Goal: Task Accomplishment & Management: Use online tool/utility

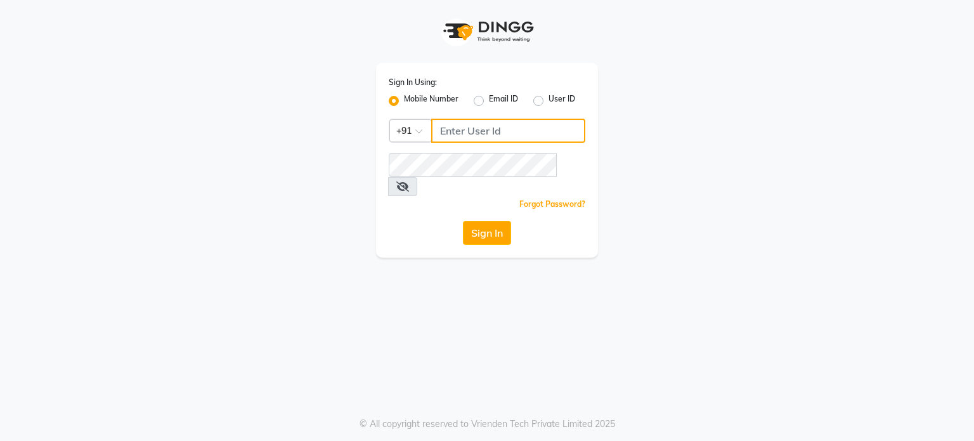
click at [463, 143] on input "Username" at bounding box center [508, 131] width 154 height 24
type input "9886634727"
click at [479, 221] on button "Sign In" at bounding box center [487, 233] width 48 height 24
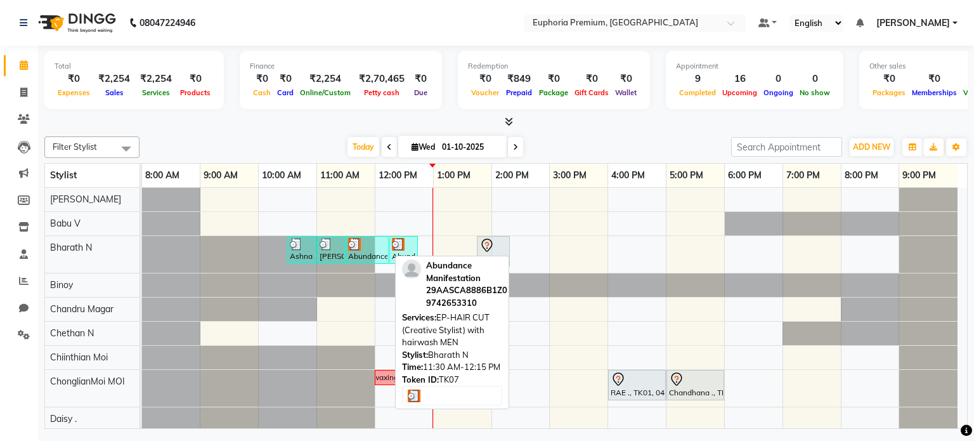
click at [367, 251] on div "Abundance Manifestation 29AASCA8886B1Z0, TK07, 11:30 AM-12:15 PM, EP-HAIR CUT (…" at bounding box center [367, 250] width 41 height 24
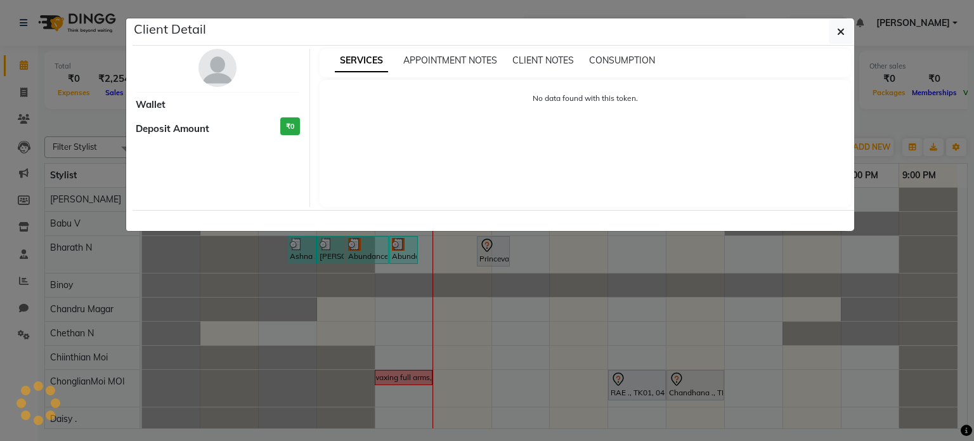
select select "3"
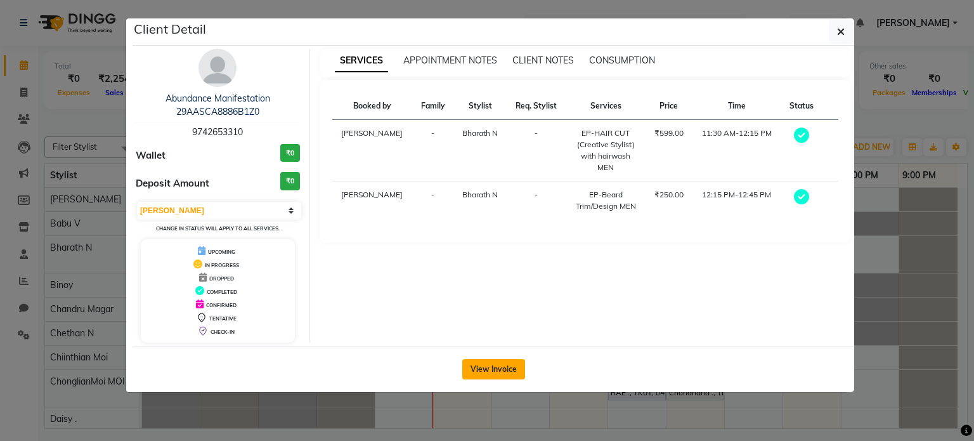
click at [479, 367] on button "View Invoice" at bounding box center [493, 369] width 63 height 20
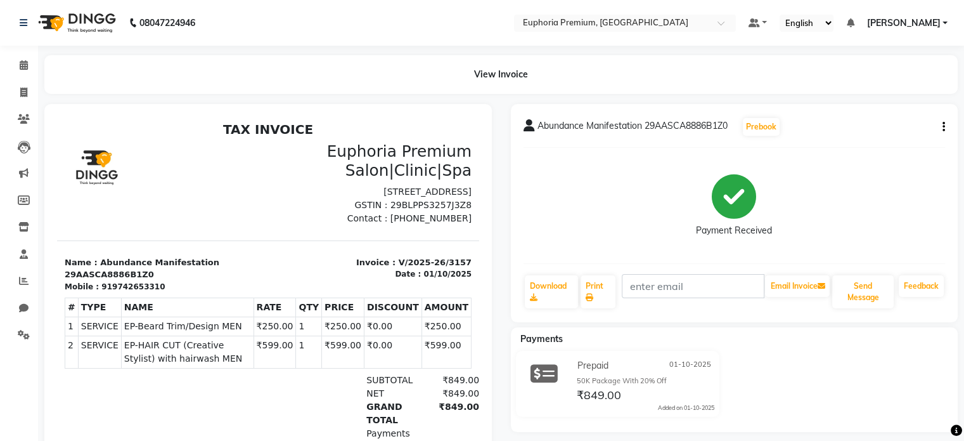
click at [828, 127] on icon "button" at bounding box center [944, 127] width 3 height 1
click at [24, 63] on icon at bounding box center [24, 65] width 8 height 10
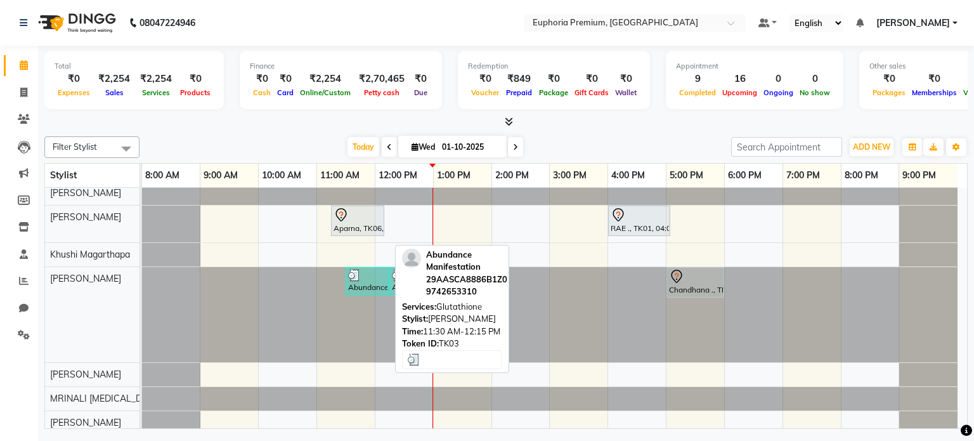
click at [366, 275] on div at bounding box center [367, 275] width 38 height 13
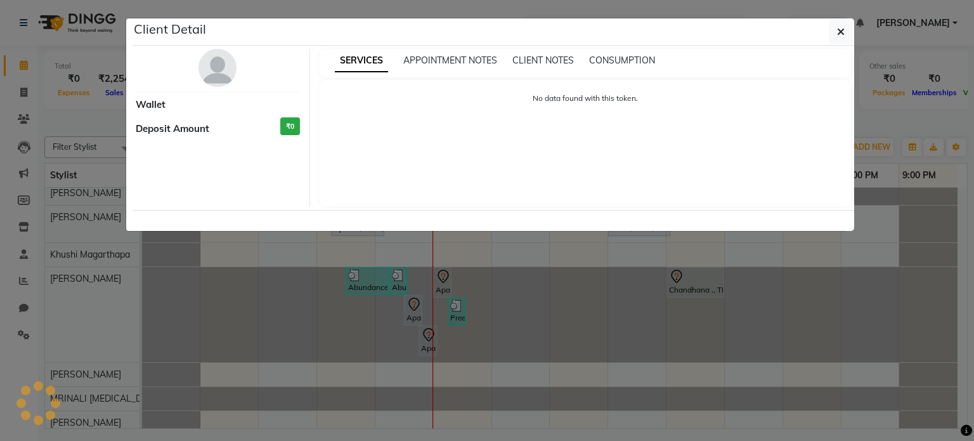
select select "3"
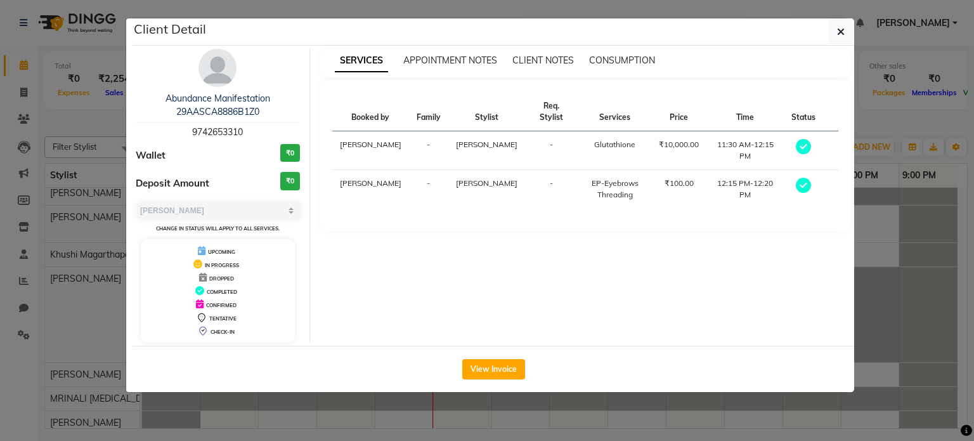
click at [221, 252] on span "UPCOMING" at bounding box center [221, 252] width 27 height 6
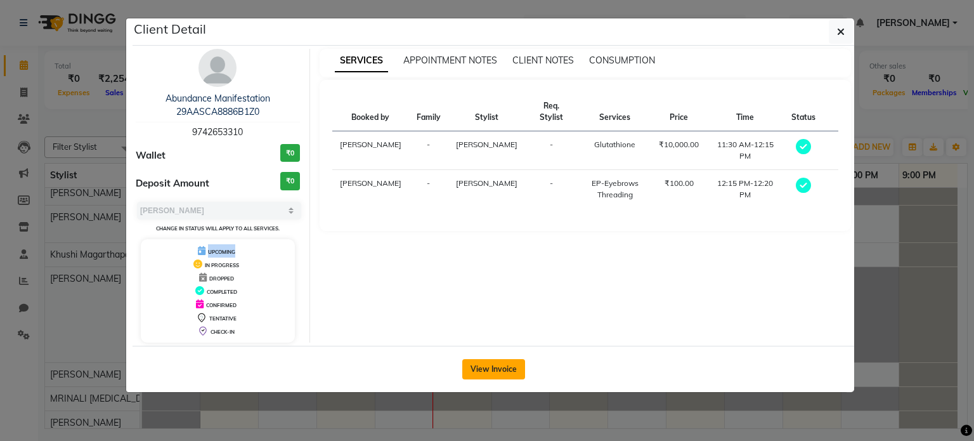
click at [494, 363] on button "View Invoice" at bounding box center [493, 369] width 63 height 20
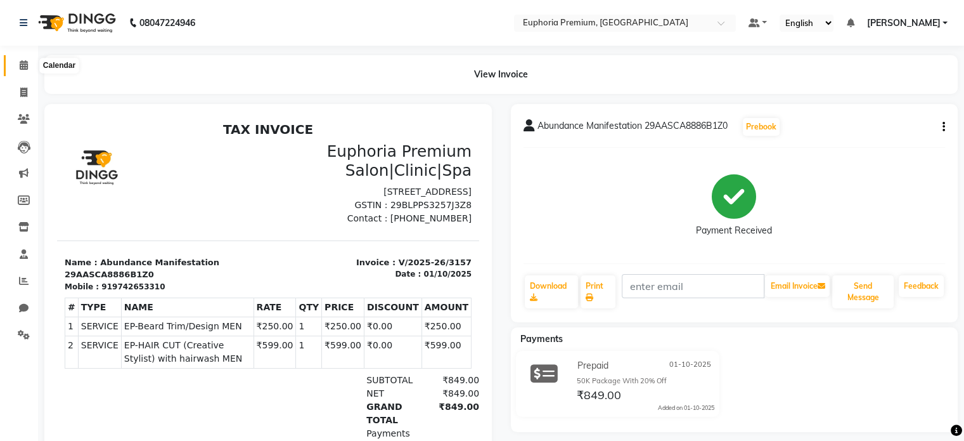
click at [21, 64] on icon at bounding box center [24, 65] width 8 height 10
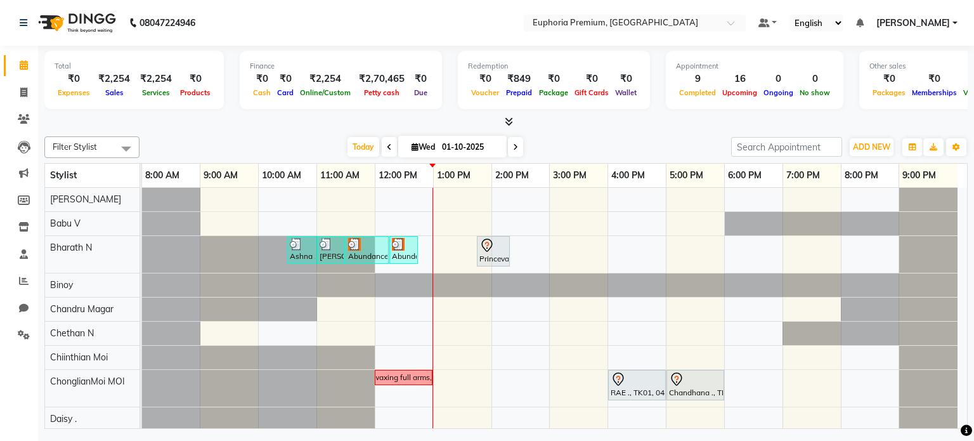
scroll to position [255, 0]
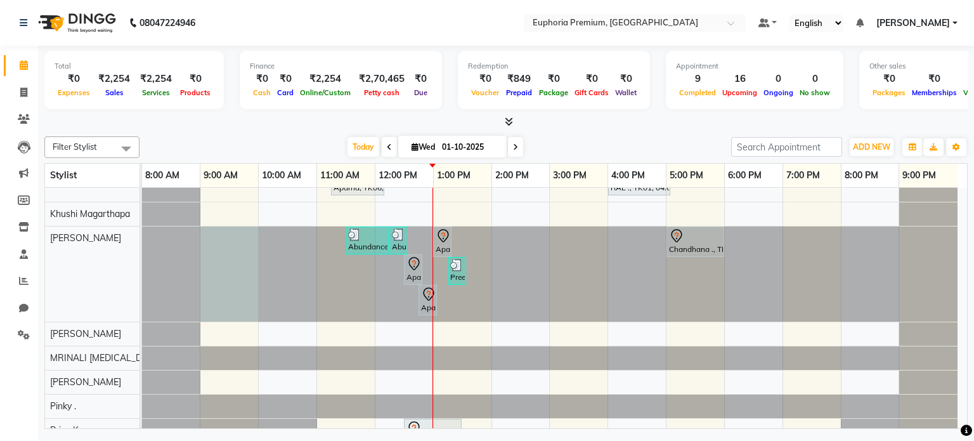
click at [142, 229] on div at bounding box center [142, 273] width 0 height 95
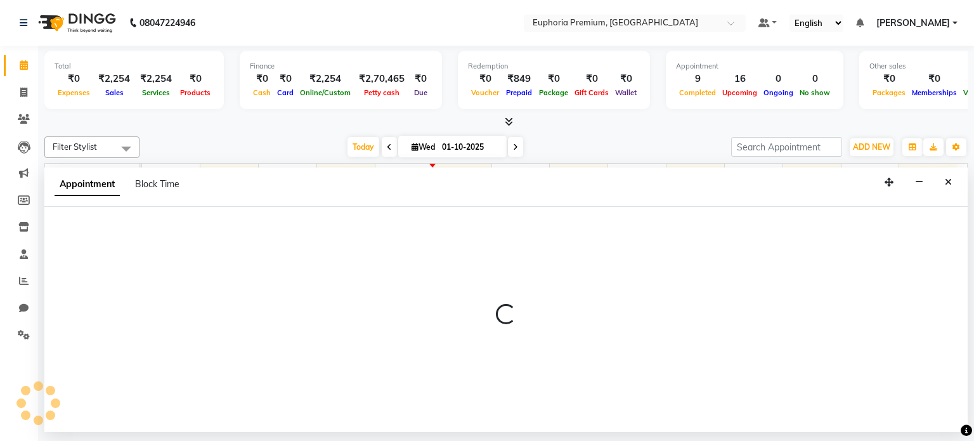
select select "71609"
select select "540"
select select "tentative"
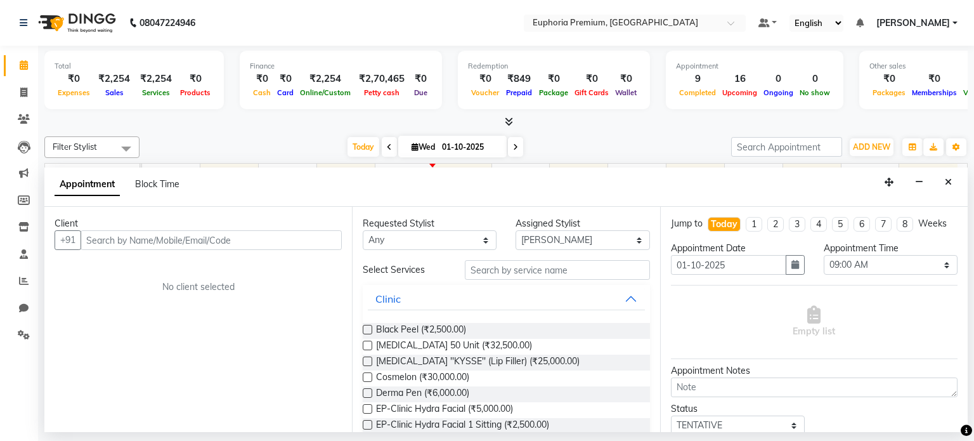
click at [203, 240] on input "text" at bounding box center [211, 240] width 261 height 20
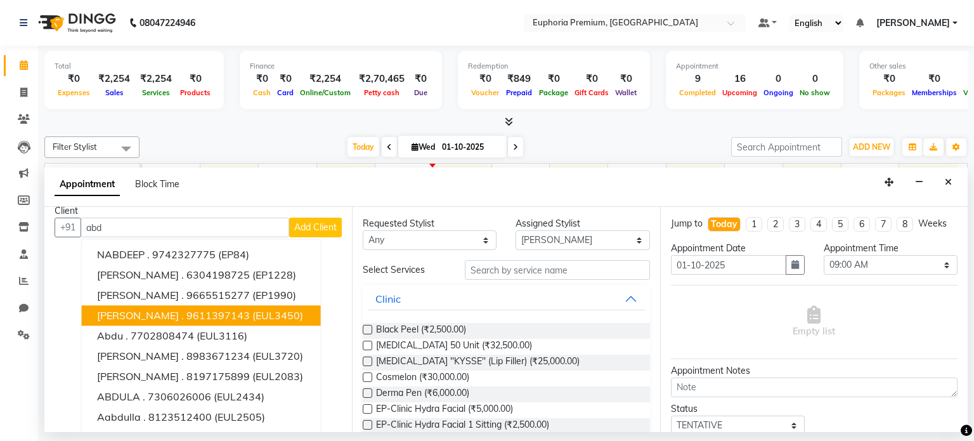
scroll to position [0, 0]
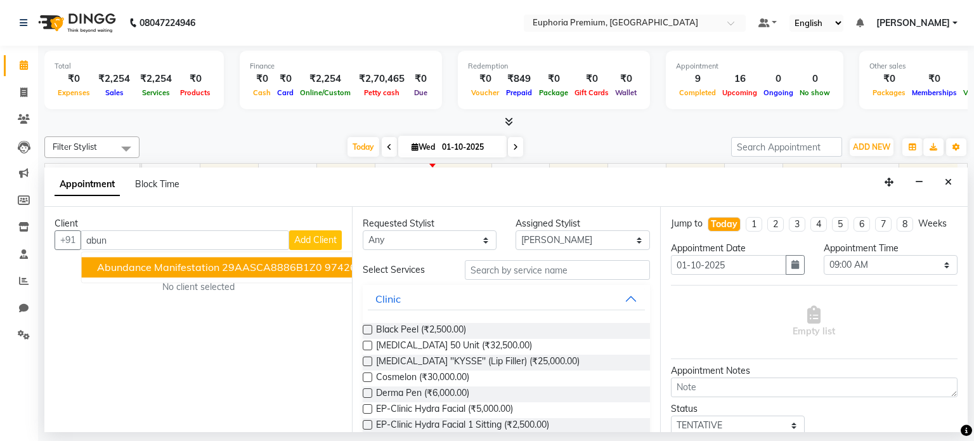
click at [157, 265] on span "Abundance Manifestation 29AASCA8886B1Z0" at bounding box center [209, 267] width 225 height 13
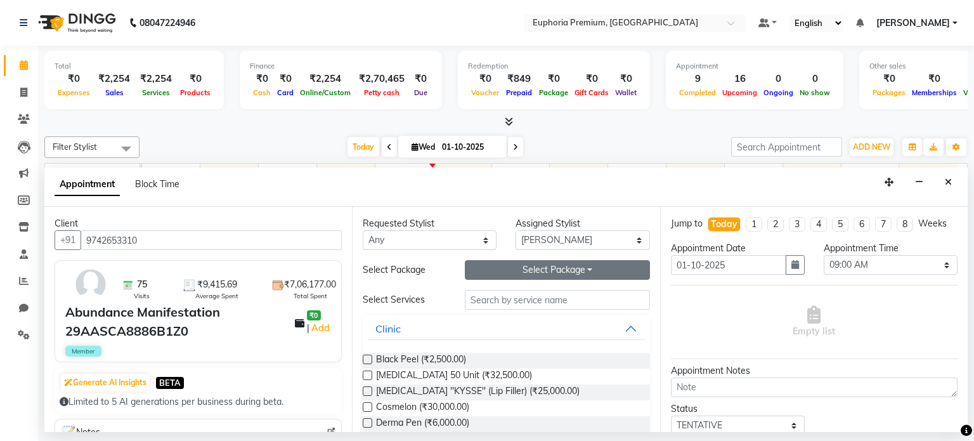
type input "9742653310"
click at [583, 272] on button "Select Package Toggle Dropdown" at bounding box center [557, 270] width 185 height 20
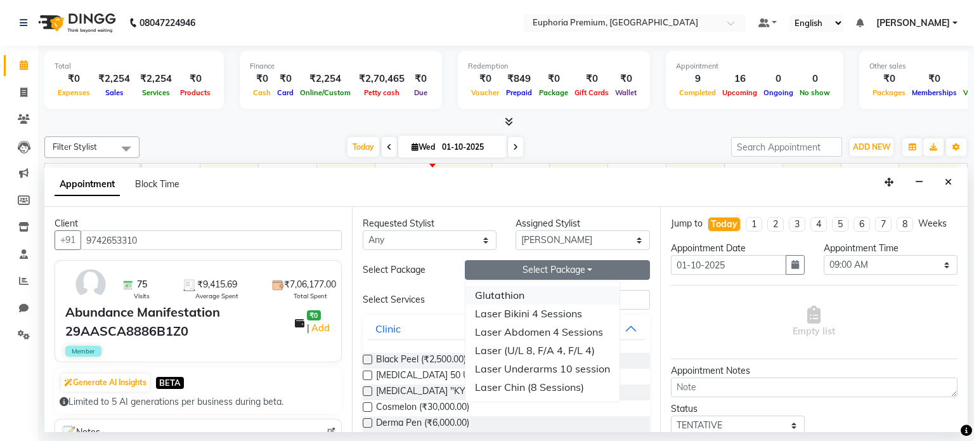
click at [506, 297] on li "Glutathion" at bounding box center [542, 295] width 154 height 18
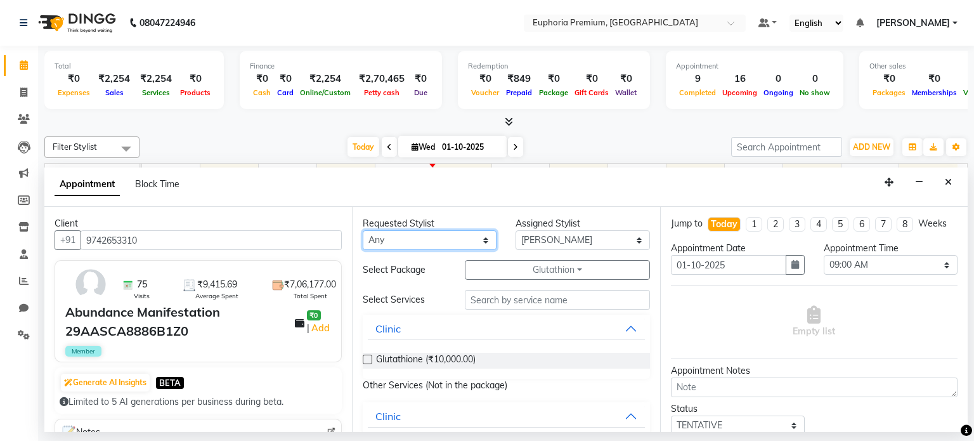
click at [479, 240] on select "Any Babu V Bharath N Binoy Chandru Magar Chethan N Chiinthian Moi ChonglianMoi …" at bounding box center [430, 240] width 134 height 20
select select "71609"
click at [363, 230] on select "Any Babu V Bharath N Binoy Chandru Magar Chethan N Chiinthian Moi ChonglianMoi …" at bounding box center [430, 240] width 134 height 20
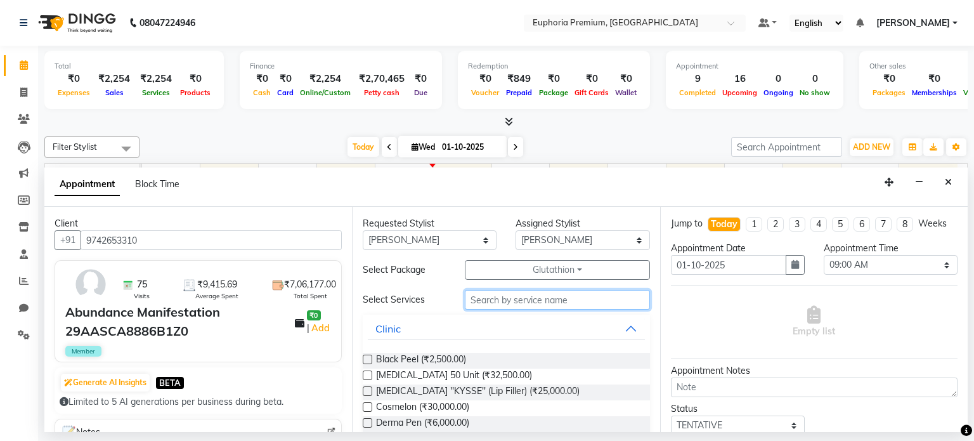
click at [507, 308] on input "text" at bounding box center [557, 300] width 185 height 20
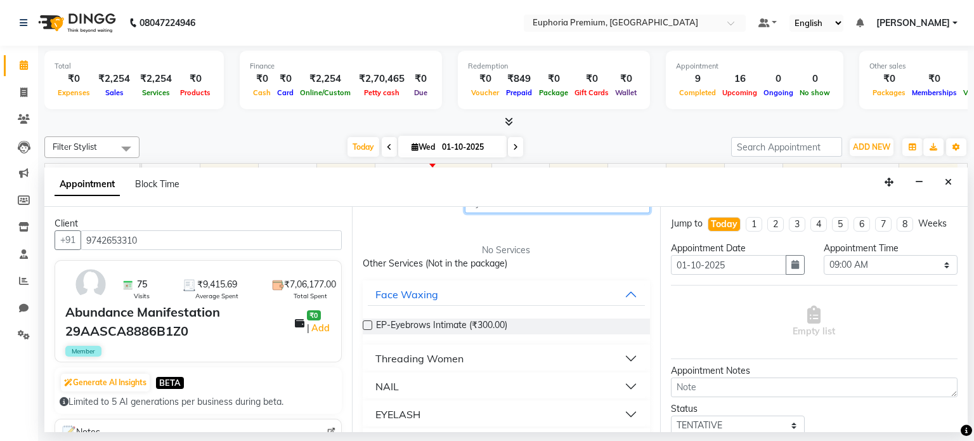
scroll to position [110, 0]
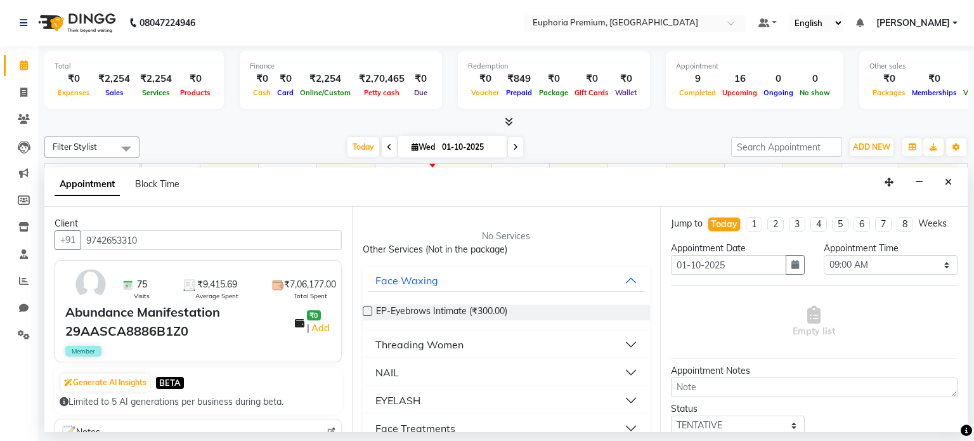
type input "eye"
click at [401, 343] on div "Threading Women" at bounding box center [419, 344] width 88 height 15
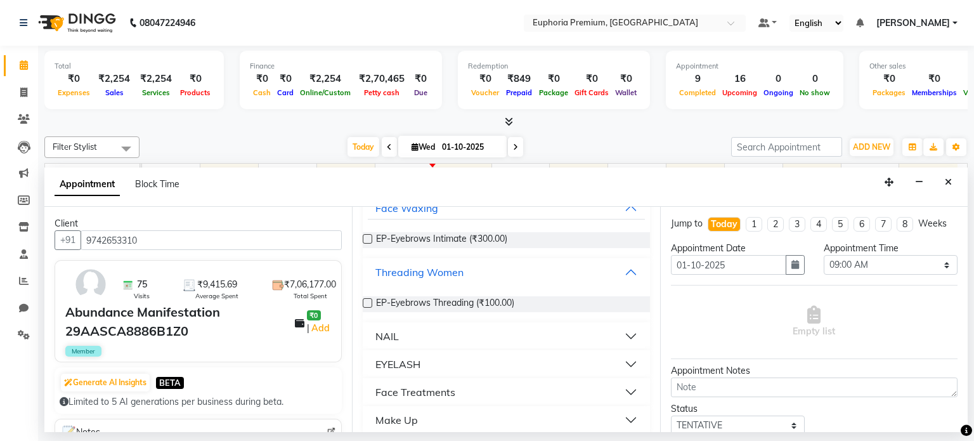
scroll to position [185, 0]
click at [363, 299] on label at bounding box center [368, 301] width 10 height 10
click at [363, 299] on input "checkbox" at bounding box center [367, 302] width 8 height 8
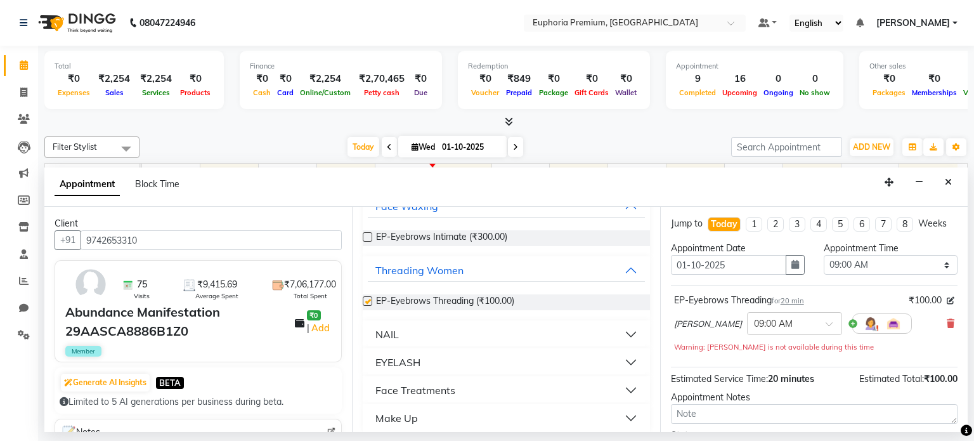
checkbox input "false"
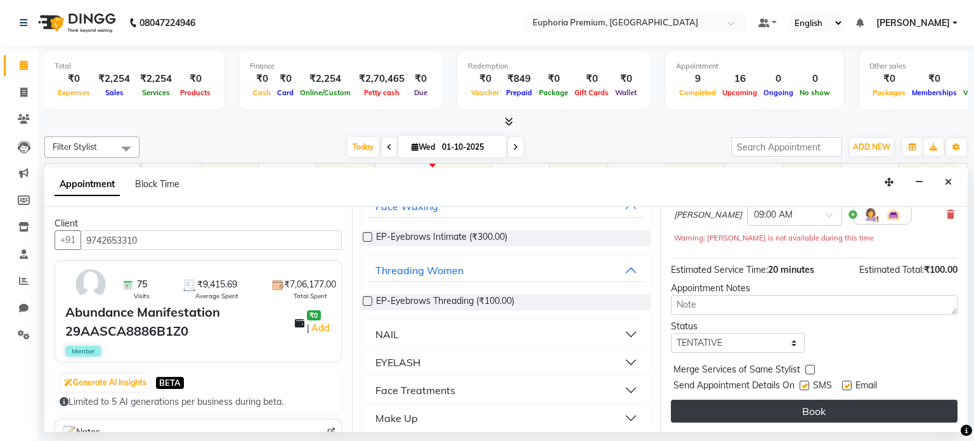
click at [828, 412] on button "Book" at bounding box center [814, 410] width 287 height 23
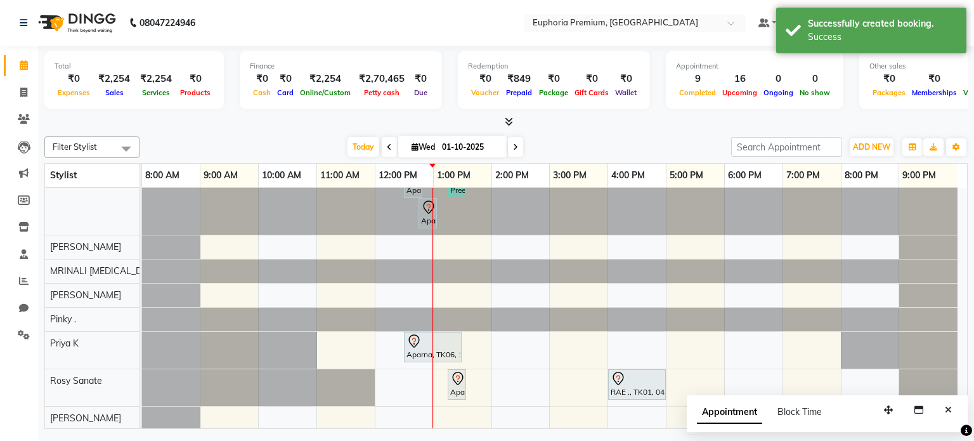
scroll to position [355, 0]
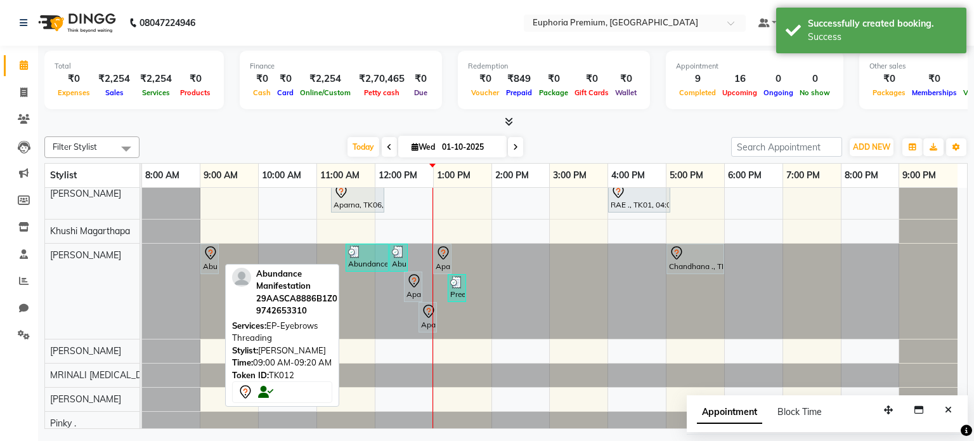
click at [210, 258] on div "Abundance Manifestation 29AASCA8886B1Z0, TK12, 09:00 AM-09:20 AM, EP-Eyebrows T…" at bounding box center [210, 258] width 16 height 27
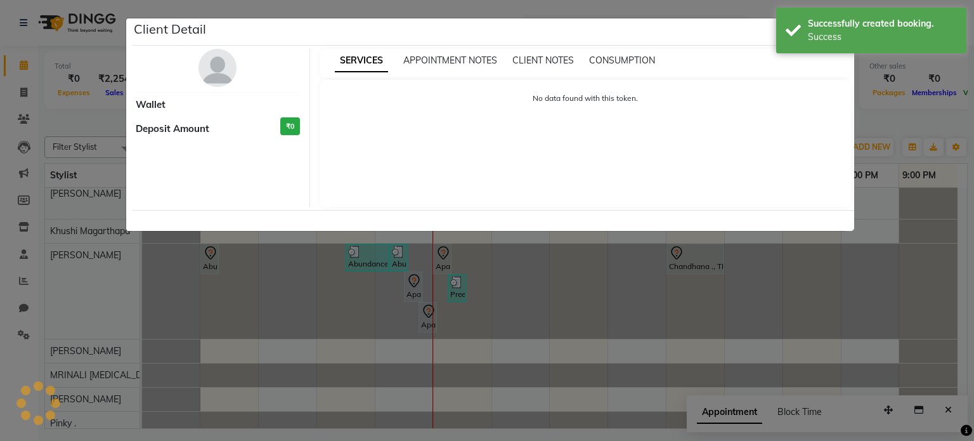
select select "7"
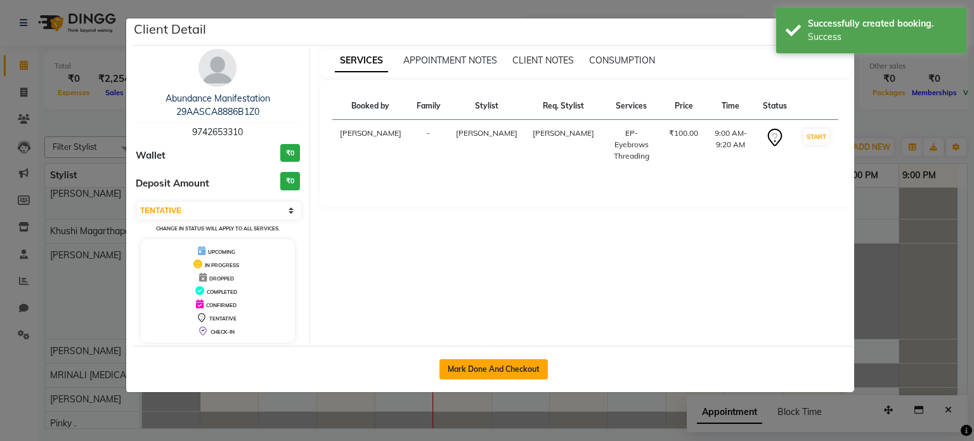
click at [498, 367] on button "Mark Done And Checkout" at bounding box center [493, 369] width 108 height 20
select select "service"
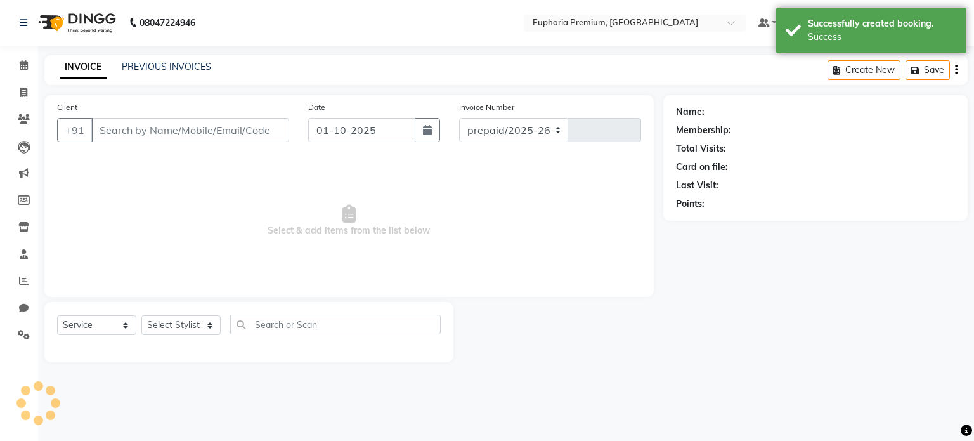
select select "7925"
type input "3159"
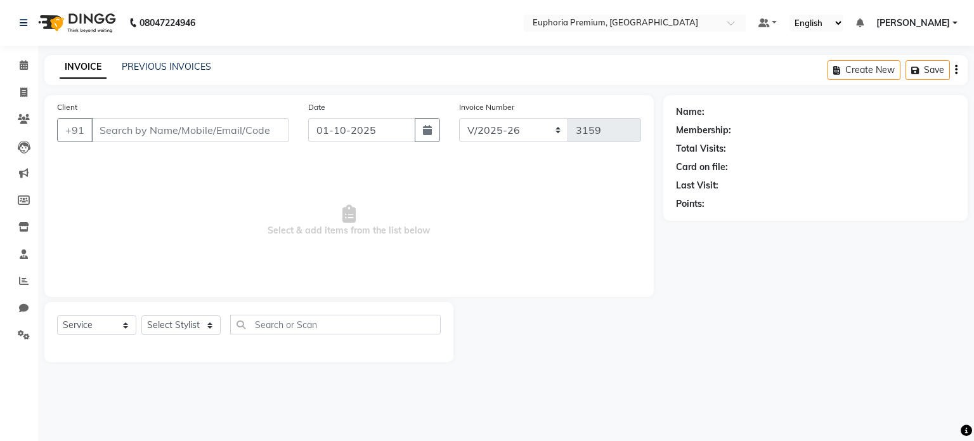
type input "9742653310"
select select "71609"
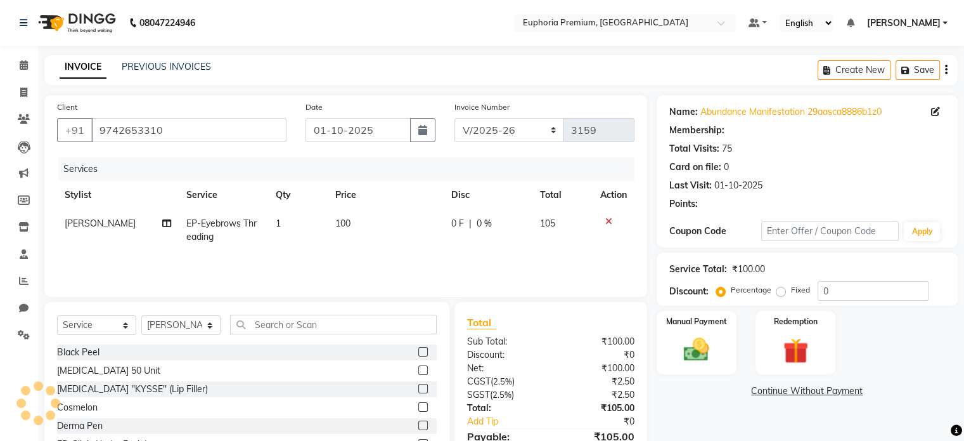
select select "2: Object"
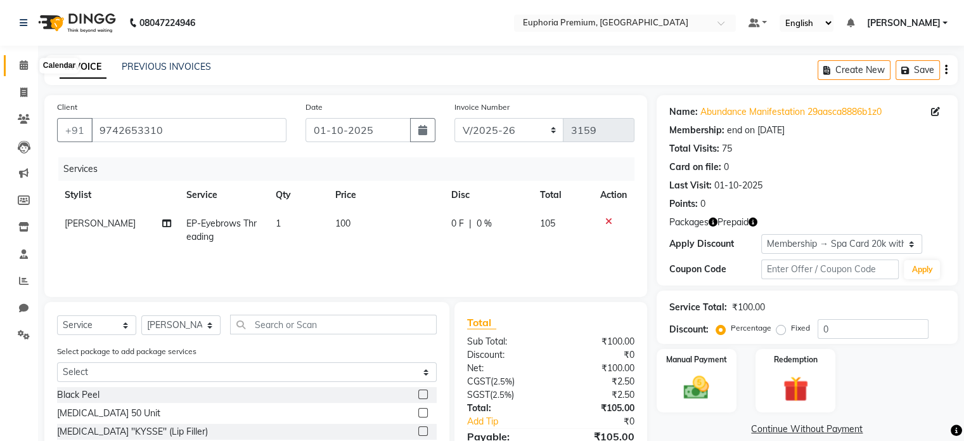
click at [27, 65] on icon at bounding box center [24, 65] width 8 height 10
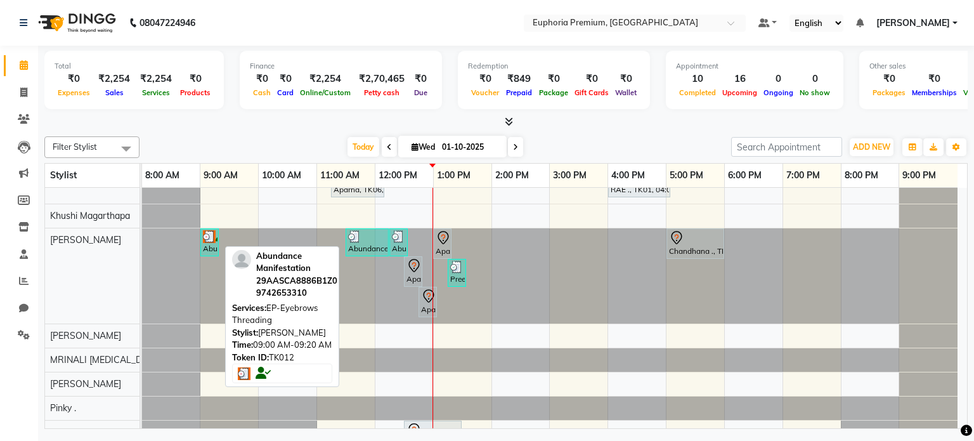
click at [210, 236] on img at bounding box center [209, 236] width 13 height 13
select select "3"
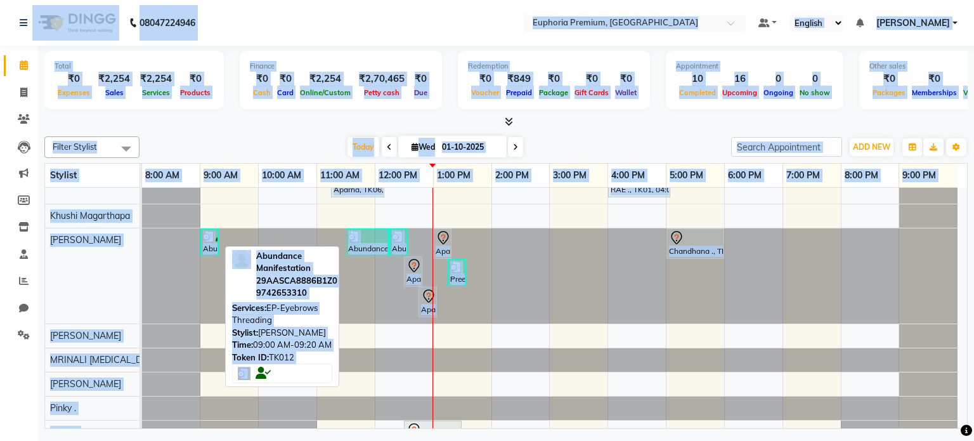
click at [210, 236] on img at bounding box center [209, 236] width 13 height 13
select select "3"
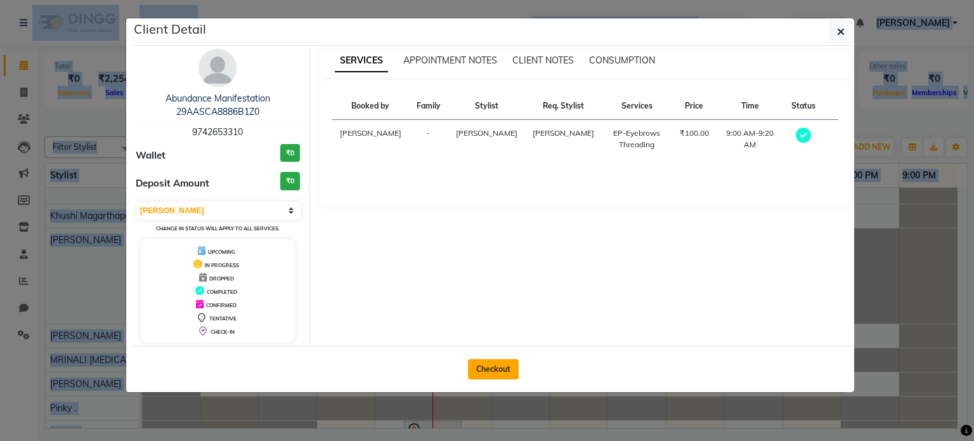
click at [496, 367] on button "Checkout" at bounding box center [493, 369] width 51 height 20
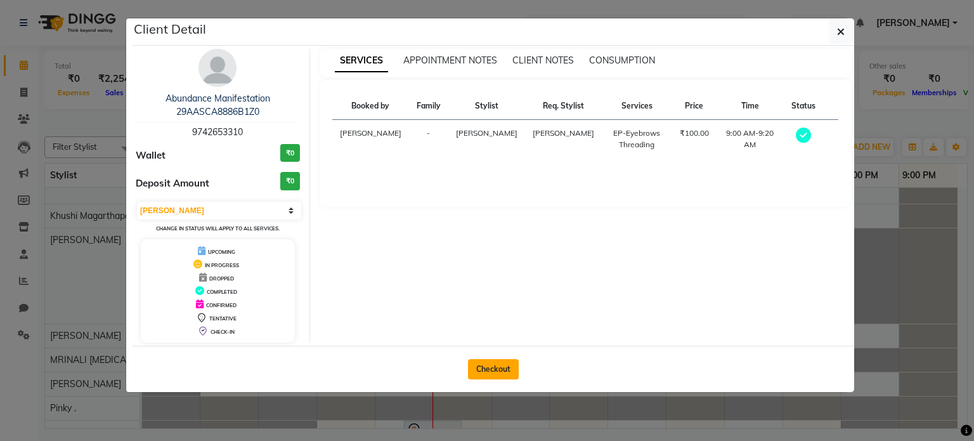
select select "service"
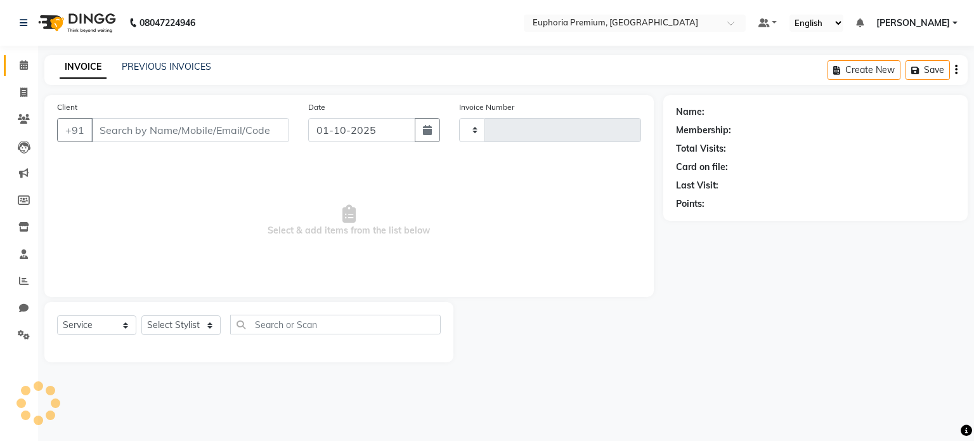
type input "3159"
select select "7925"
type input "9742653310"
select select "71609"
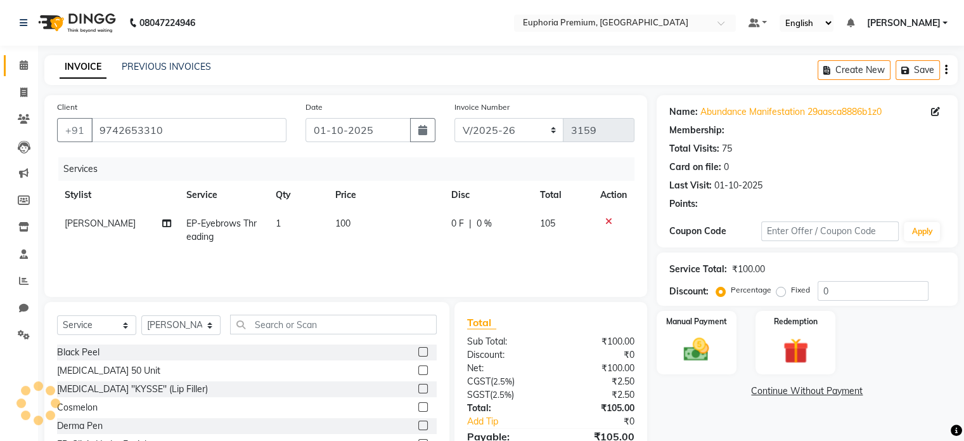
select select "2: Object"
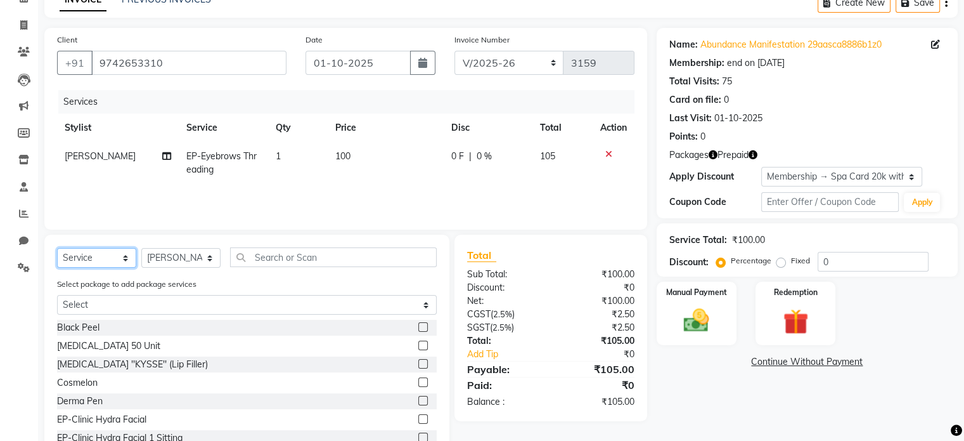
click at [125, 254] on select "Select Service Product Membership Package Voucher Prepaid Gift Card" at bounding box center [96, 258] width 79 height 20
select select "package"
click at [57, 249] on select "Select Service Product Membership Package Voucher Prepaid Gift Card" at bounding box center [96, 258] width 79 height 20
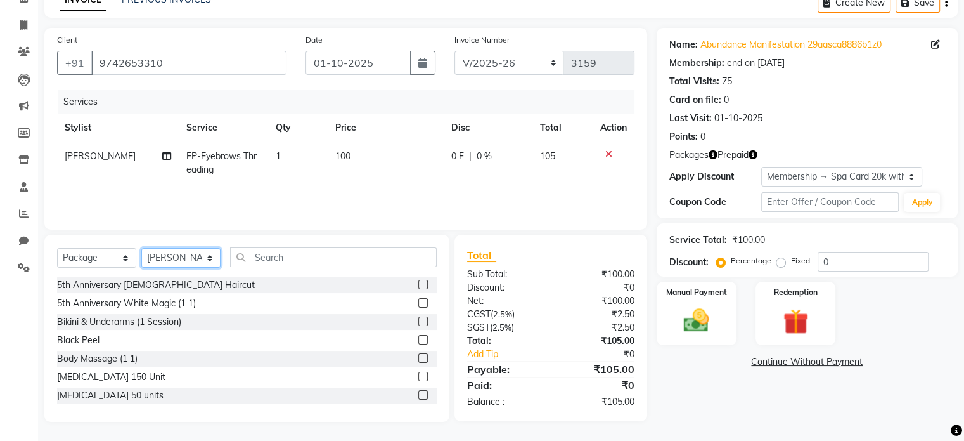
click at [211, 260] on select "Select Stylist Admin Babu V Bharath N Binoy Chandru Magar Chethan N Chiinthian …" at bounding box center [180, 258] width 79 height 20
click at [277, 260] on input "text" at bounding box center [333, 257] width 207 height 20
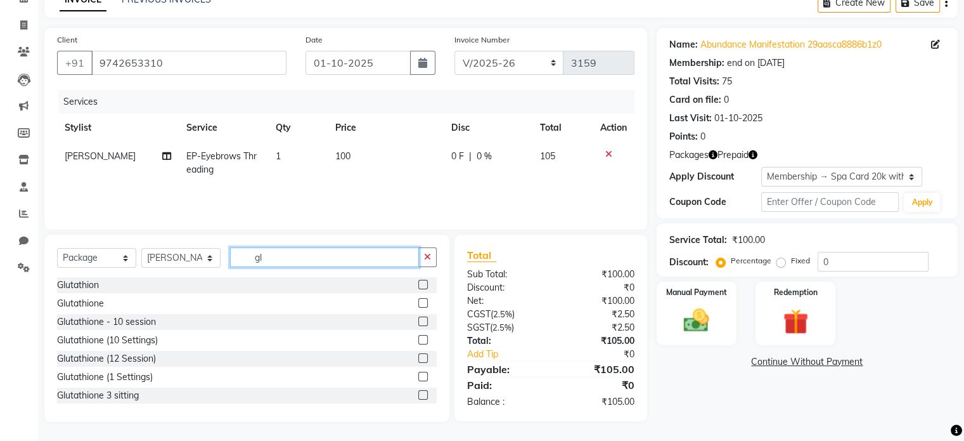
type input "gl"
click at [418, 287] on label at bounding box center [423, 285] width 10 height 10
click at [418, 287] on input "checkbox" at bounding box center [422, 285] width 8 height 8
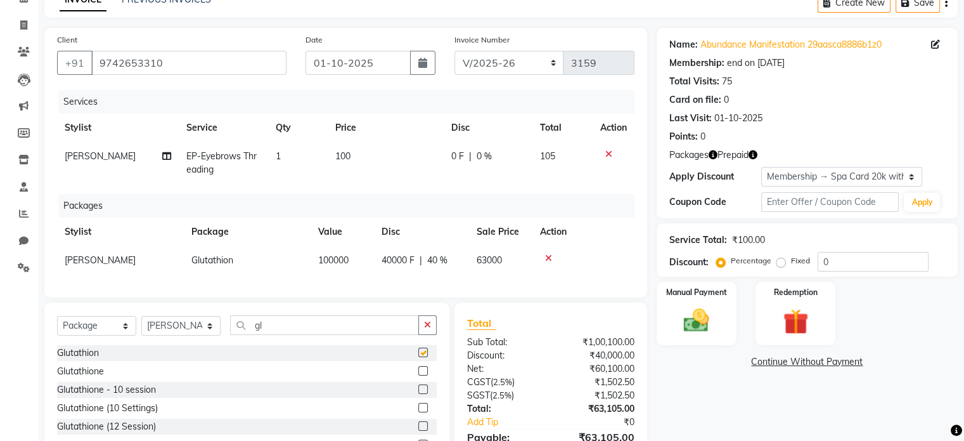
checkbox input "false"
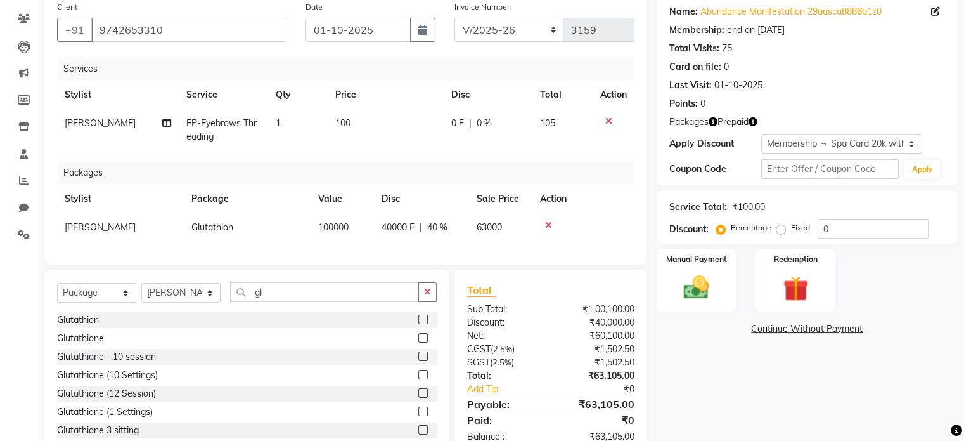
click at [418, 342] on label at bounding box center [423, 338] width 10 height 10
click at [418, 342] on input "checkbox" at bounding box center [422, 338] width 8 height 8
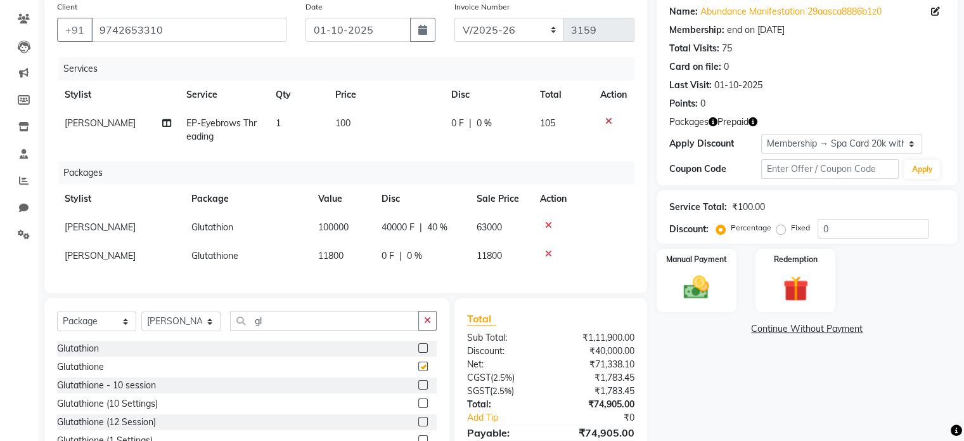
checkbox input "false"
click at [548, 225] on icon at bounding box center [548, 225] width 7 height 9
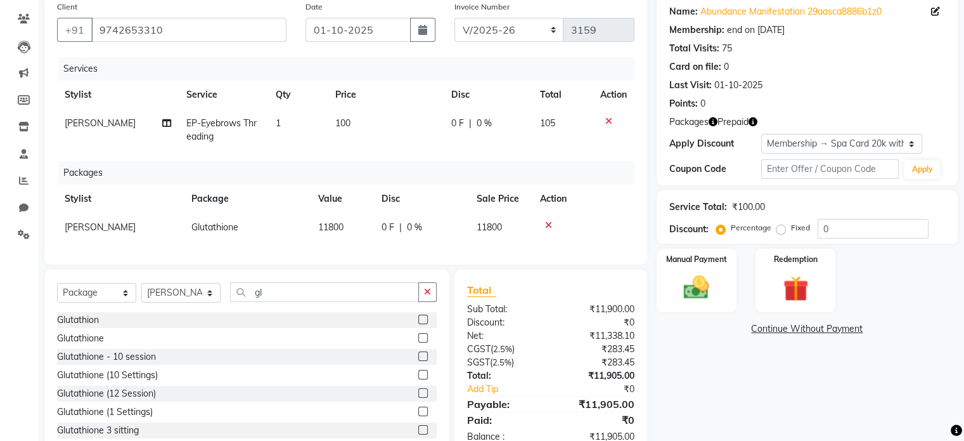
scroll to position [109, 0]
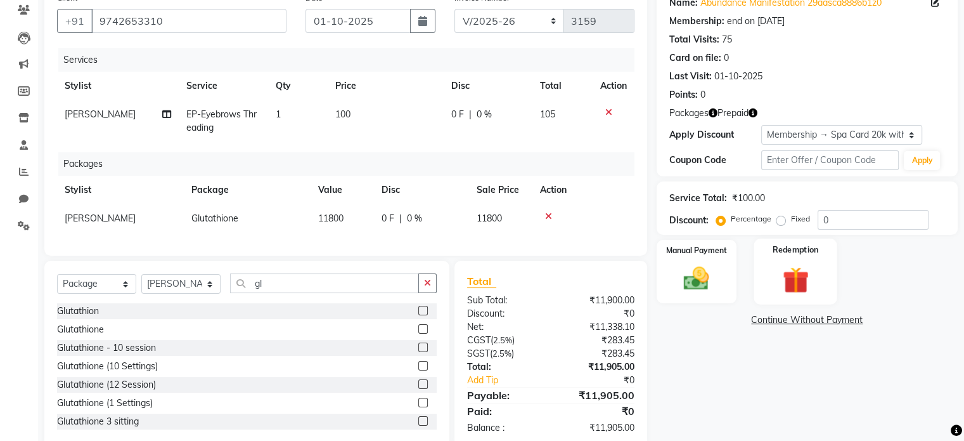
click at [817, 259] on div "Redemption" at bounding box center [795, 270] width 83 height 65
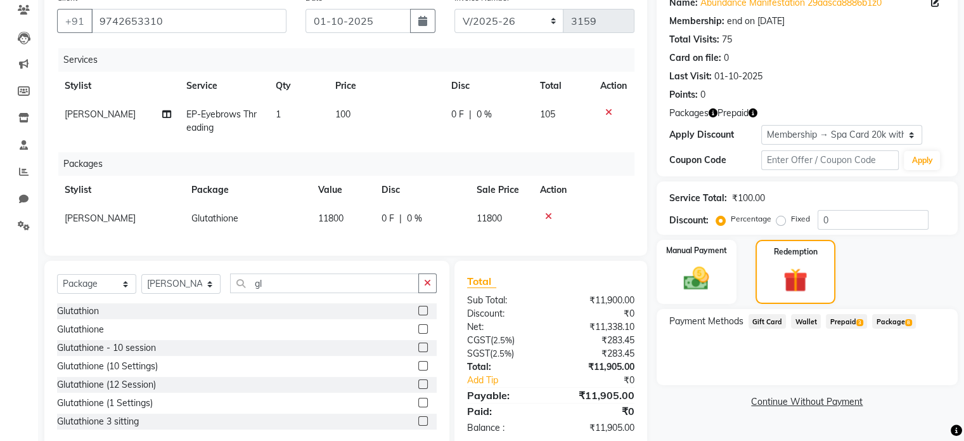
click at [828, 320] on span "Package 8" at bounding box center [894, 321] width 44 height 15
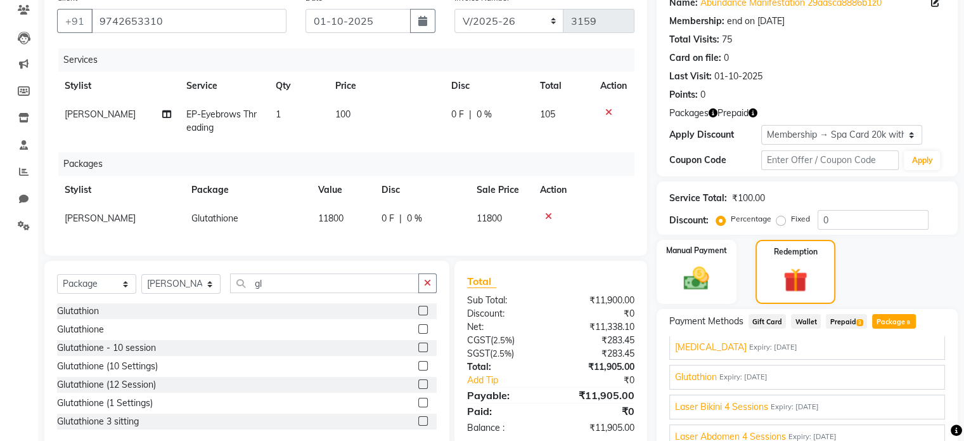
scroll to position [91, 0]
click at [768, 375] on span "Expiry: 26-08-2026" at bounding box center [744, 378] width 48 height 11
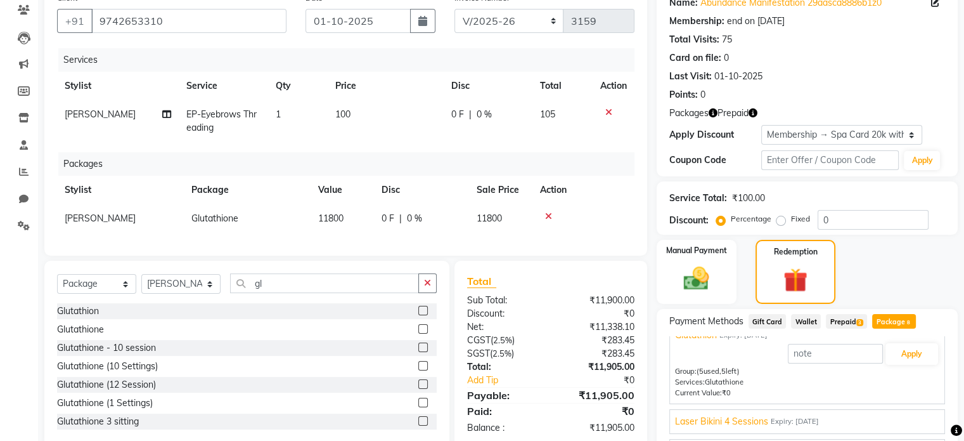
scroll to position [79, 0]
click at [828, 352] on button "Apply" at bounding box center [912, 353] width 53 height 22
type input "Glutathion"
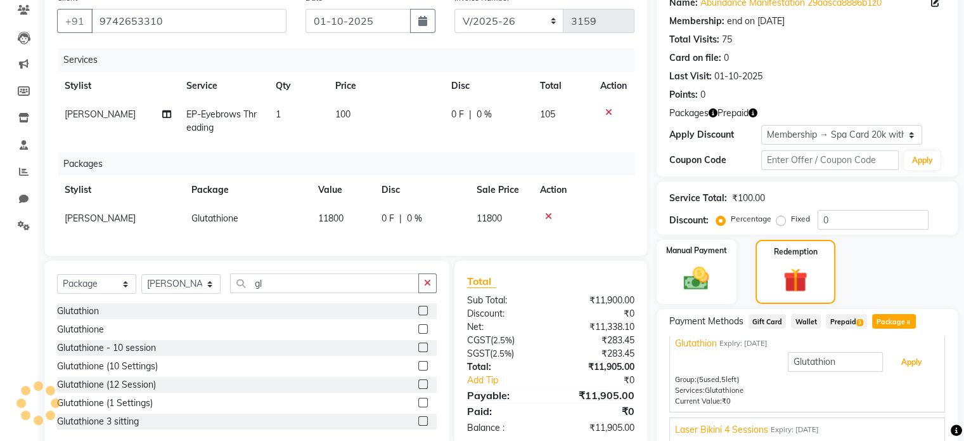
scroll to position [69, 0]
click at [828, 367] on input "Glutathion" at bounding box center [835, 363] width 95 height 20
click at [828, 357] on button "Apply" at bounding box center [912, 363] width 53 height 22
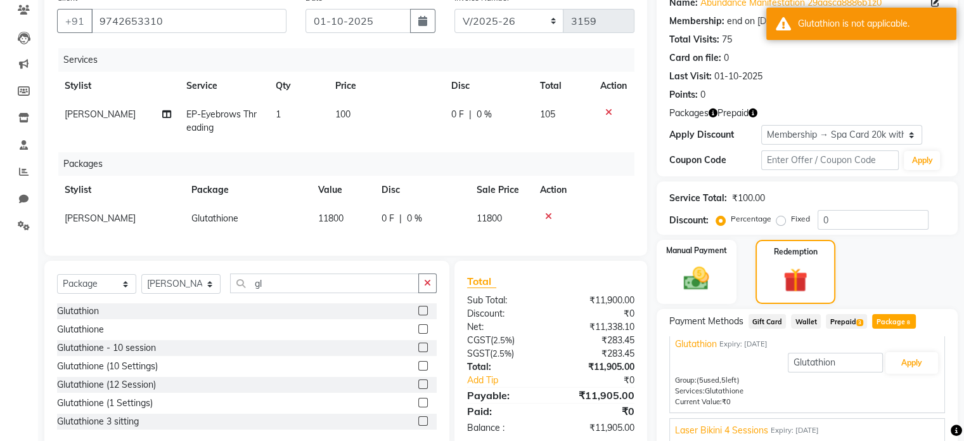
click at [548, 216] on icon at bounding box center [548, 216] width 7 height 9
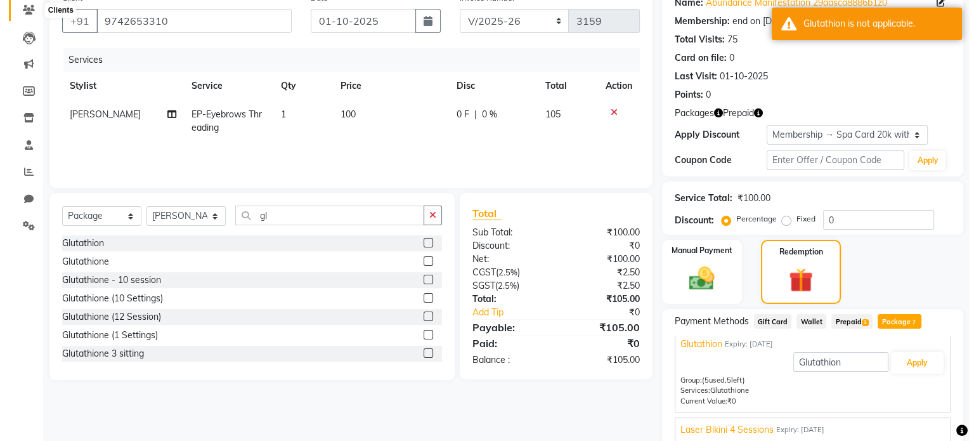
scroll to position [0, 0]
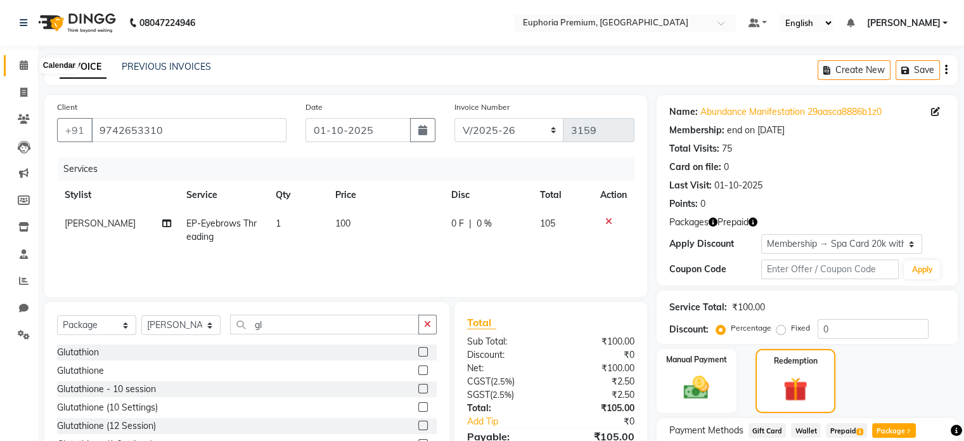
click at [22, 60] on span at bounding box center [24, 65] width 22 height 15
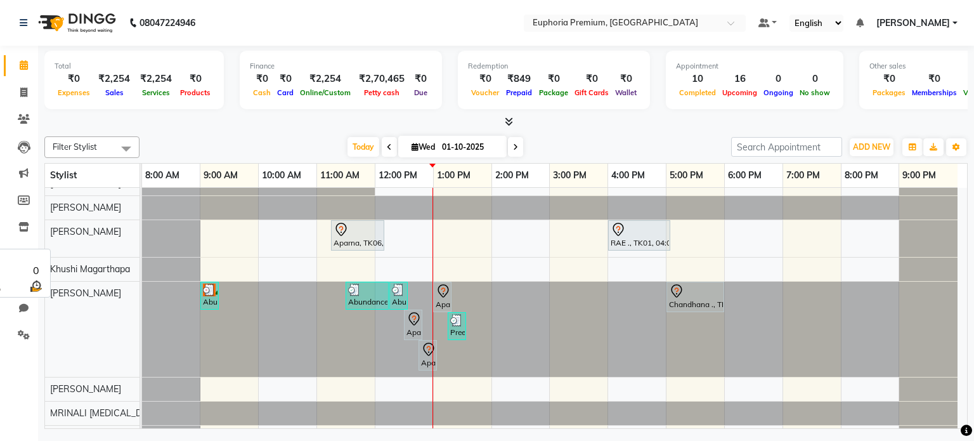
scroll to position [297, 0]
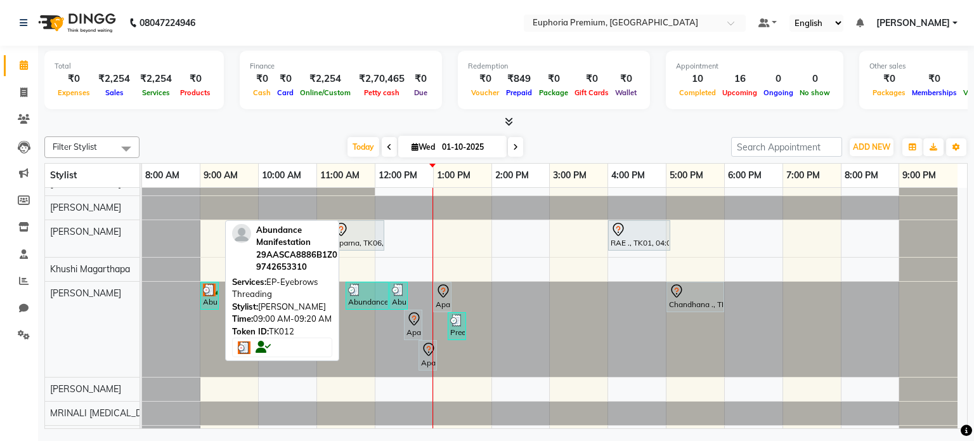
click at [208, 297] on div "Abundance Manifestation 29AASCA8886B1Z0, TK12, 09:00 AM-09:20 AM, EP-Eyebrows T…" at bounding box center [210, 295] width 16 height 24
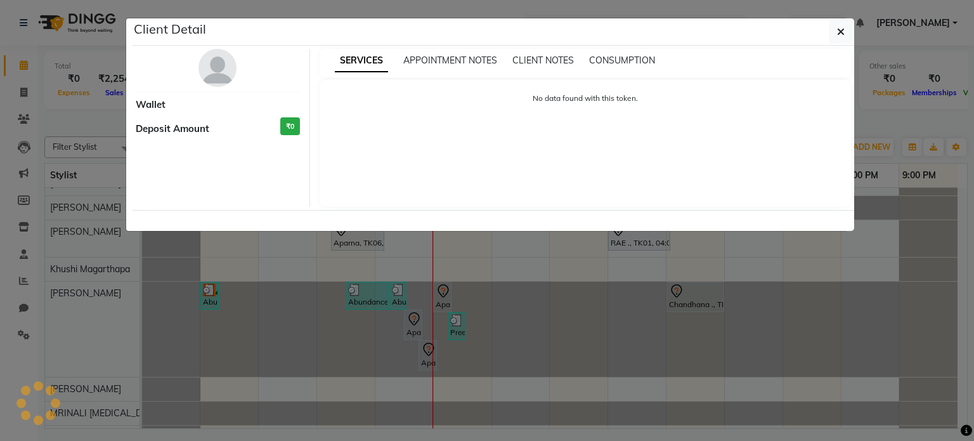
select select "3"
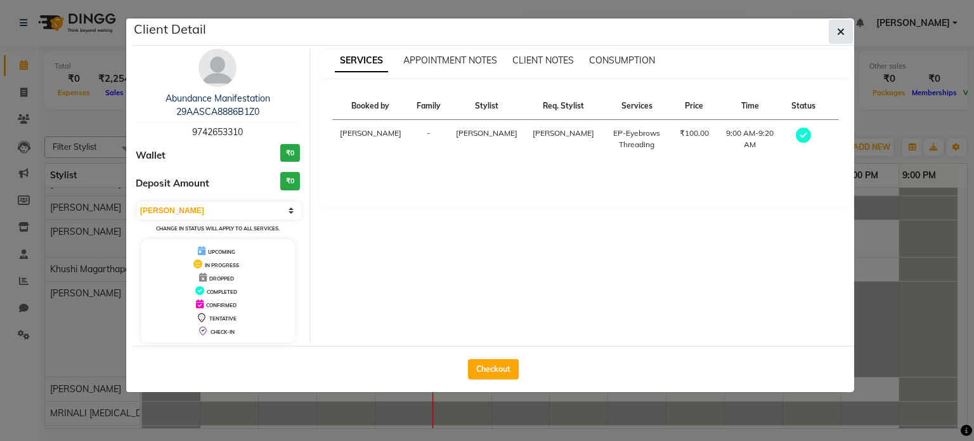
drag, startPoint x: 208, startPoint y: 297, endPoint x: 845, endPoint y: 32, distance: 689.5
click at [828, 32] on button "button" at bounding box center [841, 32] width 24 height 24
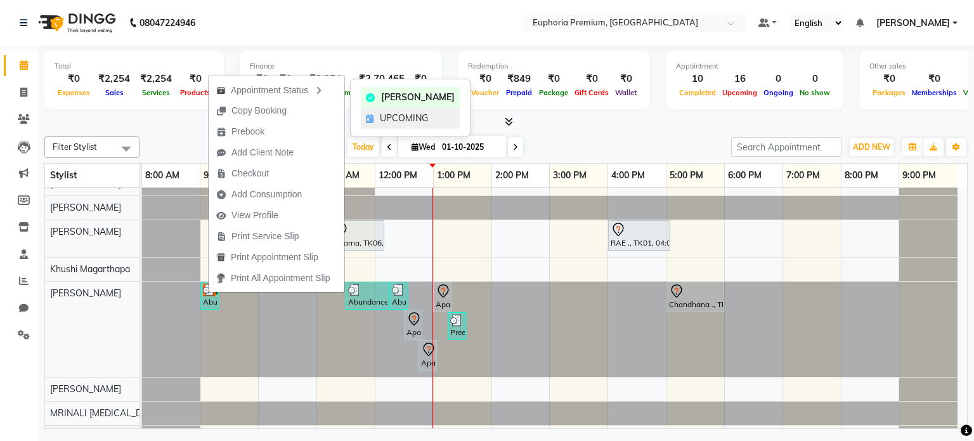
click at [391, 117] on span "UPCOMING" at bounding box center [404, 118] width 48 height 13
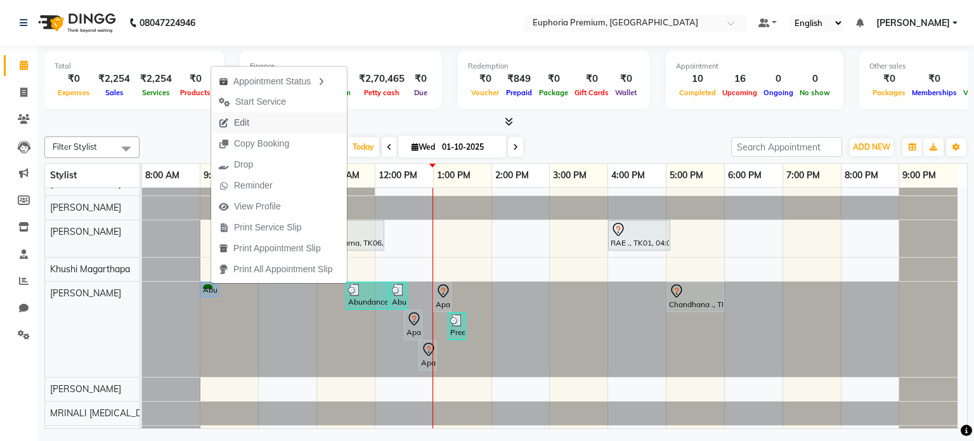
click at [235, 119] on span "Edit" at bounding box center [241, 122] width 15 height 13
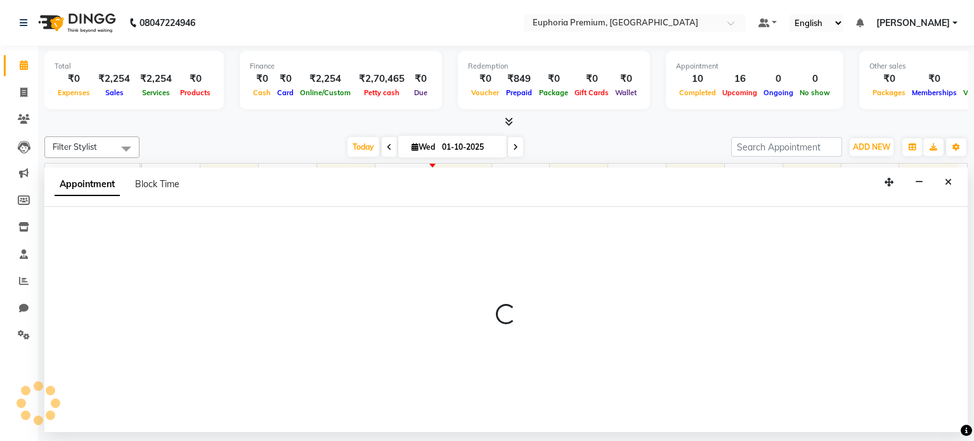
select select "upcoming"
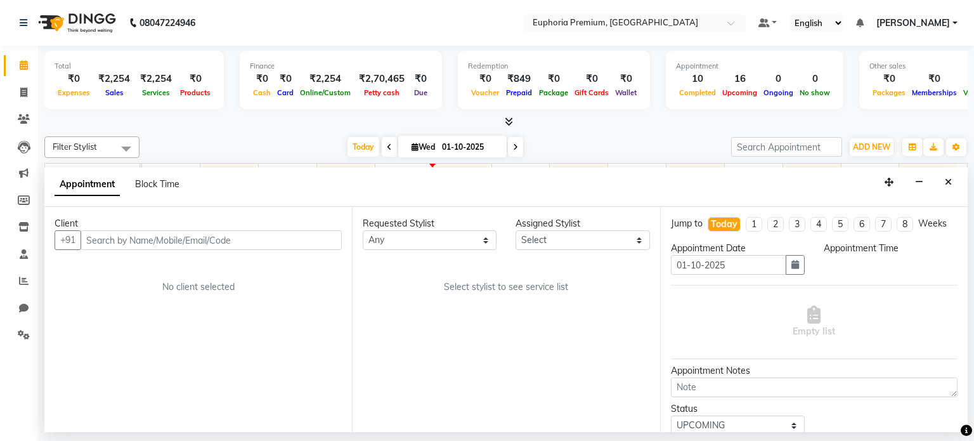
select select "71609"
select select "540"
select select "4006"
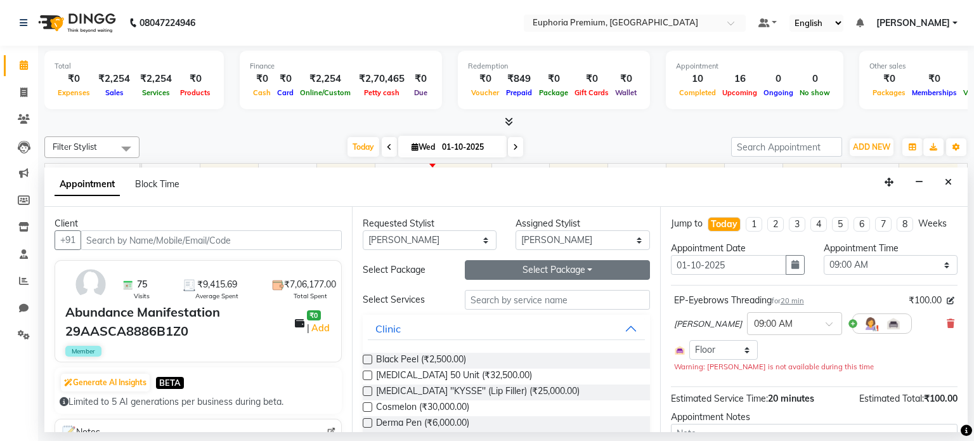
click at [600, 267] on button "Select Package Toggle Dropdown" at bounding box center [557, 270] width 185 height 20
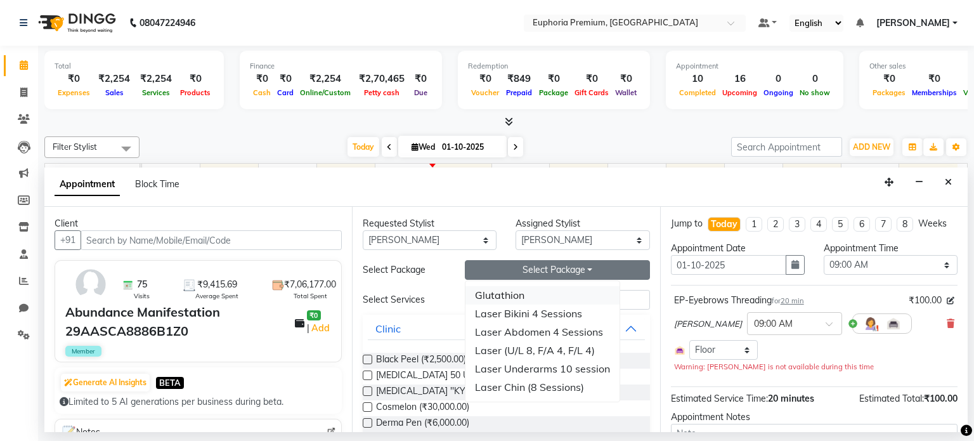
click at [493, 297] on li "Glutathion" at bounding box center [542, 295] width 154 height 18
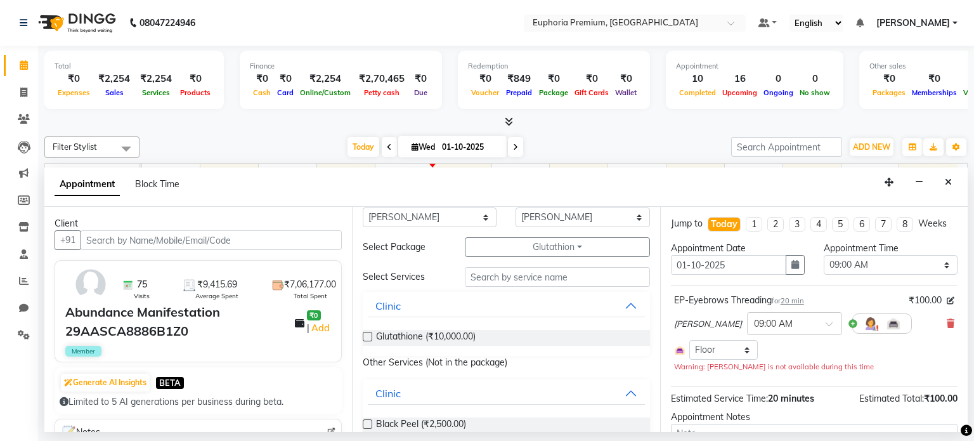
scroll to position [25, 0]
click at [365, 335] on label at bounding box center [368, 335] width 10 height 10
click at [365, 335] on input "checkbox" at bounding box center [367, 336] width 8 height 8
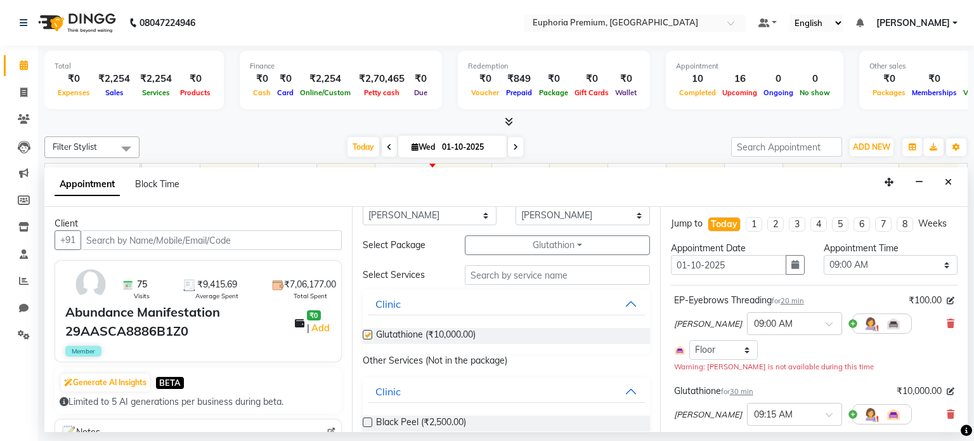
checkbox input "false"
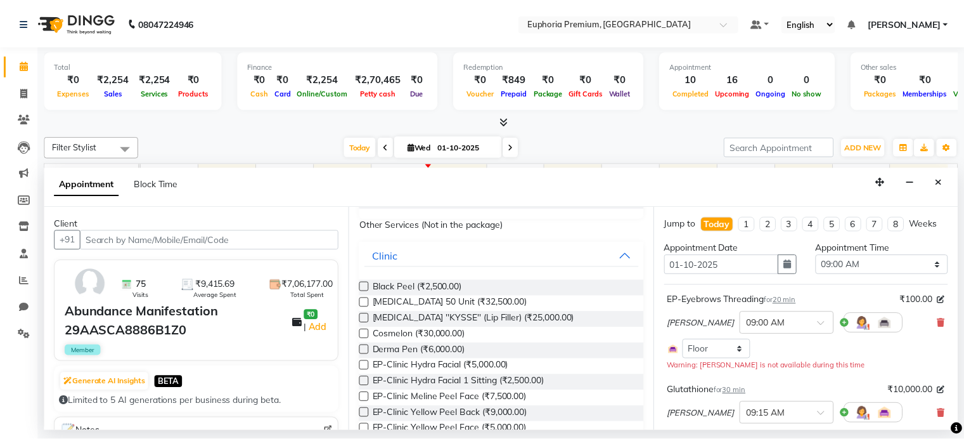
scroll to position [150, 0]
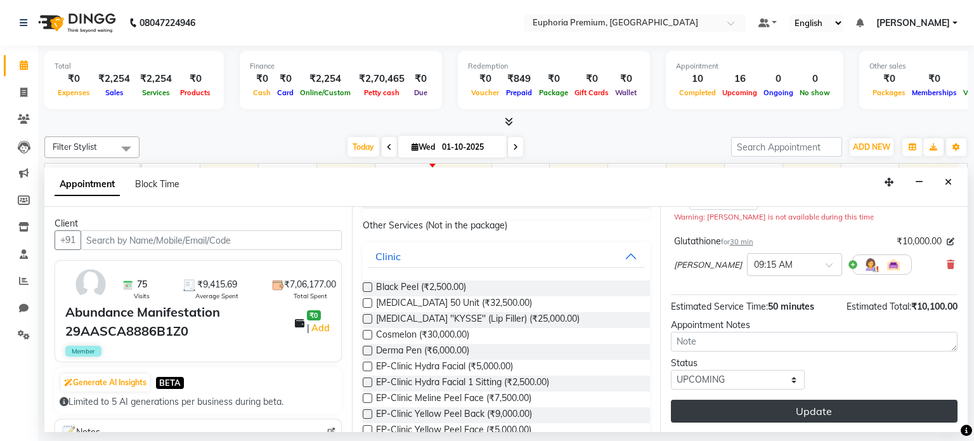
click at [817, 407] on button "Update" at bounding box center [814, 410] width 287 height 23
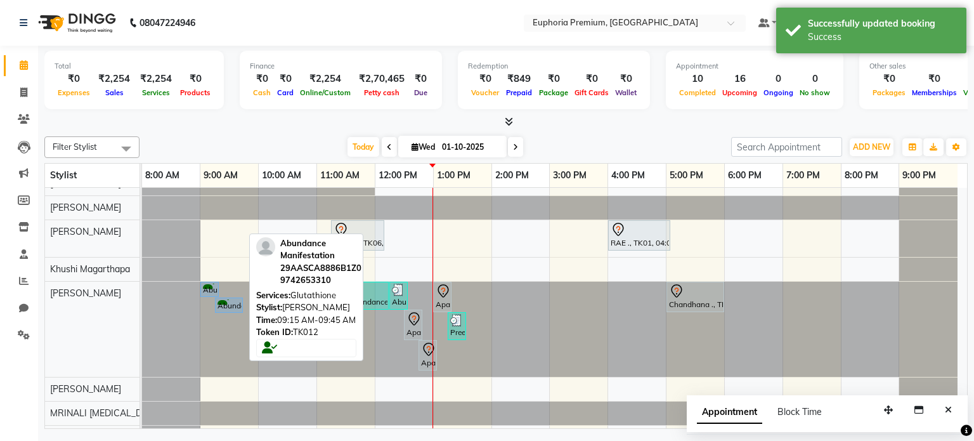
click at [225, 299] on div "Abundance Manifestation 29AASCA8886B1Z0, TK12, 09:15 AM-09:45 AM, Glutathione" at bounding box center [228, 305] width 25 height 12
select select "5"
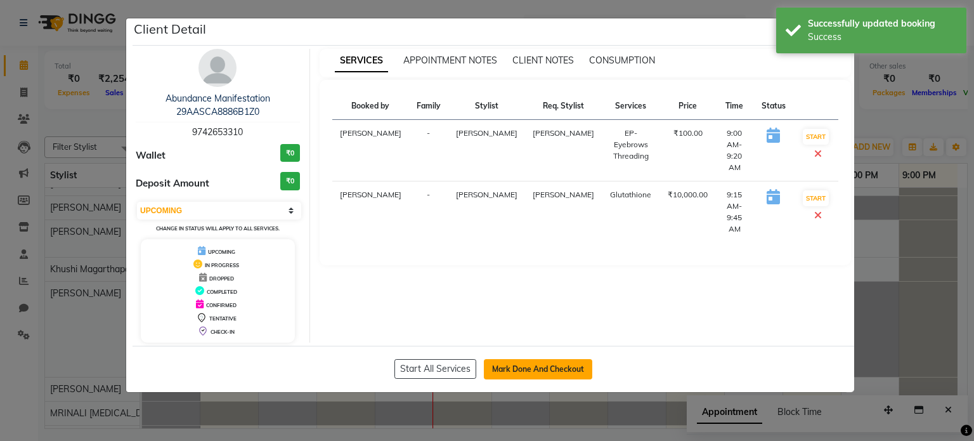
click at [547, 365] on button "Mark Done And Checkout" at bounding box center [538, 369] width 108 height 20
select select "service"
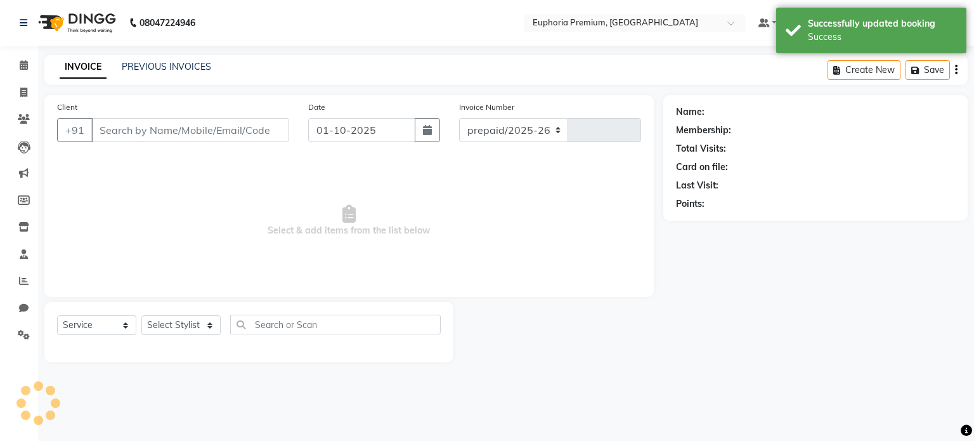
select select "7925"
type input "3159"
type input "9742653310"
select select "71609"
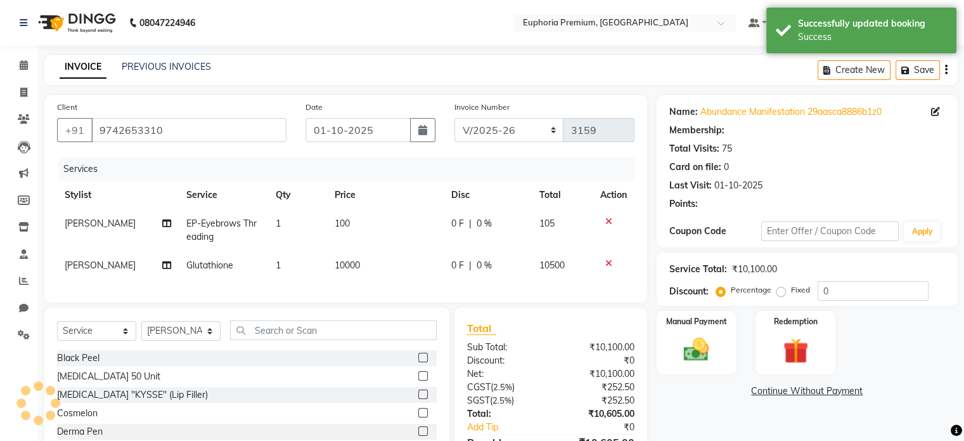
select select "2: Object"
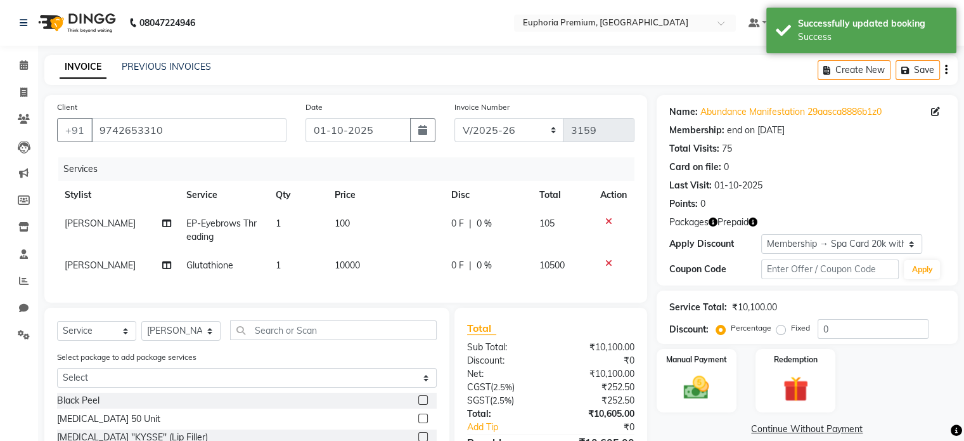
scroll to position [126, 0]
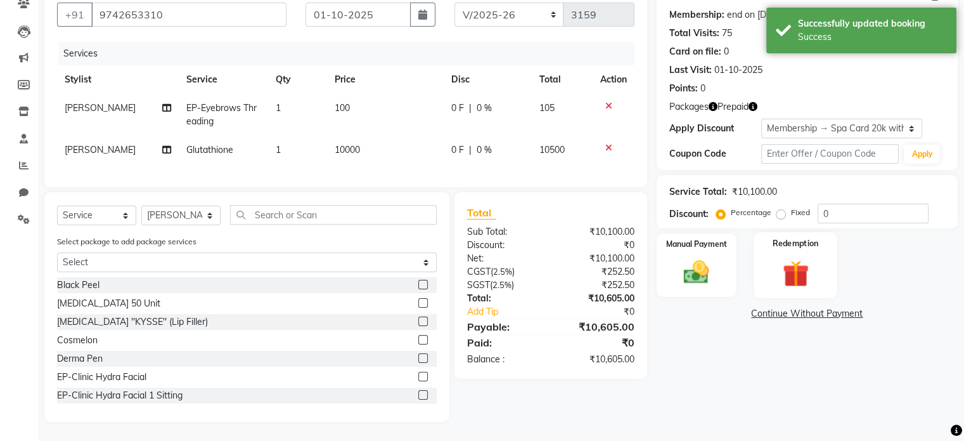
click at [802, 265] on img at bounding box center [795, 273] width 42 height 32
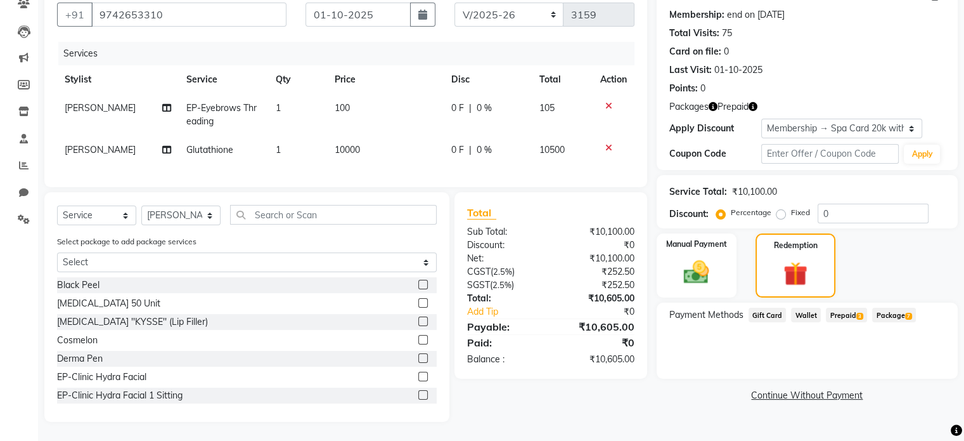
click at [828, 308] on span "Package 7" at bounding box center [894, 315] width 44 height 15
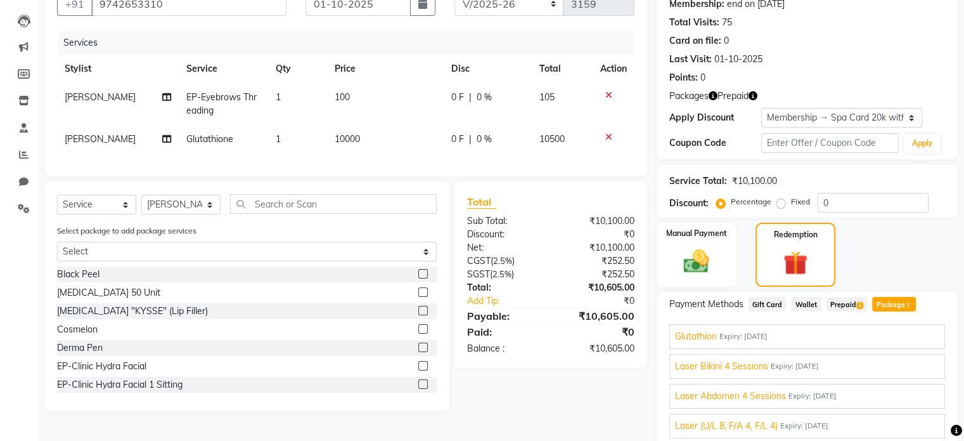
click at [768, 335] on span "Expiry: 26-08-2026" at bounding box center [744, 336] width 48 height 11
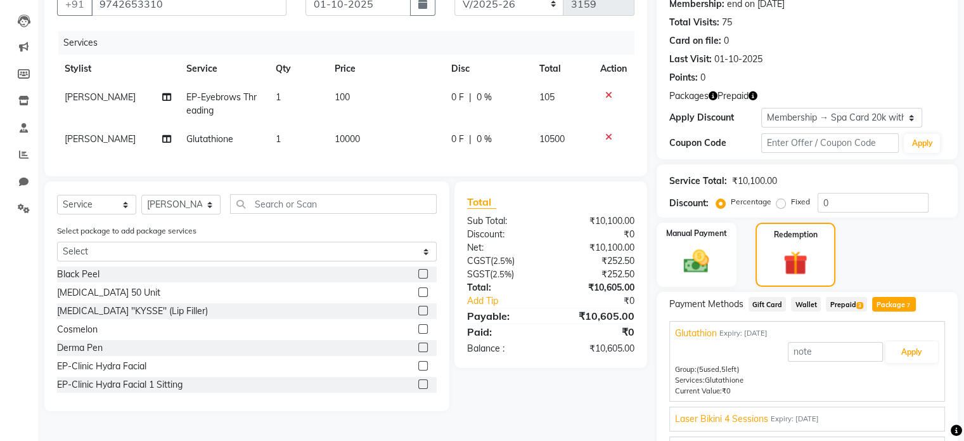
scroll to position [30, 0]
click at [828, 354] on button "Apply" at bounding box center [912, 355] width 53 height 22
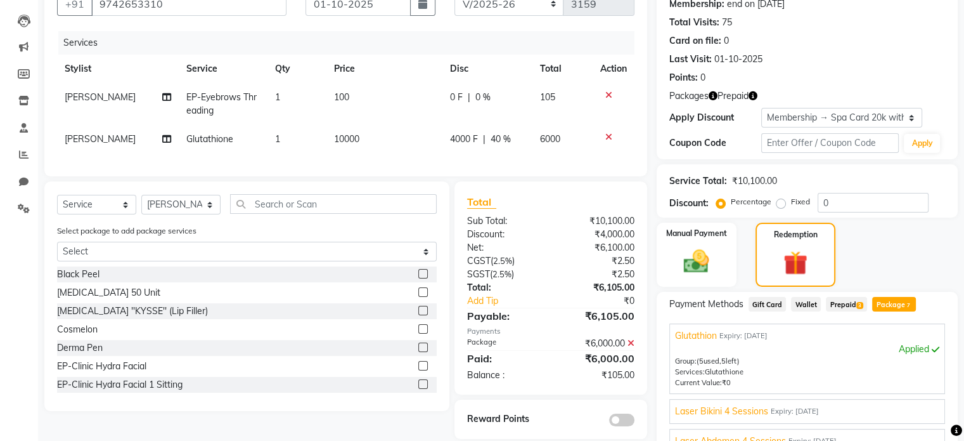
click at [828, 301] on span "Prepaid 3" at bounding box center [846, 304] width 41 height 15
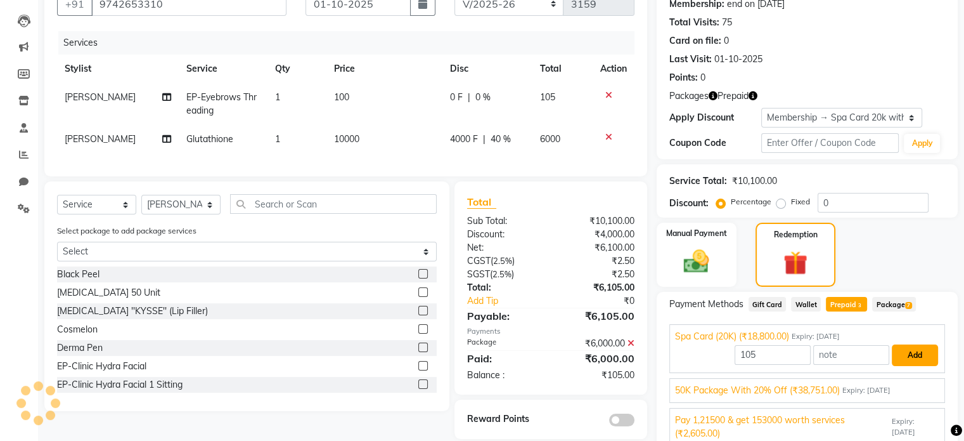
click at [828, 356] on button "Add" at bounding box center [915, 355] width 46 height 22
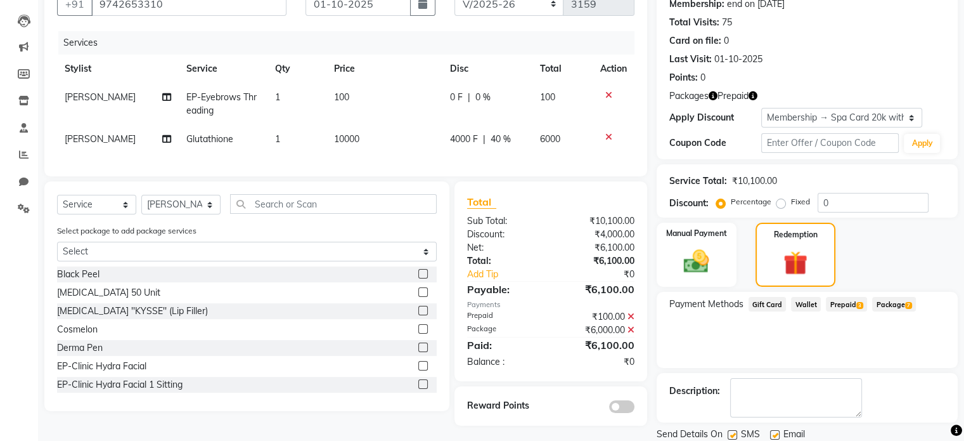
click at [630, 321] on icon at bounding box center [631, 316] width 7 height 9
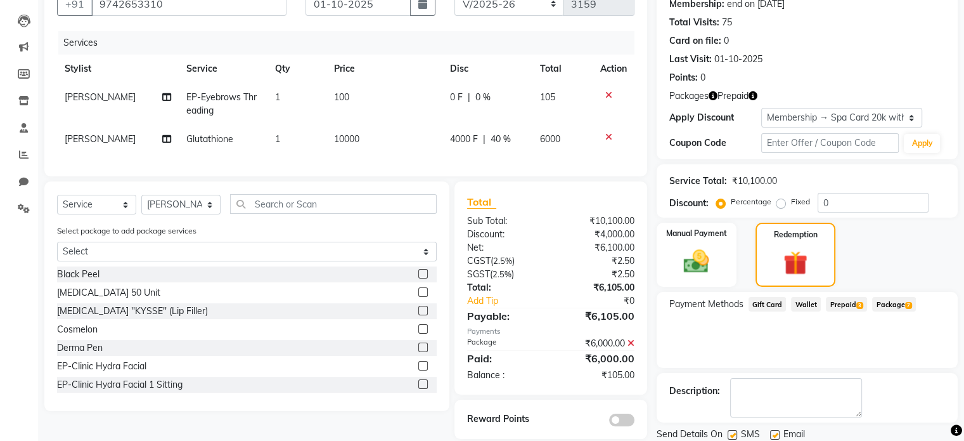
click at [828, 304] on span "Prepaid 3" at bounding box center [846, 304] width 41 height 15
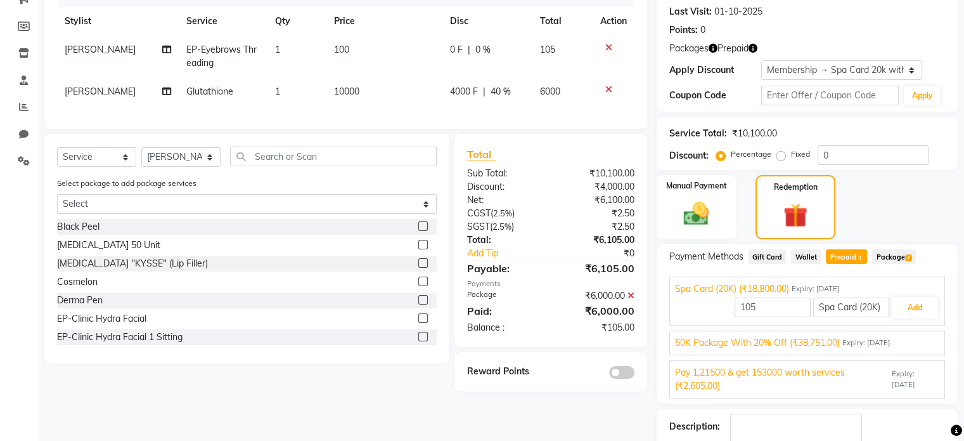
scroll to position [175, 0]
click at [825, 339] on span "50K Package With 20% Off (₹38,751.00)" at bounding box center [757, 341] width 165 height 13
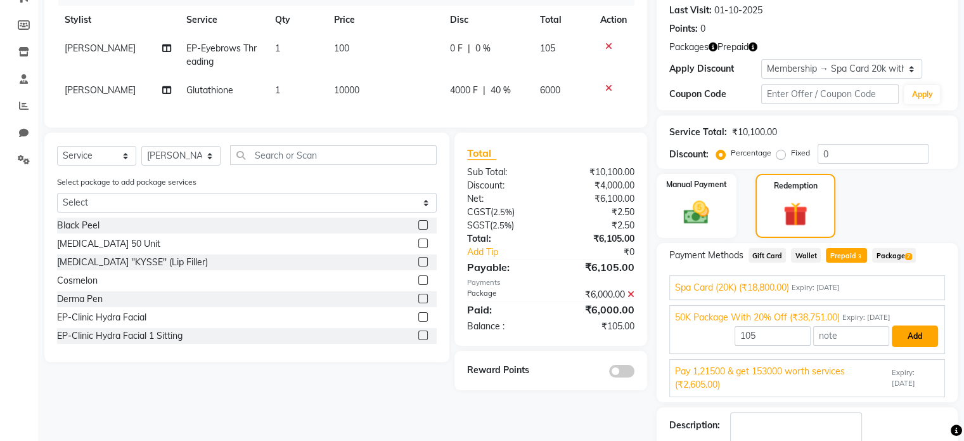
click at [828, 334] on button "Add" at bounding box center [915, 336] width 46 height 22
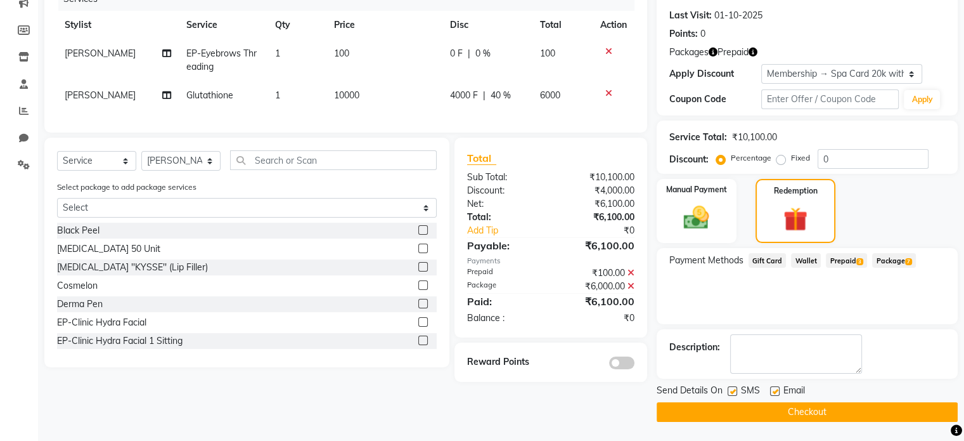
scroll to position [169, 0]
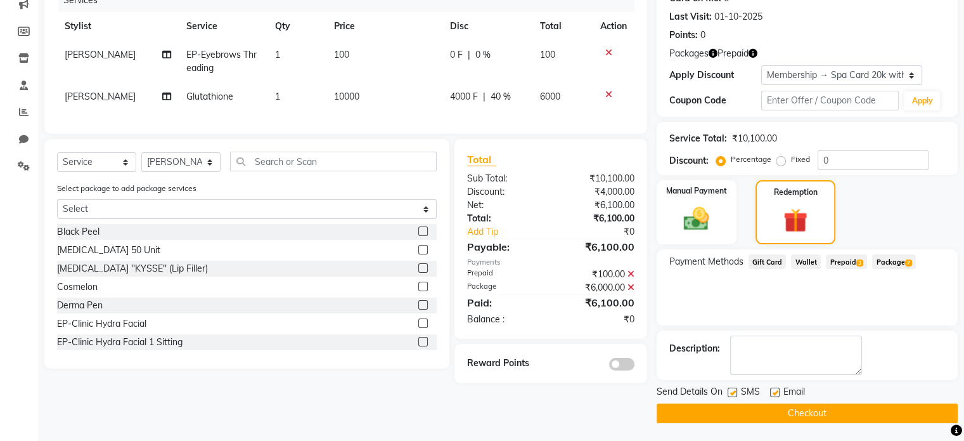
click at [774, 388] on label at bounding box center [775, 392] width 10 height 10
click at [774, 389] on input "checkbox" at bounding box center [774, 393] width 8 height 8
checkbox input "false"
click at [734, 392] on label at bounding box center [733, 392] width 10 height 10
click at [734, 392] on input "checkbox" at bounding box center [732, 393] width 8 height 8
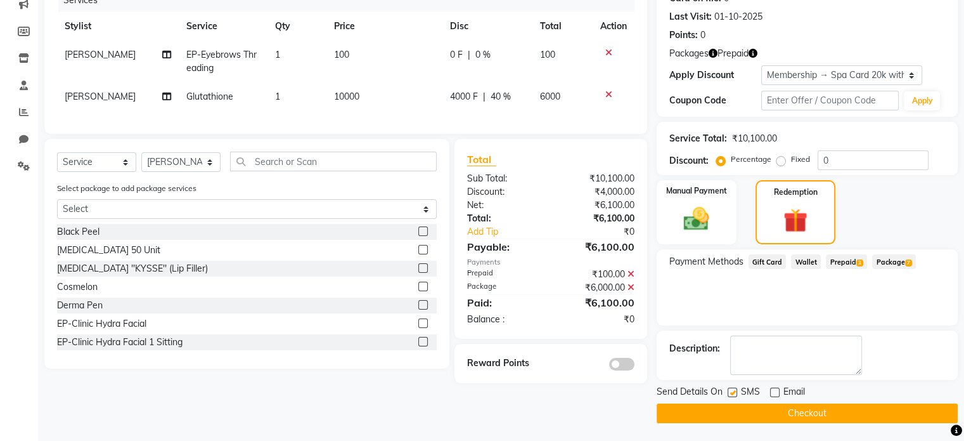
checkbox input "false"
click at [775, 410] on button "Checkout" at bounding box center [807, 413] width 301 height 20
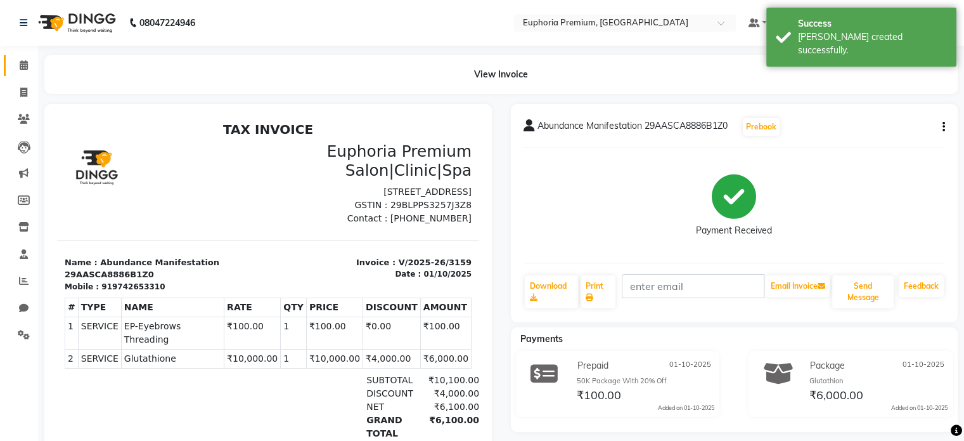
click at [27, 75] on link "Calendar" at bounding box center [19, 65] width 30 height 21
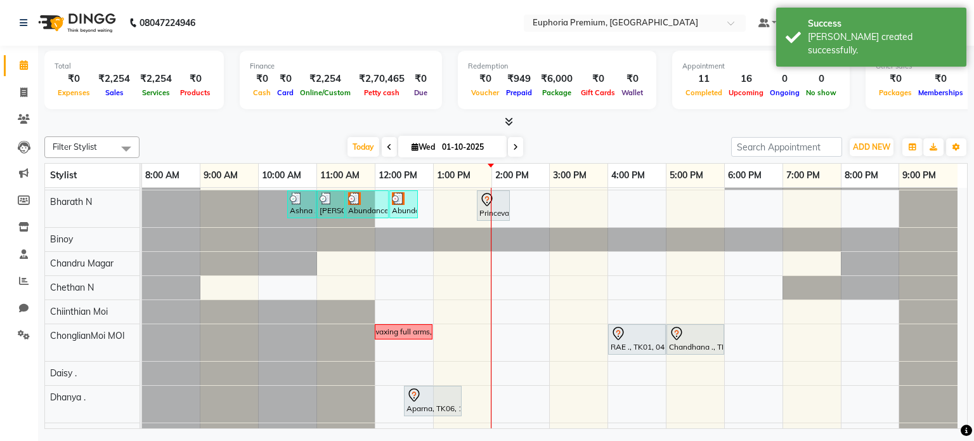
scroll to position [46, 0]
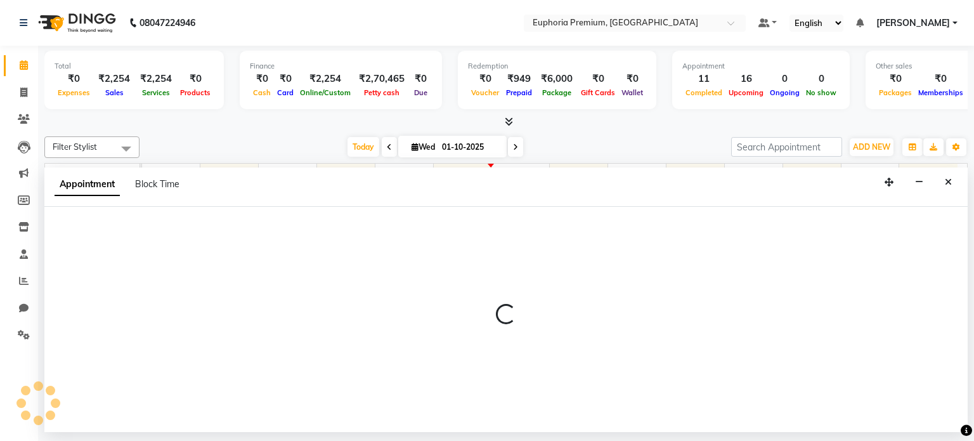
scroll to position [155, 0]
select select "71597"
select select "840"
select select "tentative"
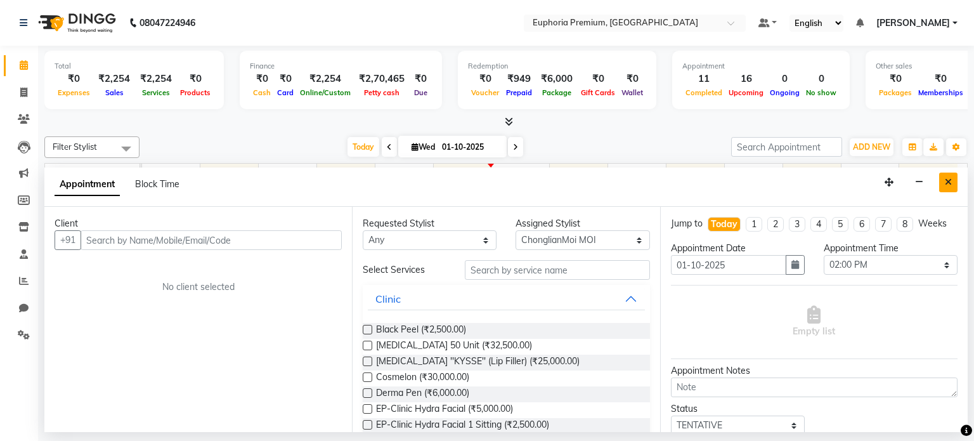
click at [828, 182] on icon "Close" at bounding box center [948, 182] width 7 height 9
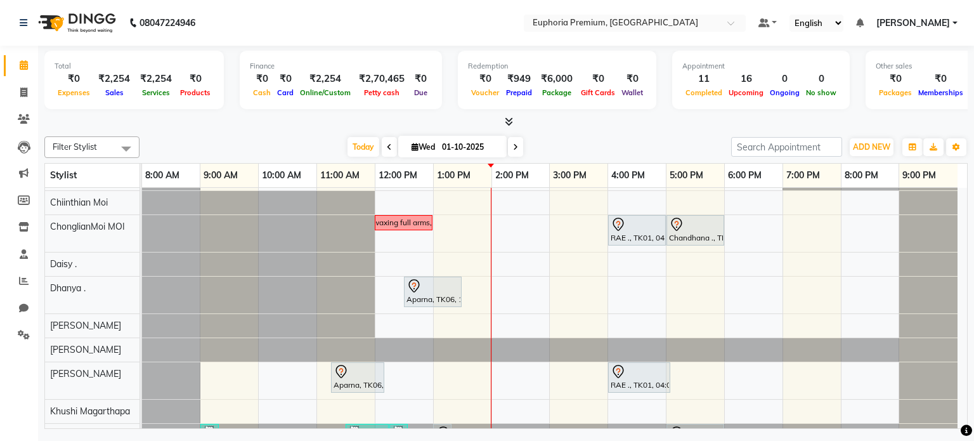
scroll to position [243, 0]
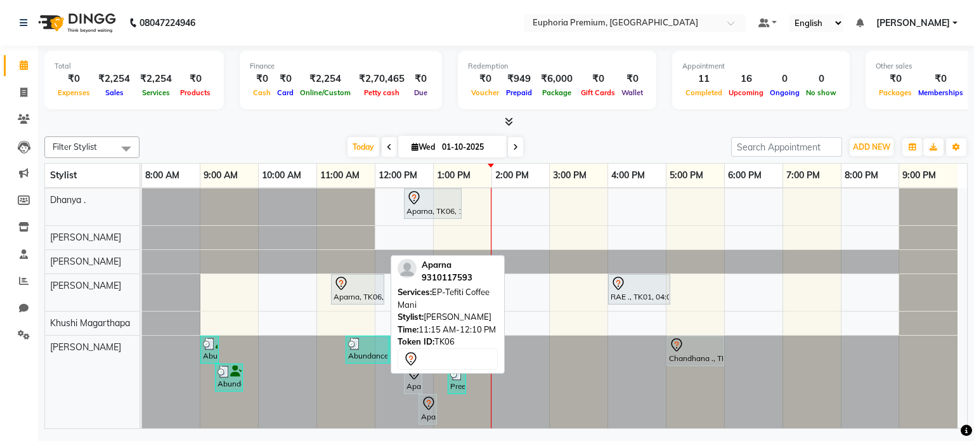
click at [353, 287] on div at bounding box center [358, 283] width 48 height 15
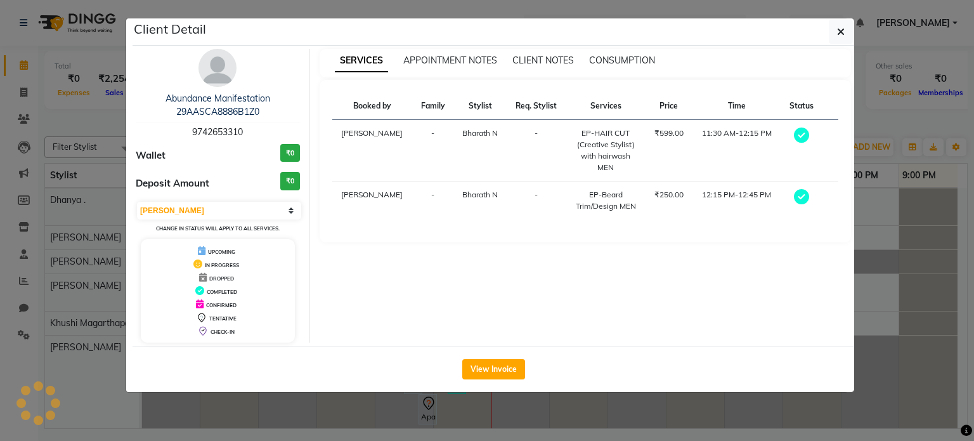
select select "7"
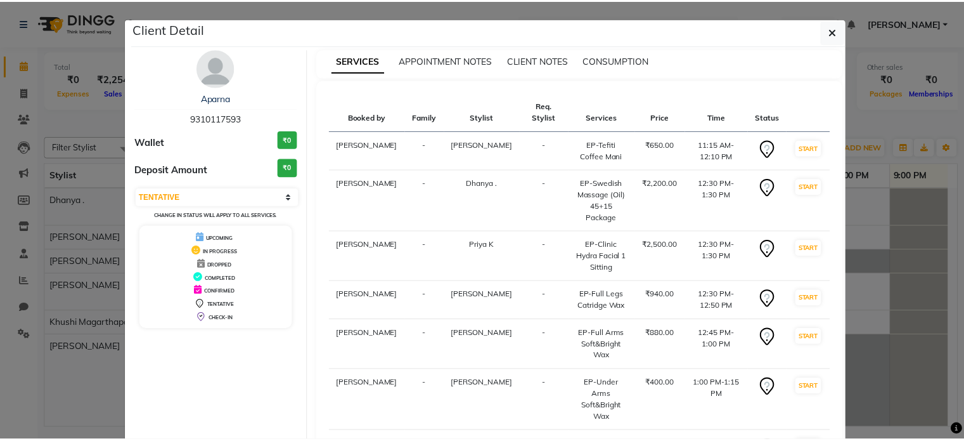
scroll to position [84, 0]
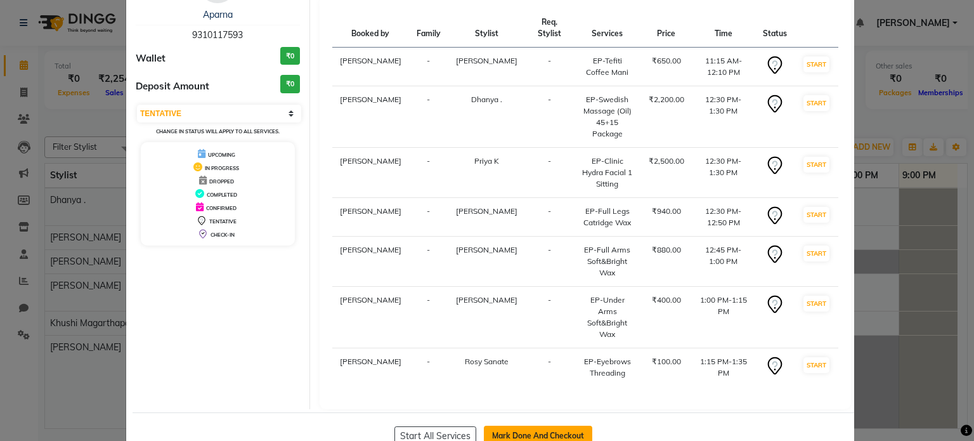
click at [530, 425] on button "Mark Done And Checkout" at bounding box center [538, 435] width 108 height 20
select select "service"
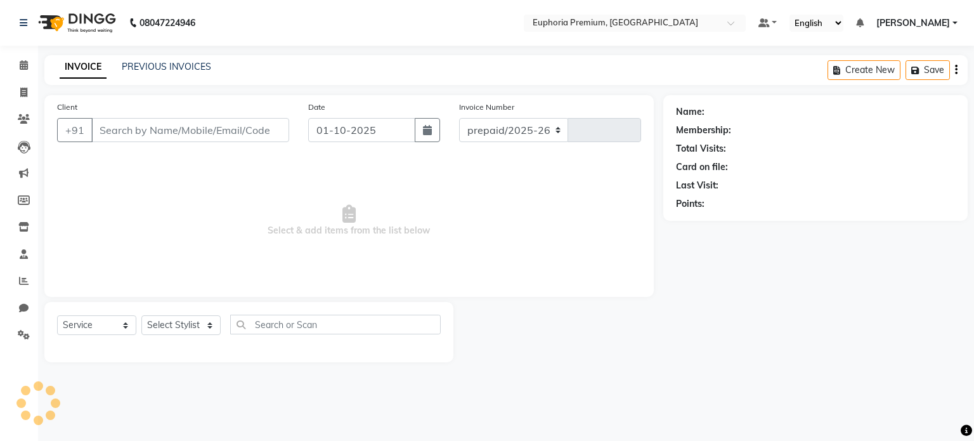
select select "7925"
type input "3160"
type input "9310117593"
select select "71633"
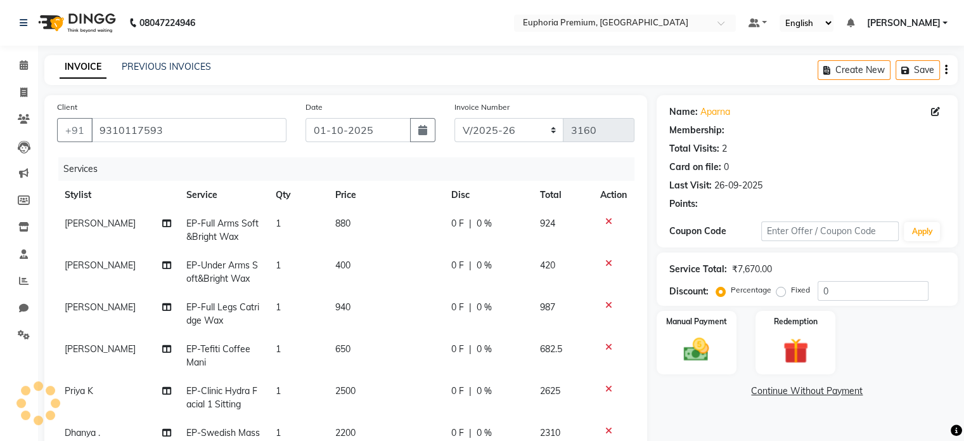
select select "1: Object"
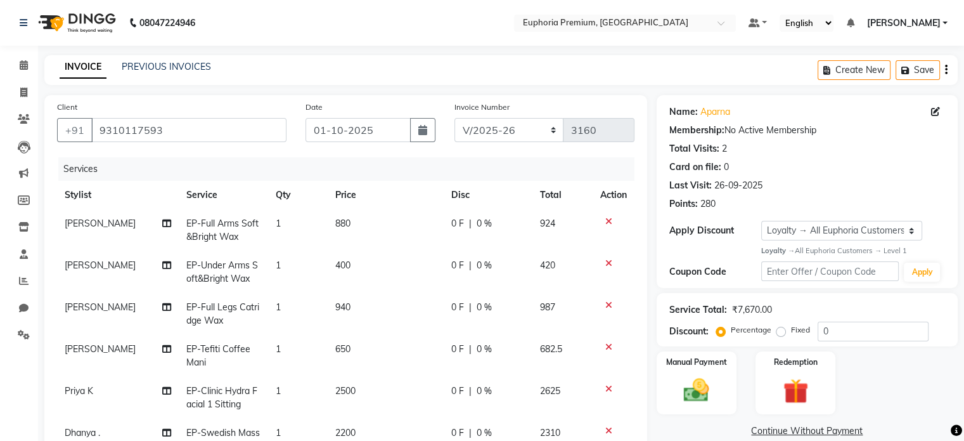
click at [241, 273] on span "EP-Under Arms Soft&Bright Wax" at bounding box center [222, 271] width 72 height 25
select select "71609"
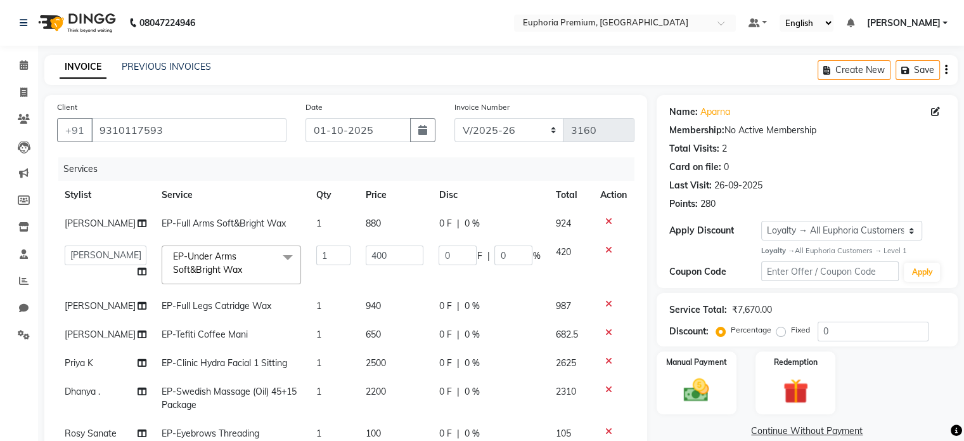
click at [275, 256] on span at bounding box center [287, 257] width 25 height 24
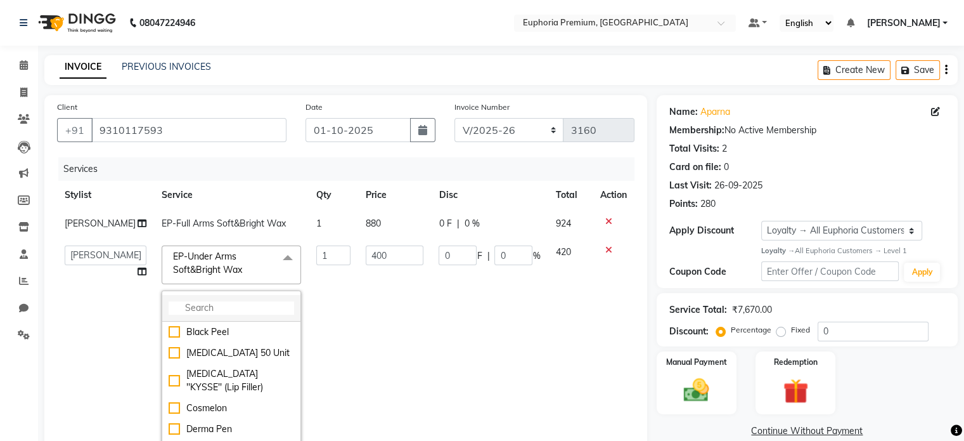
click at [204, 302] on input "multiselect-search" at bounding box center [232, 307] width 126 height 13
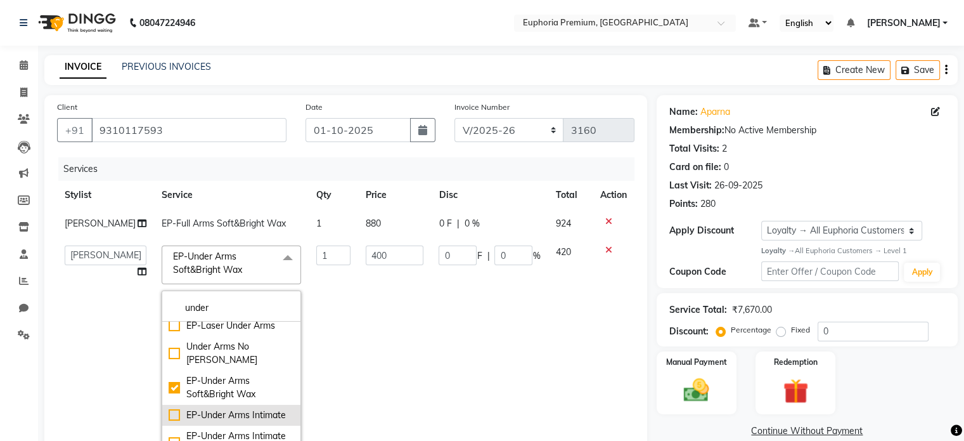
scroll to position [55, 0]
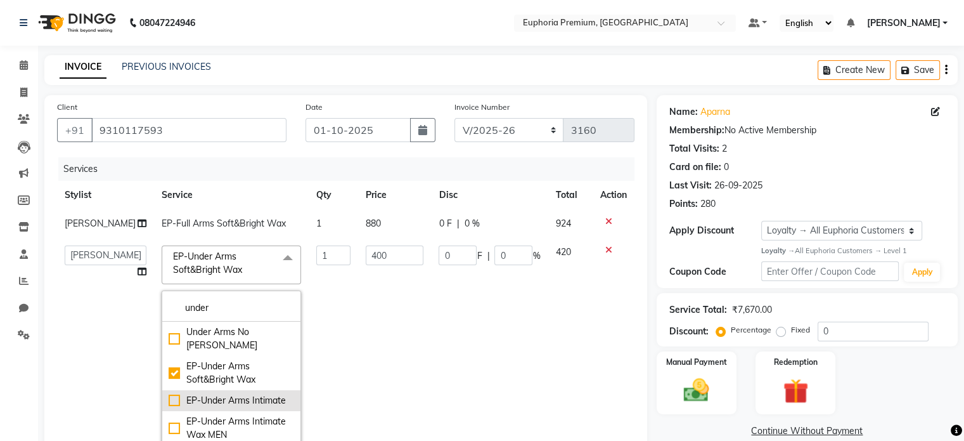
type input "under"
click at [169, 407] on div "EP-Under Arms Intimate" at bounding box center [232, 400] width 126 height 13
checkbox input "false"
checkbox input "true"
type input "300"
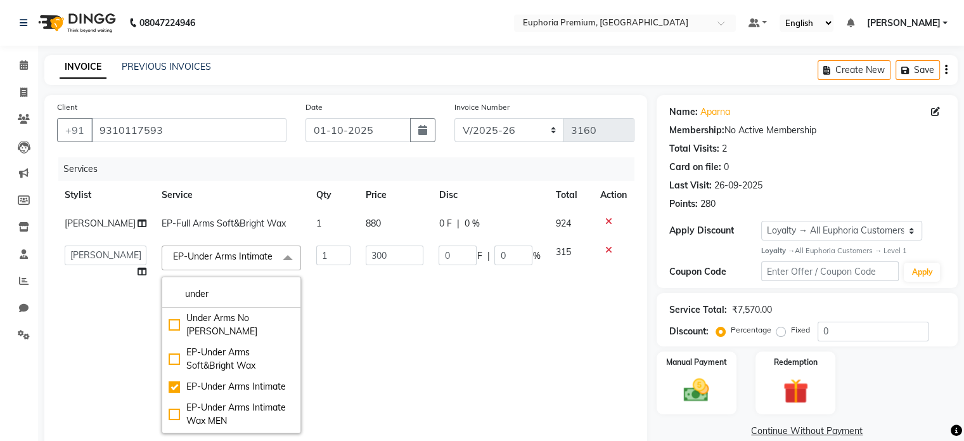
click at [314, 365] on td "1" at bounding box center [333, 339] width 49 height 203
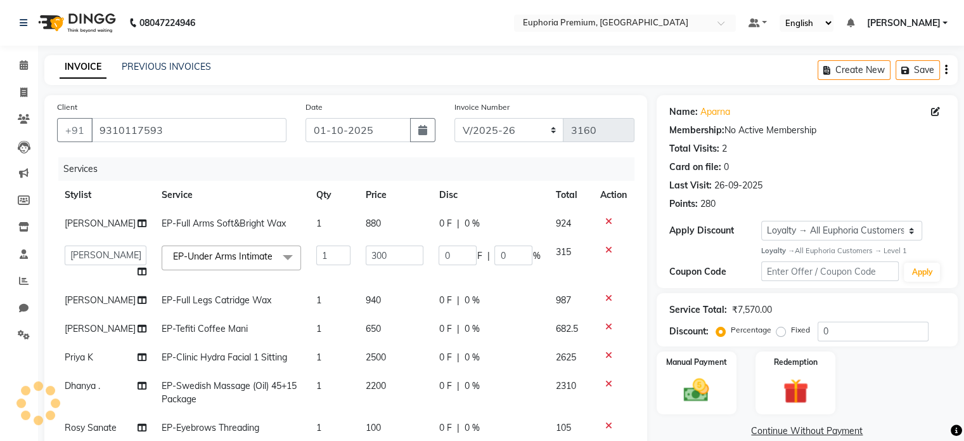
click at [219, 225] on span "EP-Full Arms Soft&Bright Wax" at bounding box center [224, 222] width 124 height 11
select select "71609"
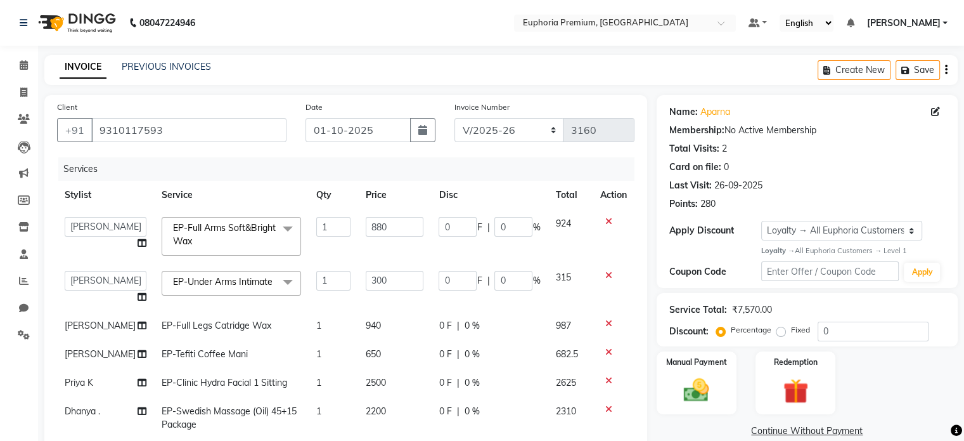
click at [275, 230] on span at bounding box center [287, 229] width 25 height 24
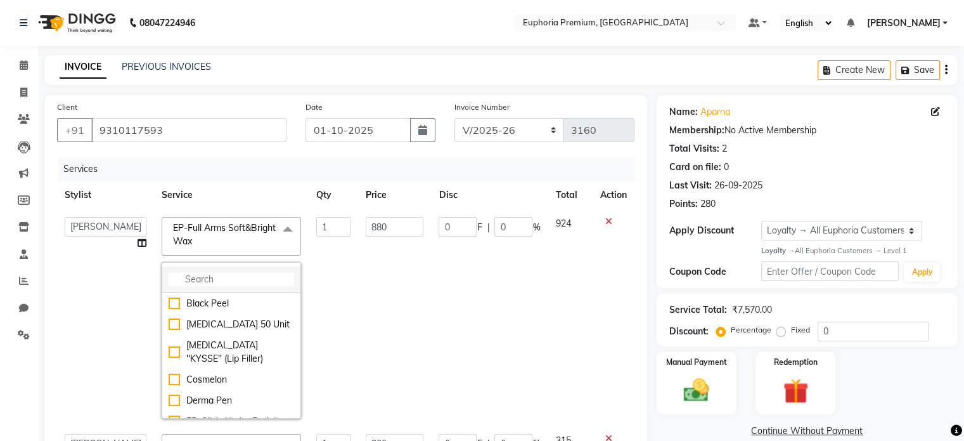
click at [185, 278] on input "multiselect-search" at bounding box center [232, 279] width 126 height 13
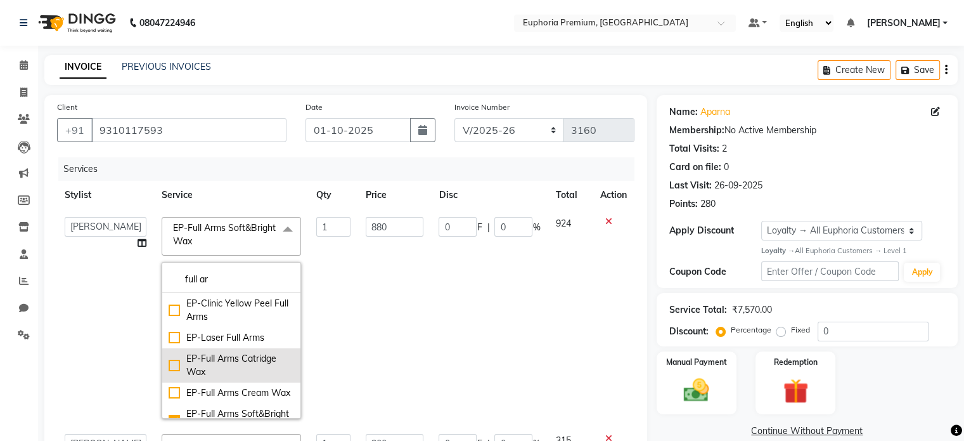
type input "full ar"
click at [169, 365] on div "EP-Full Arms Catridge Wax" at bounding box center [232, 365] width 126 height 27
checkbox input "true"
checkbox input "false"
type input "620"
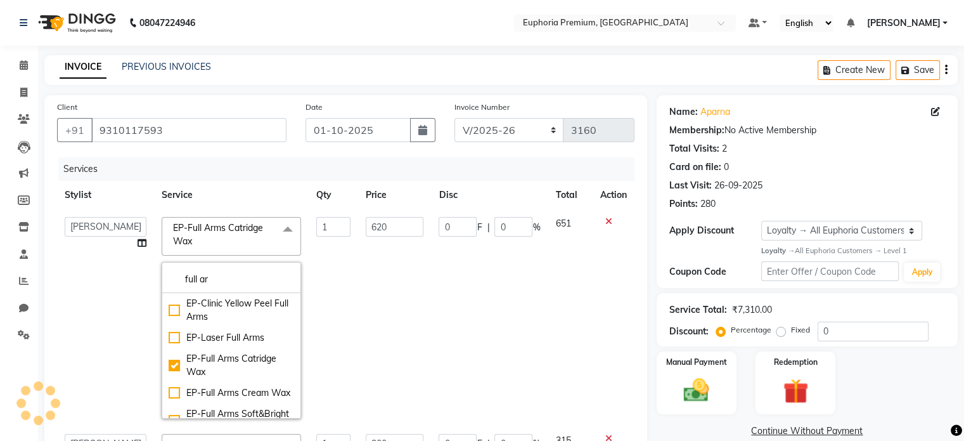
click at [322, 299] on td "1" at bounding box center [333, 317] width 49 height 217
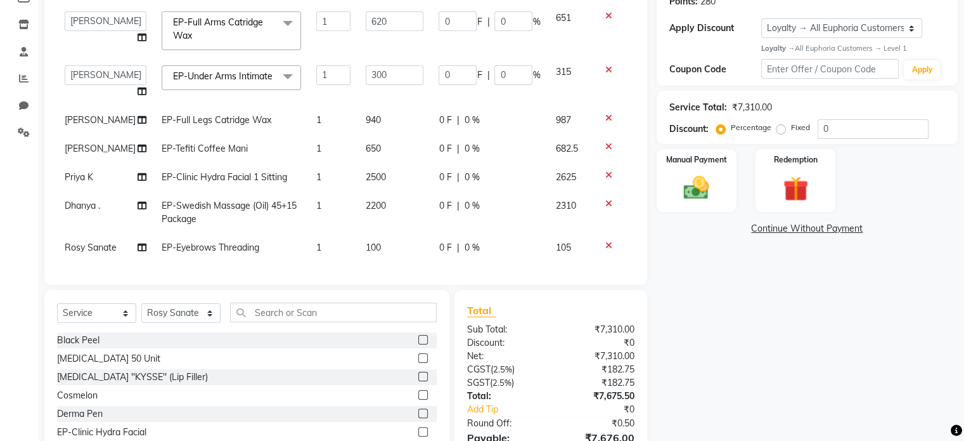
scroll to position [221, 0]
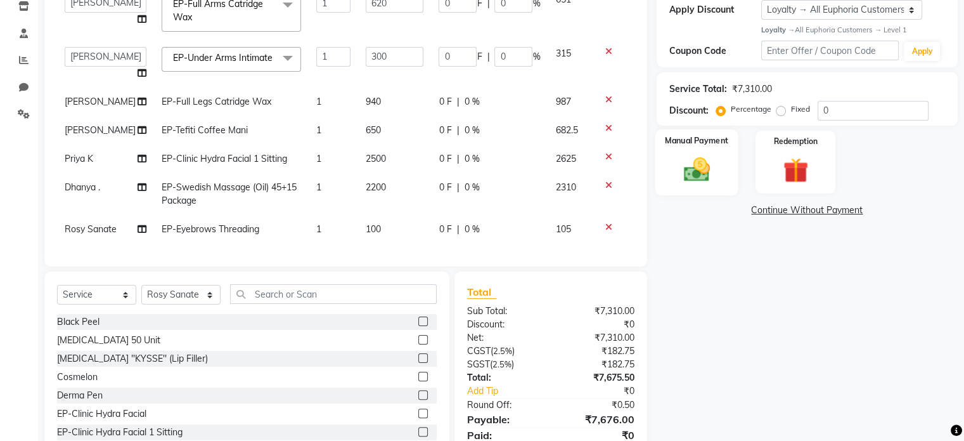
click at [716, 169] on img at bounding box center [696, 169] width 42 height 30
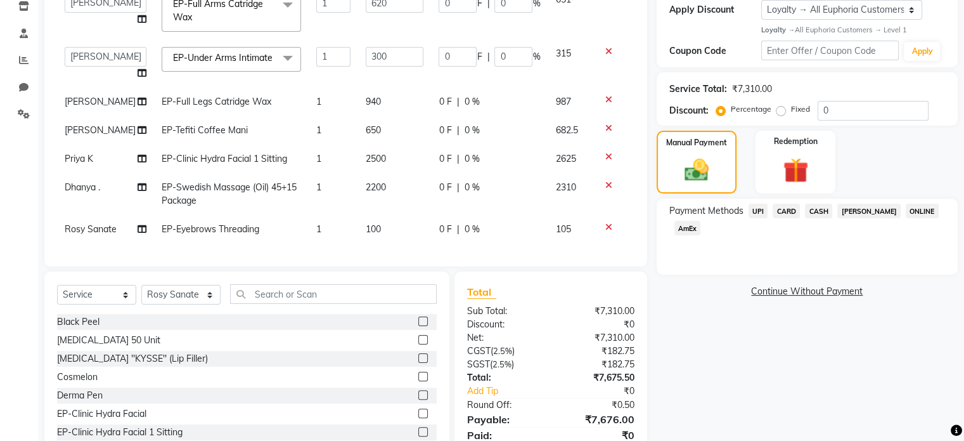
click at [784, 207] on span "CARD" at bounding box center [786, 211] width 27 height 15
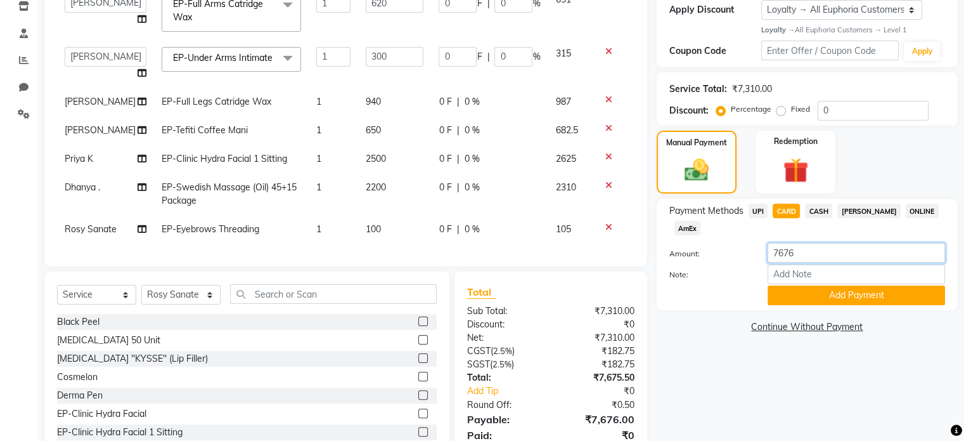
drag, startPoint x: 813, startPoint y: 253, endPoint x: 718, endPoint y: 243, distance: 95.6
click at [718, 243] on div "Payment Methods UPI CARD CASH Bajaj Finserv ONLINE AmEx Amount: 7676 Note: Add …" at bounding box center [808, 254] width 276 height 101
type input "3938"
click at [810, 292] on button "Add Payment" at bounding box center [857, 295] width 178 height 20
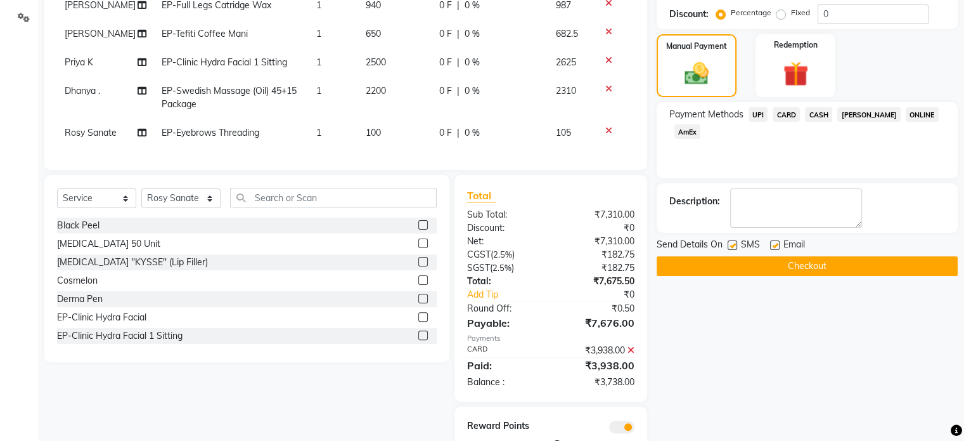
scroll to position [320, 0]
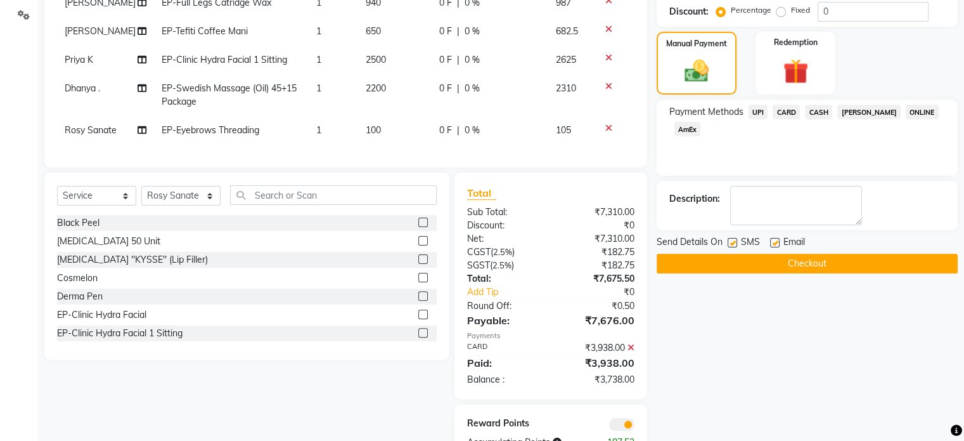
click at [757, 111] on span "UPI" at bounding box center [759, 112] width 20 height 15
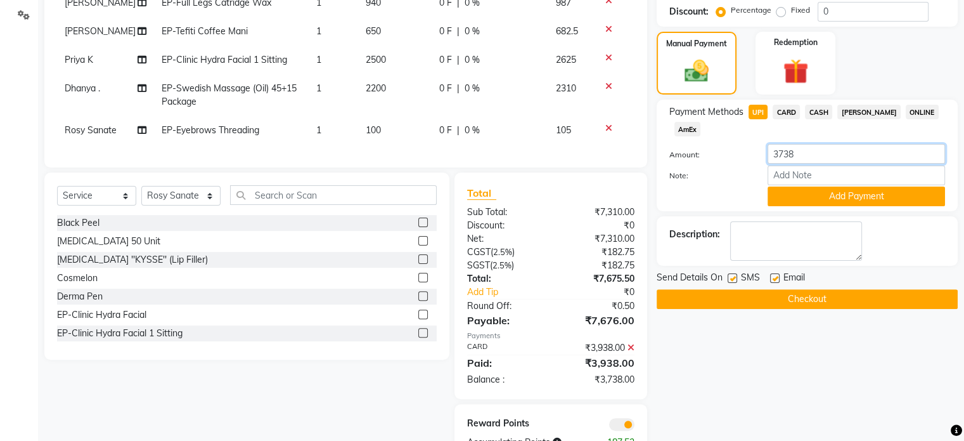
drag, startPoint x: 812, startPoint y: 153, endPoint x: 751, endPoint y: 153, distance: 60.9
click at [751, 153] on div "Amount: 3738" at bounding box center [807, 155] width 295 height 22
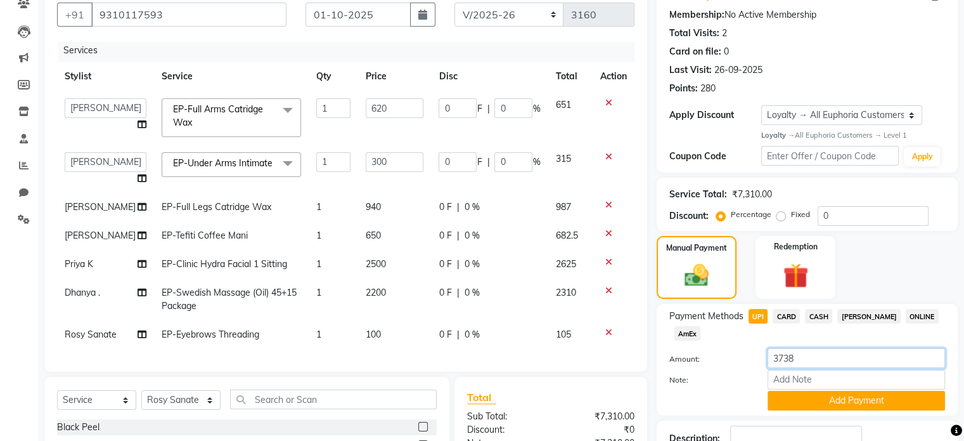
scroll to position [108, 0]
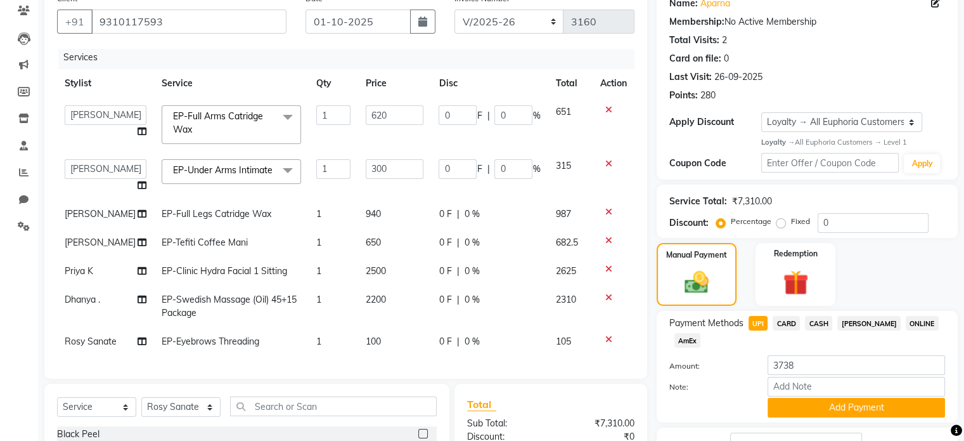
click at [366, 267] on span "2500" at bounding box center [376, 270] width 20 height 11
select select "71627"
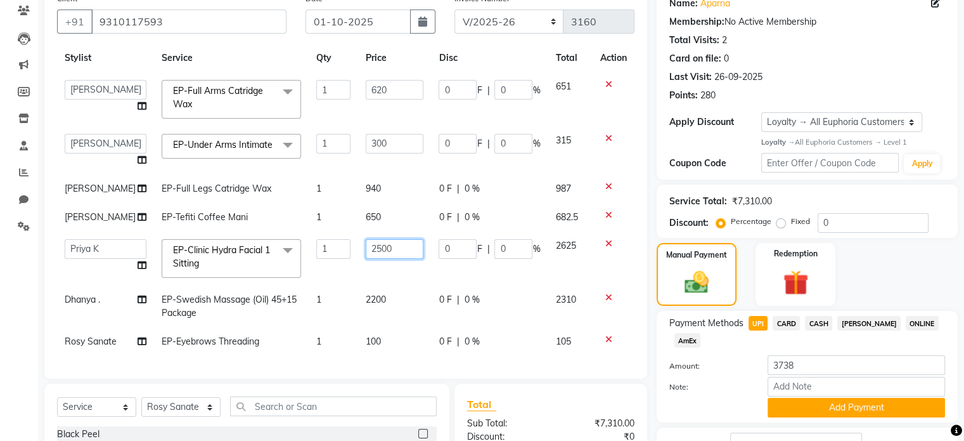
drag, startPoint x: 393, startPoint y: 264, endPoint x: 335, endPoint y: 254, distance: 59.3
click at [335, 254] on tr "Admin Babu V Bharath N Binoy Chandru Magar Chethan N Chiinthian Moi ChonglianMo…" at bounding box center [346, 258] width 578 height 54
type input "3000"
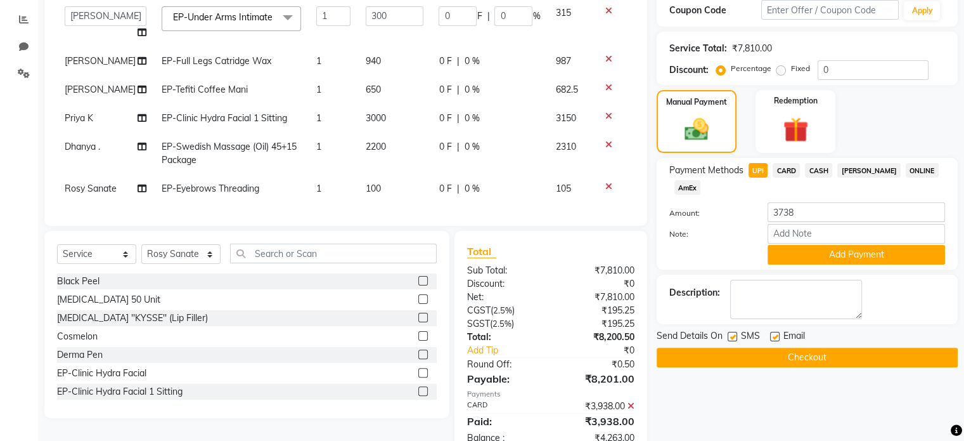
scroll to position [373, 0]
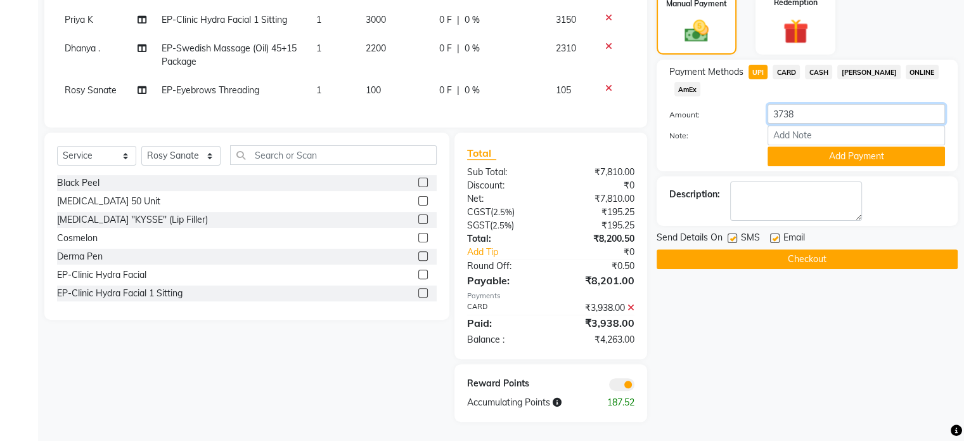
drag, startPoint x: 822, startPoint y: 101, endPoint x: 720, endPoint y: 108, distance: 101.7
click at [720, 108] on div "Amount: 3738" at bounding box center [807, 115] width 295 height 22
type input "4263"
click at [828, 146] on button "Add Payment" at bounding box center [857, 156] width 178 height 20
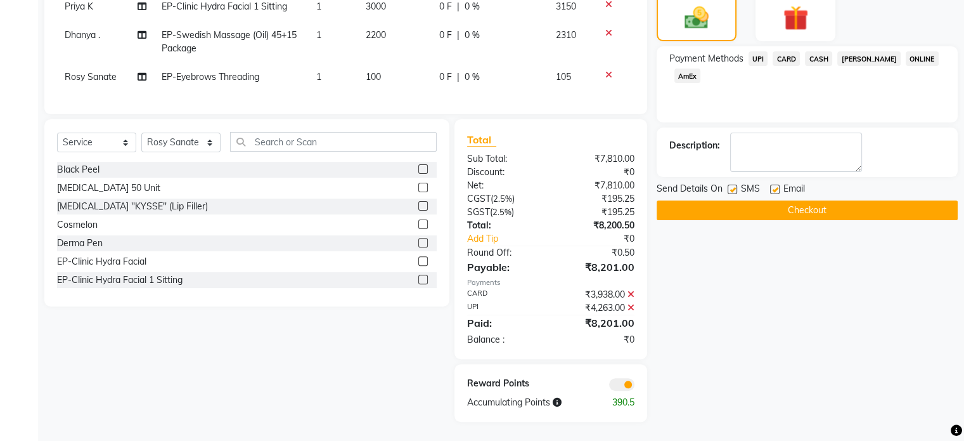
click at [798, 207] on button "Checkout" at bounding box center [807, 210] width 301 height 20
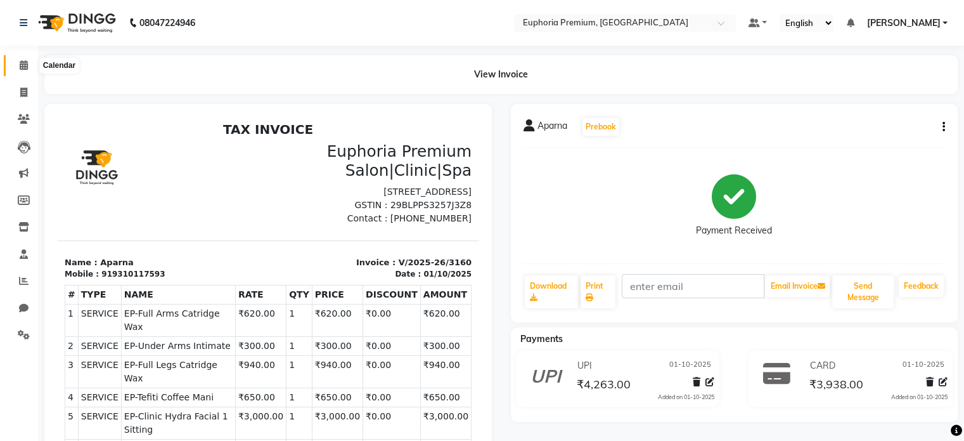
click at [20, 65] on icon at bounding box center [24, 65] width 8 height 10
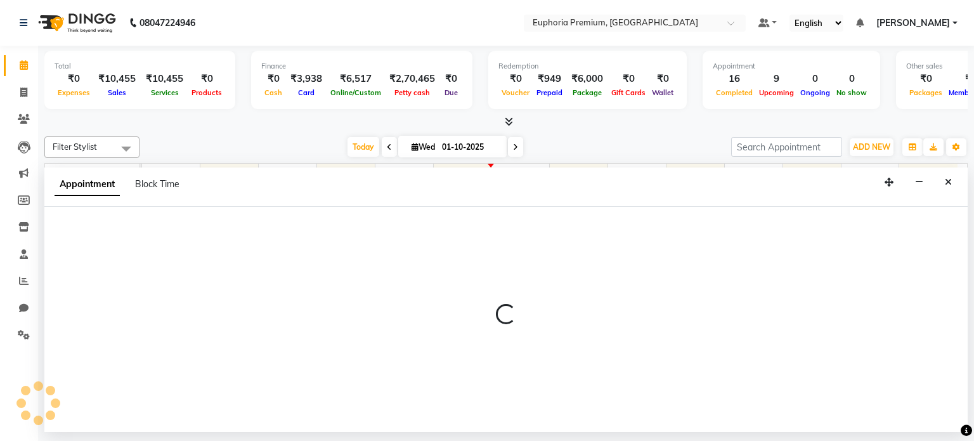
select select "71614"
select select "tentative"
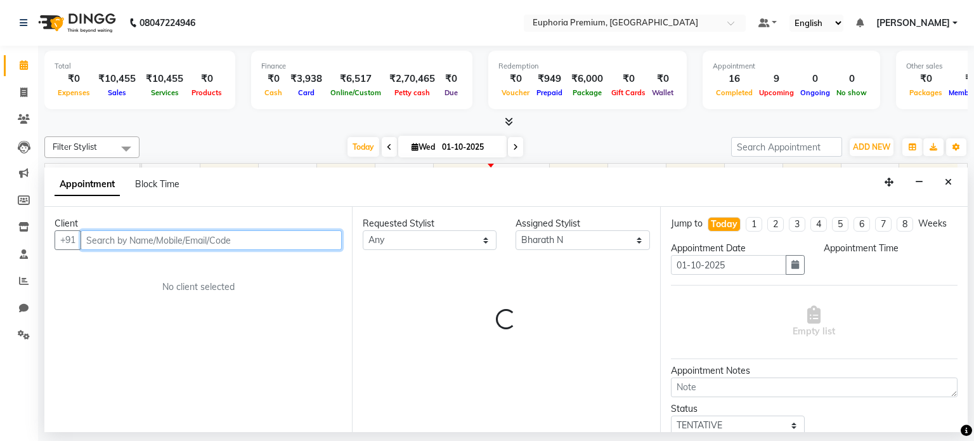
select select "840"
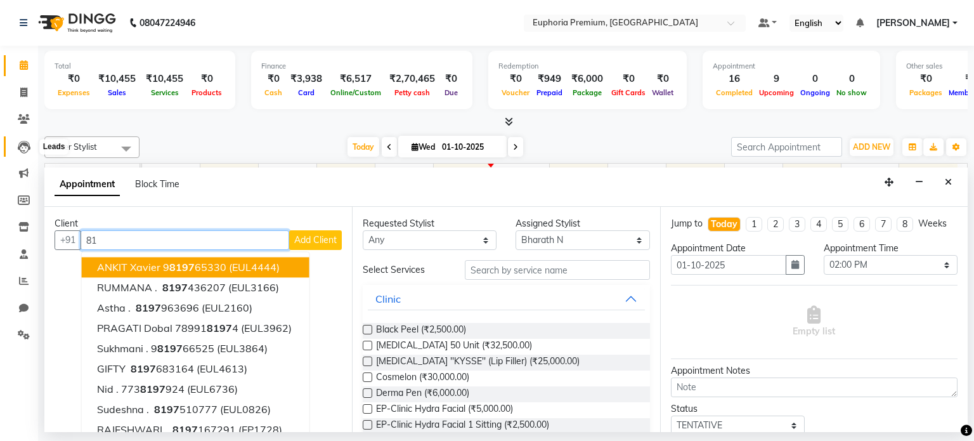
type input "8"
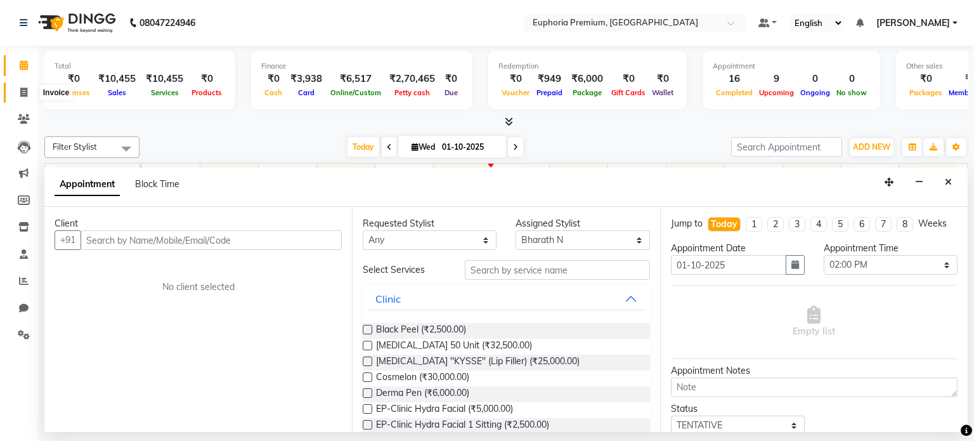
click at [26, 94] on icon at bounding box center [23, 92] width 7 height 10
select select "service"
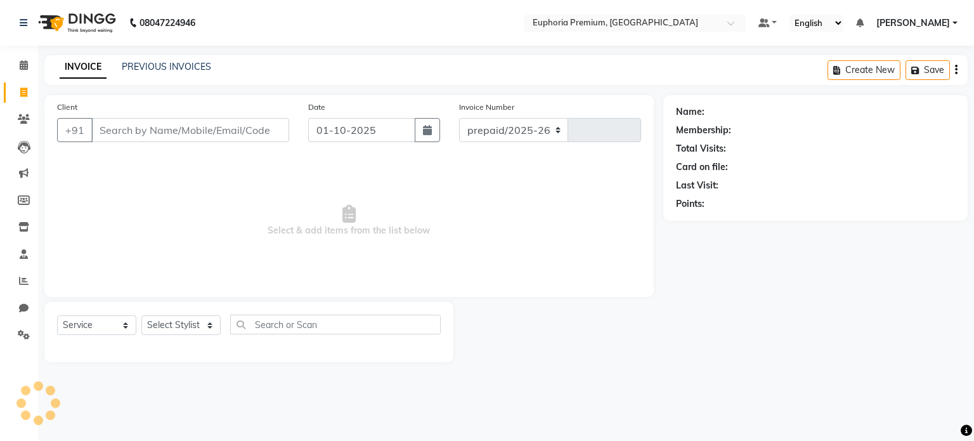
select select "7925"
type input "3161"
click at [182, 141] on input "Client" at bounding box center [190, 130] width 198 height 24
click at [25, 71] on span at bounding box center [24, 65] width 22 height 15
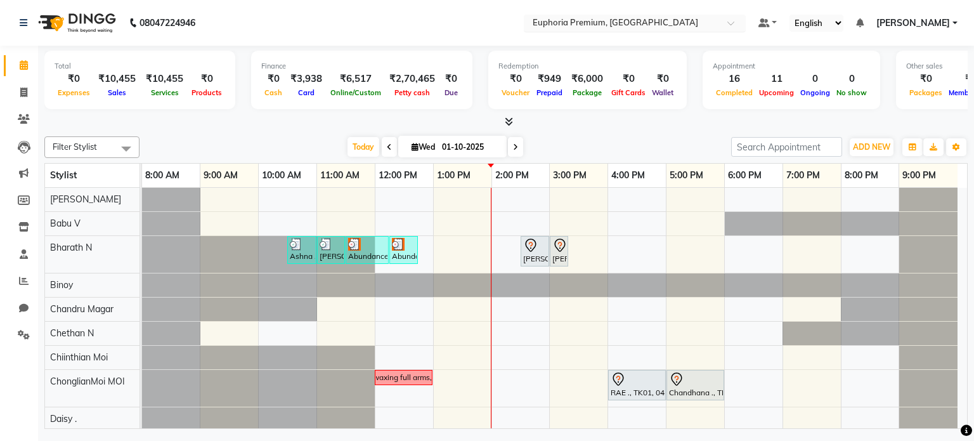
click at [677, 22] on input "text" at bounding box center [622, 24] width 184 height 13
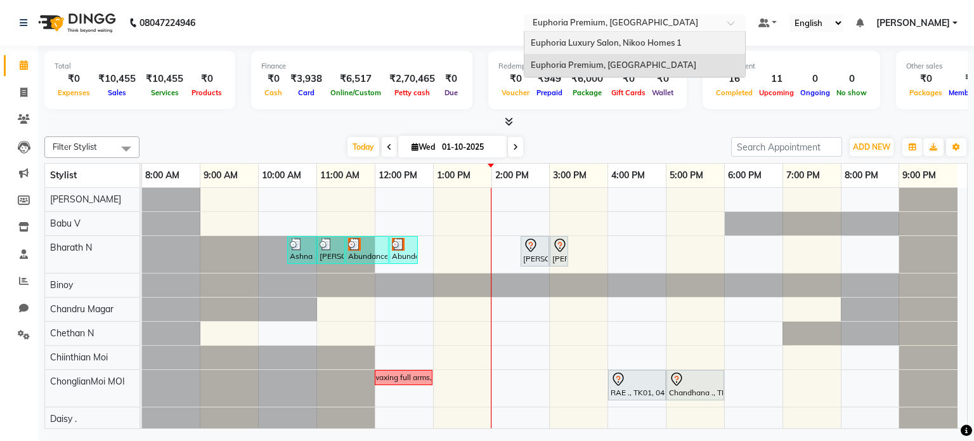
click at [677, 45] on span "Euphoria Luxury Salon, Nikoo Homes 1" at bounding box center [606, 42] width 151 height 10
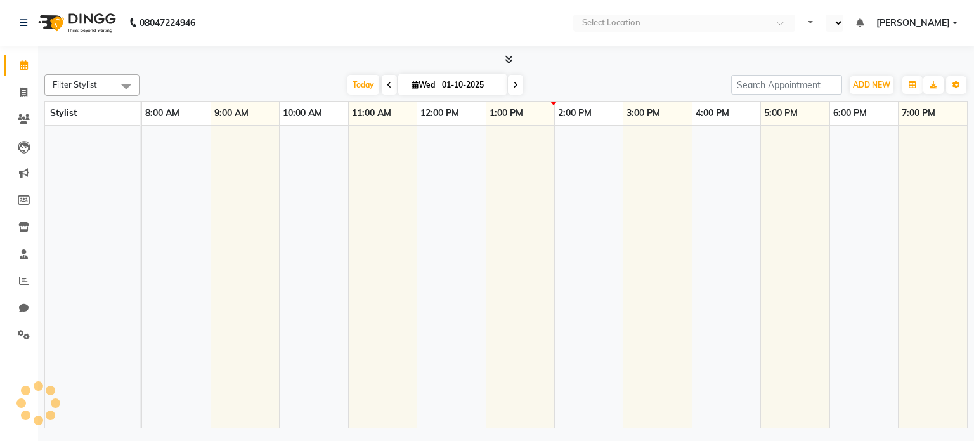
select select "en"
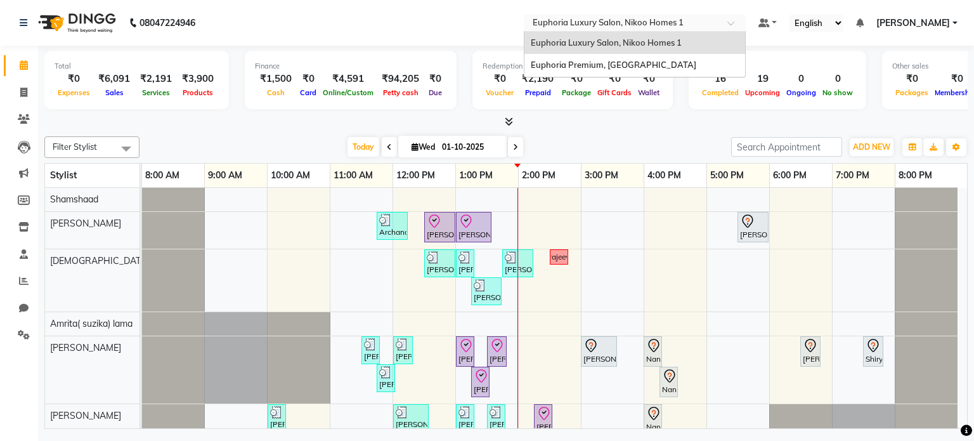
click at [629, 23] on input "text" at bounding box center [622, 24] width 184 height 13
click at [628, 68] on span "Euphoria Premium, [GEOGRAPHIC_DATA]" at bounding box center [613, 65] width 165 height 10
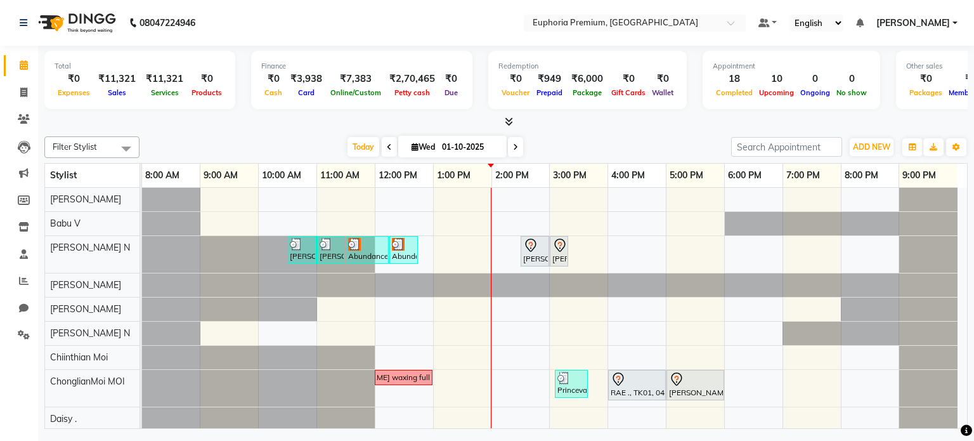
click at [415, 61] on div "Finance" at bounding box center [361, 66] width 201 height 11
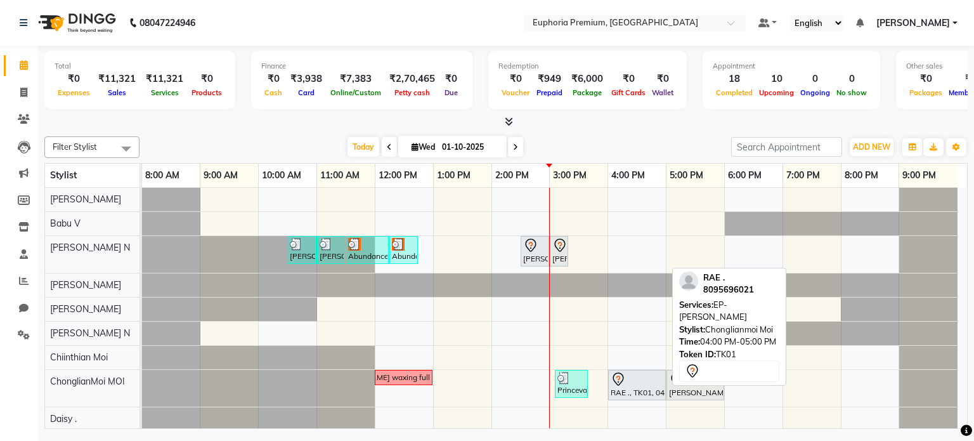
click at [625, 387] on div "RAE ., TK01, 04:00 PM-05:00 PM, EP-Crystal Pedi" at bounding box center [636, 385] width 55 height 27
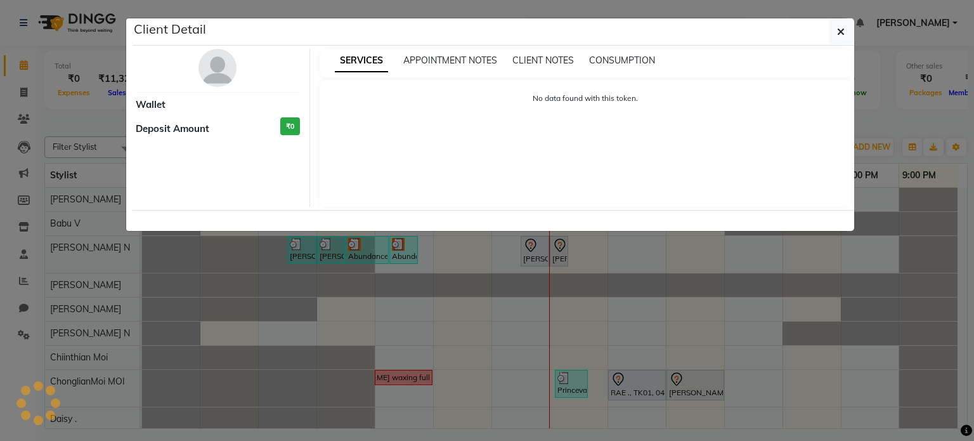
select select "7"
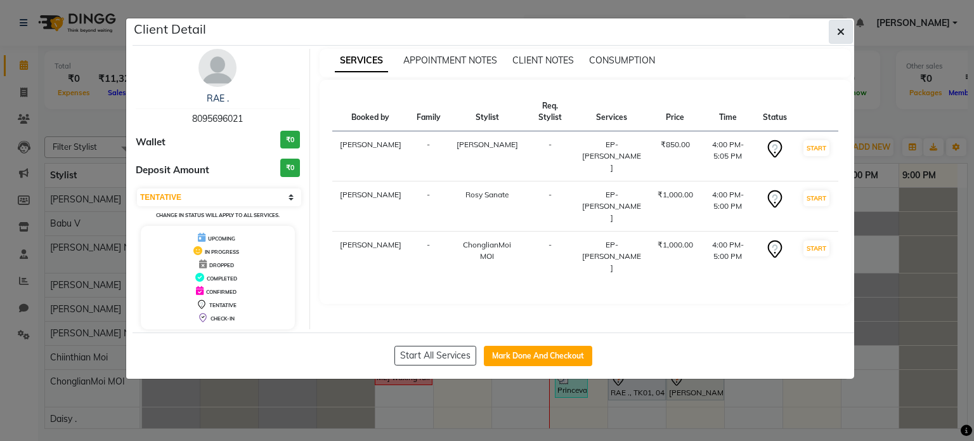
click at [840, 30] on icon "button" at bounding box center [841, 32] width 8 height 10
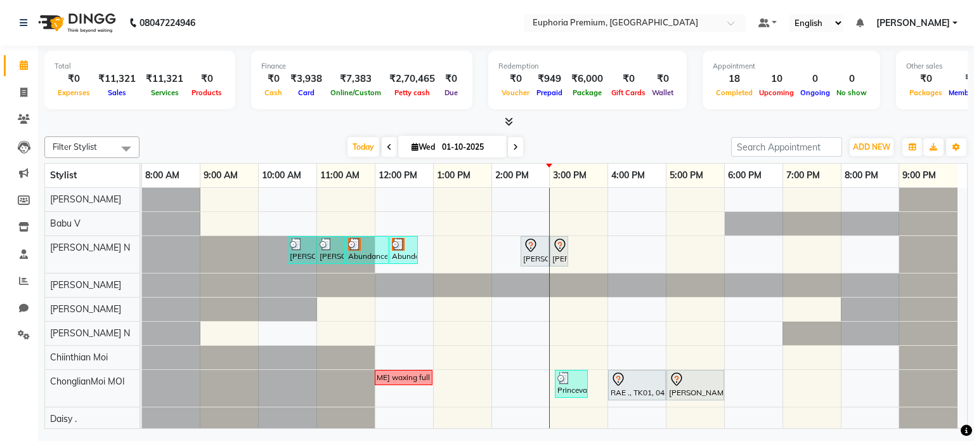
click at [840, 30] on select "English ENGLISH Español العربية मराठी हिंदी ગુજરાતી தமிழ் 中文" at bounding box center [816, 23] width 54 height 17
click at [429, 30] on nav "08047224946 Select Location × Euphoria Premium, Hennur Road Default Panel My Pa…" at bounding box center [487, 23] width 974 height 46
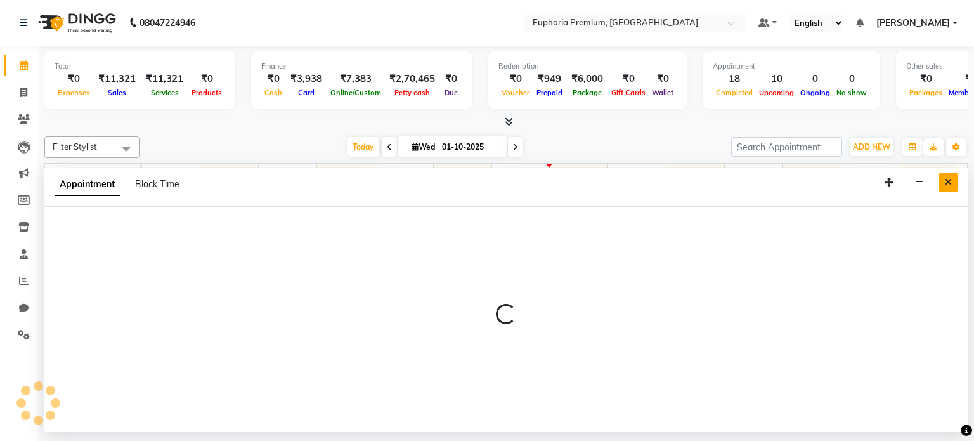
click at [947, 180] on icon "Close" at bounding box center [948, 182] width 7 height 9
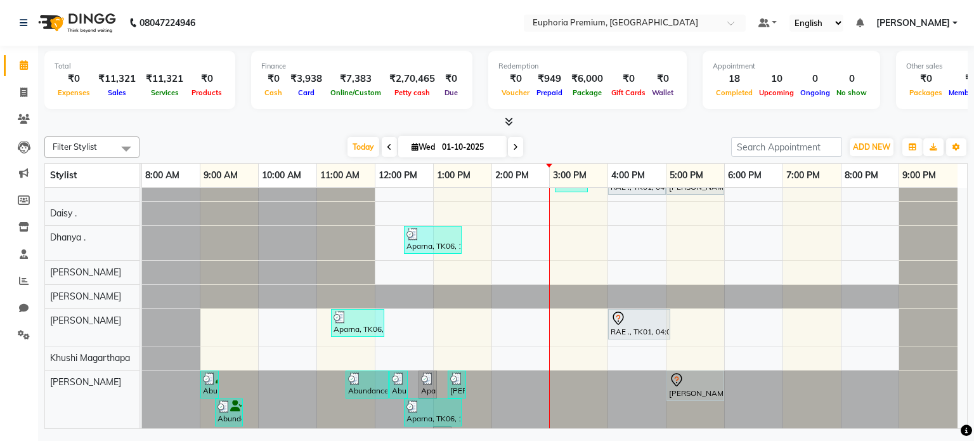
scroll to position [233, 0]
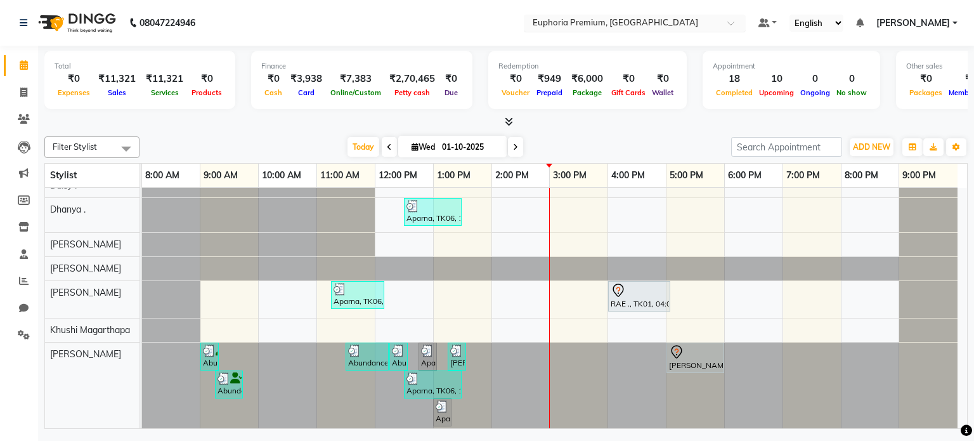
click at [609, 25] on input "text" at bounding box center [622, 24] width 184 height 13
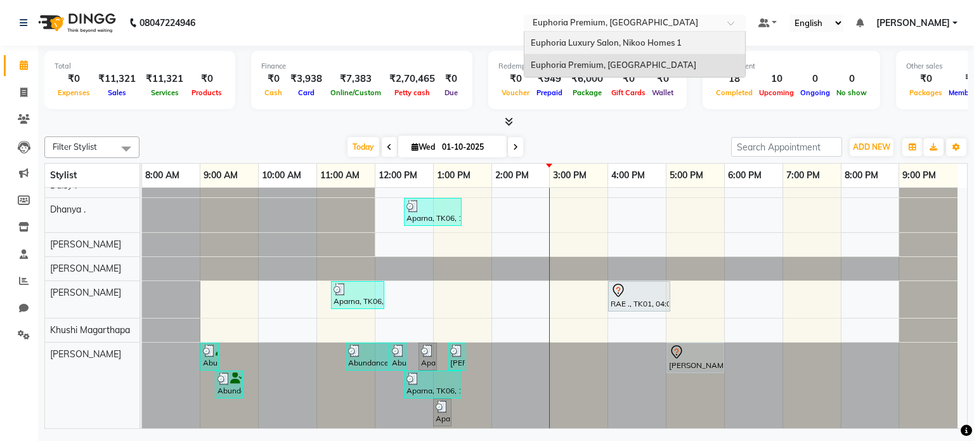
click at [611, 44] on span "Euphoria Luxury Salon, Nikoo Homes 1" at bounding box center [606, 42] width 151 height 10
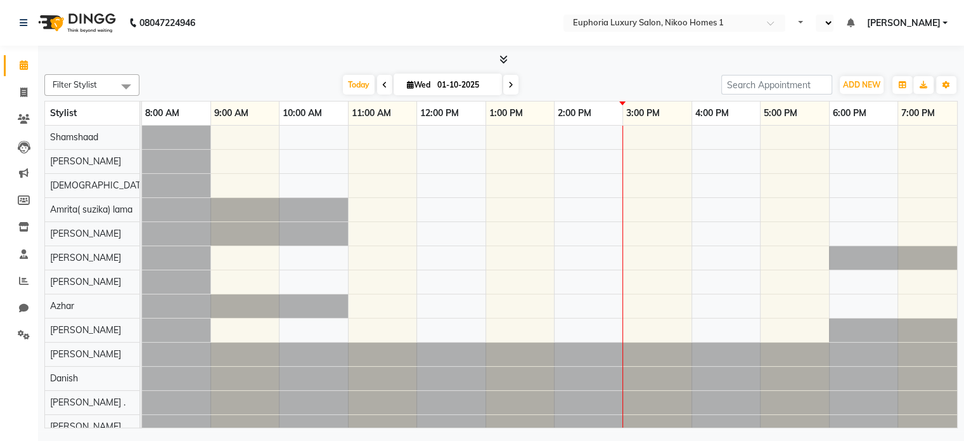
select select "en"
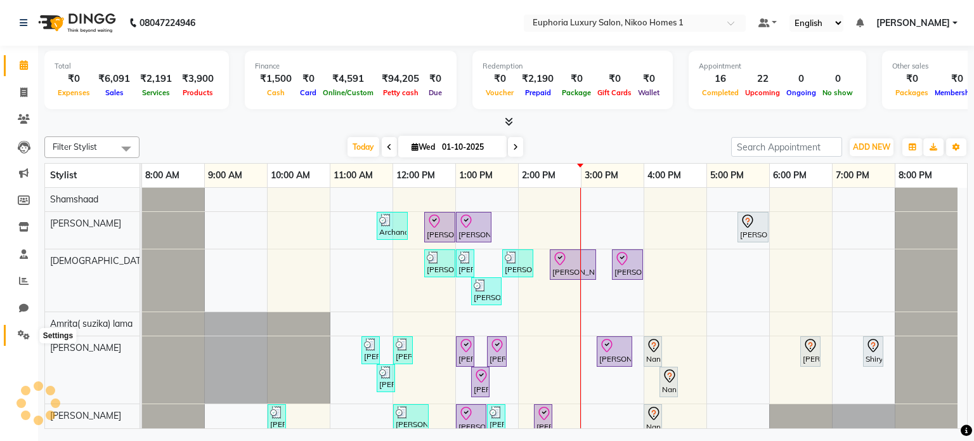
click at [21, 339] on icon at bounding box center [24, 335] width 12 height 10
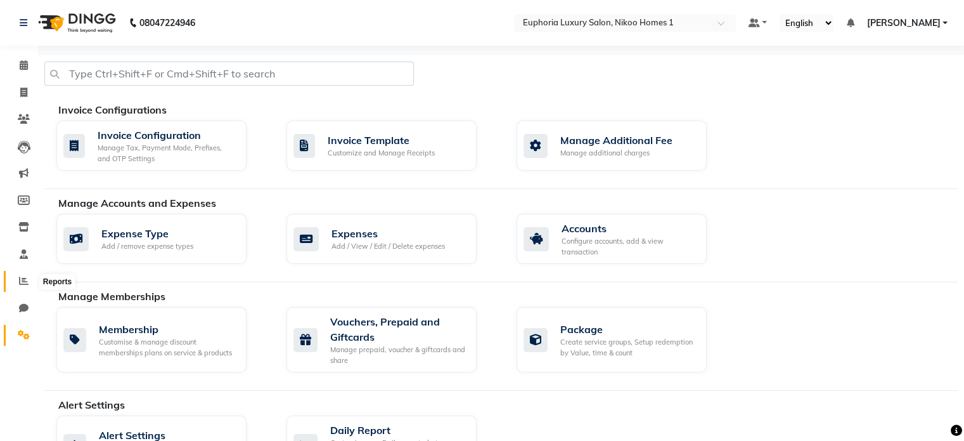
click at [20, 281] on icon at bounding box center [24, 281] width 10 height 10
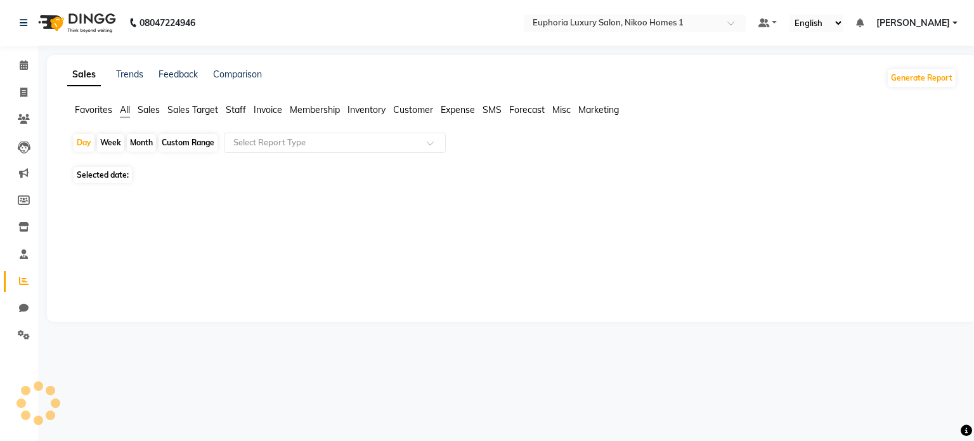
click at [149, 110] on span "Sales" at bounding box center [149, 109] width 22 height 11
click at [200, 141] on div "Custom Range" at bounding box center [188, 143] width 59 height 18
select select "10"
select select "2025"
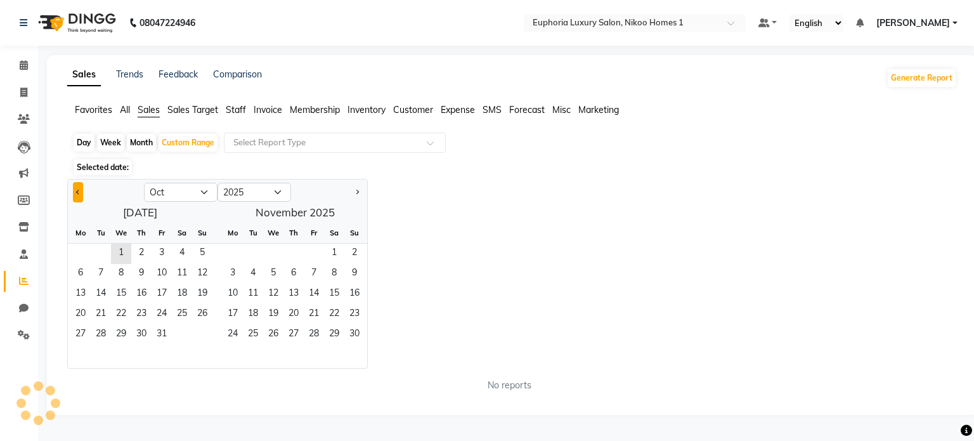
click at [74, 193] on button "Previous month" at bounding box center [78, 192] width 10 height 20
select select "9"
click at [140, 140] on div "Month" at bounding box center [141, 143] width 29 height 18
select select "10"
select select "2025"
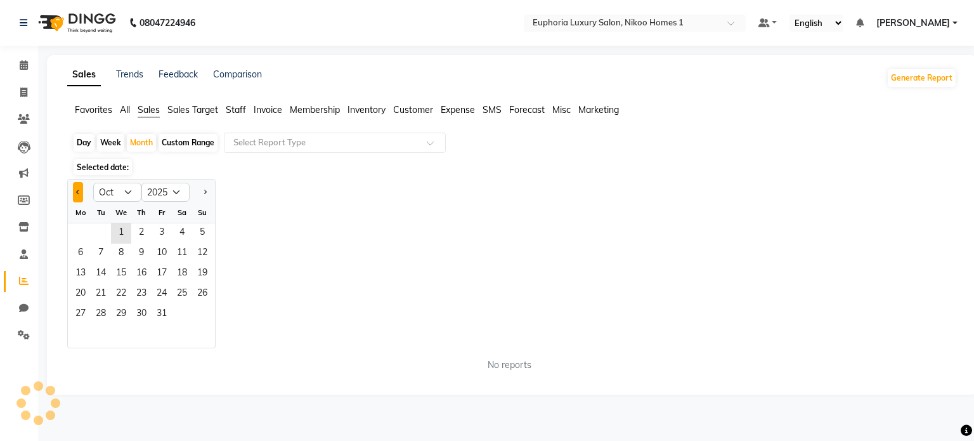
click at [74, 195] on button "Previous month" at bounding box center [78, 192] width 10 height 20
select select "9"
click at [83, 234] on span "1" at bounding box center [80, 233] width 20 height 20
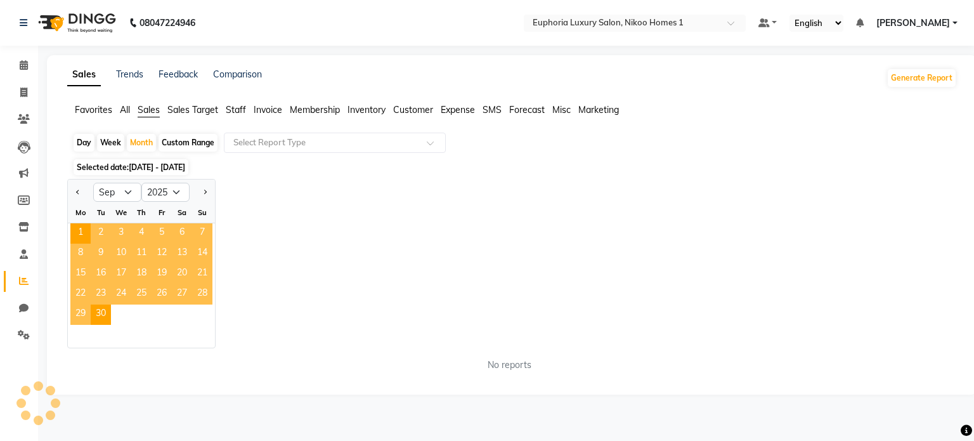
click at [236, 205] on div "Jan Feb Mar Apr May Jun Jul Aug Sep Oct Nov Dec 2015 2016 2017 2018 2019 2020 2…" at bounding box center [512, 263] width 890 height 169
click at [82, 228] on span "1" at bounding box center [80, 233] width 20 height 20
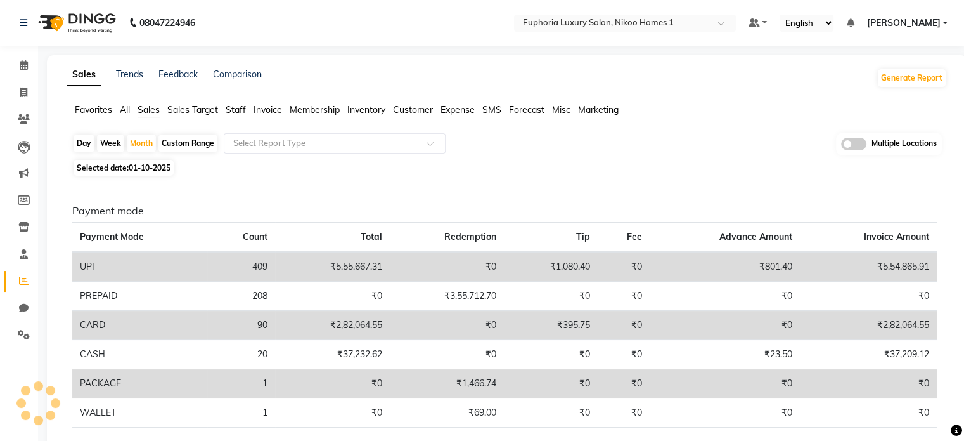
click at [236, 107] on span "Staff" at bounding box center [236, 109] width 20 height 11
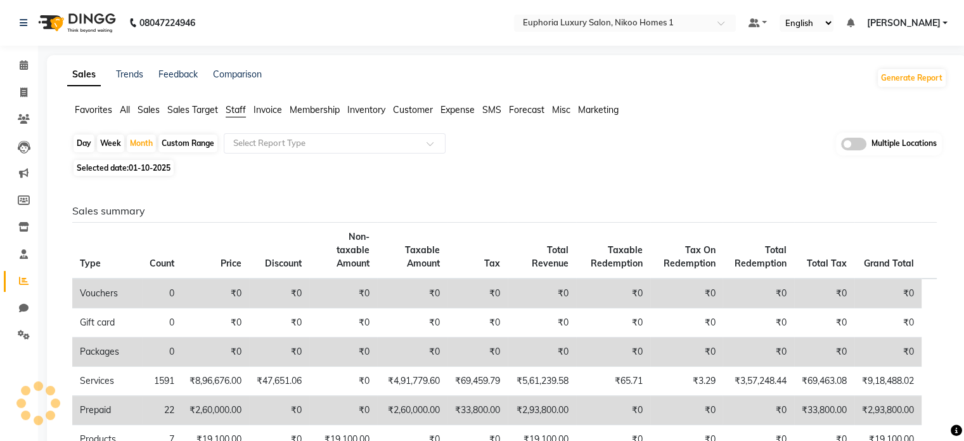
click at [284, 130] on app-reports "Favorites All Sales Sales Target Staff Invoice Membership Inventory Customer Ex…" at bounding box center [507, 340] width 895 height 474
click at [284, 141] on input "text" at bounding box center [322, 143] width 183 height 13
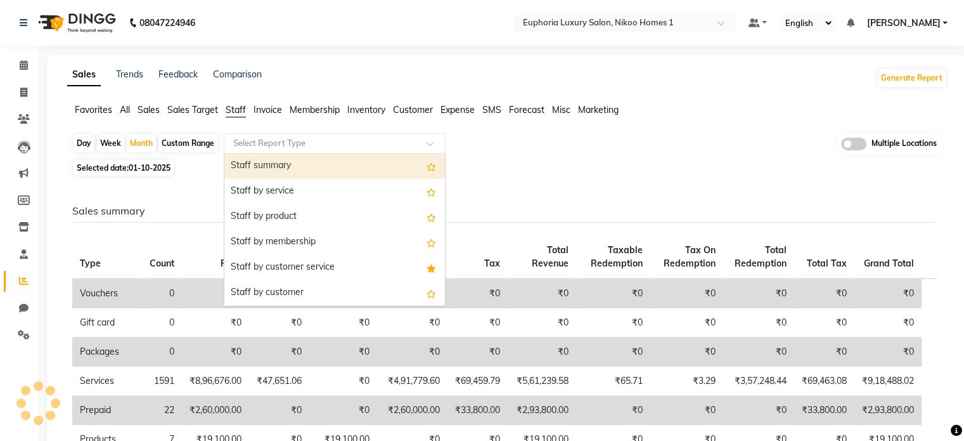
click at [287, 168] on div "Staff summary" at bounding box center [334, 165] width 221 height 25
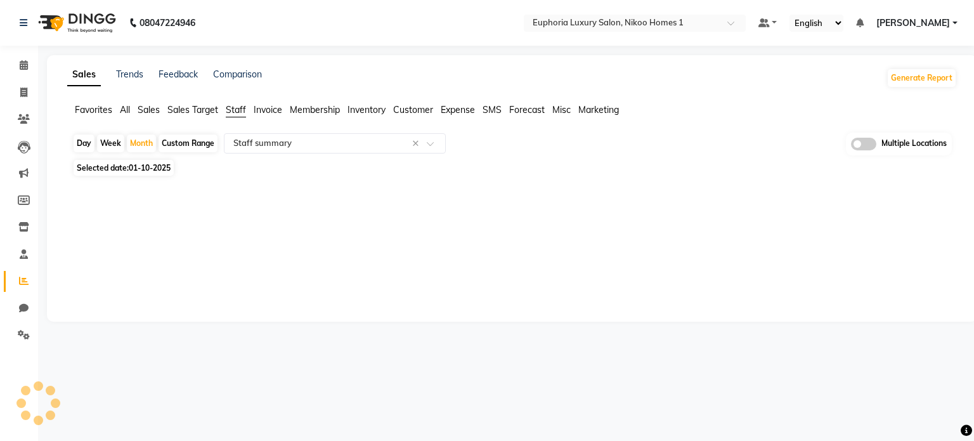
select select "full_report"
select select "csv"
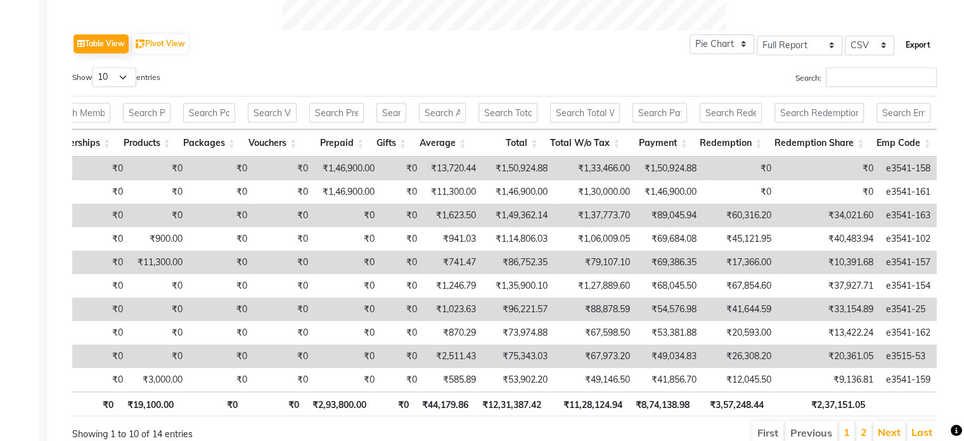
click at [918, 48] on button "Export" at bounding box center [918, 45] width 35 height 22
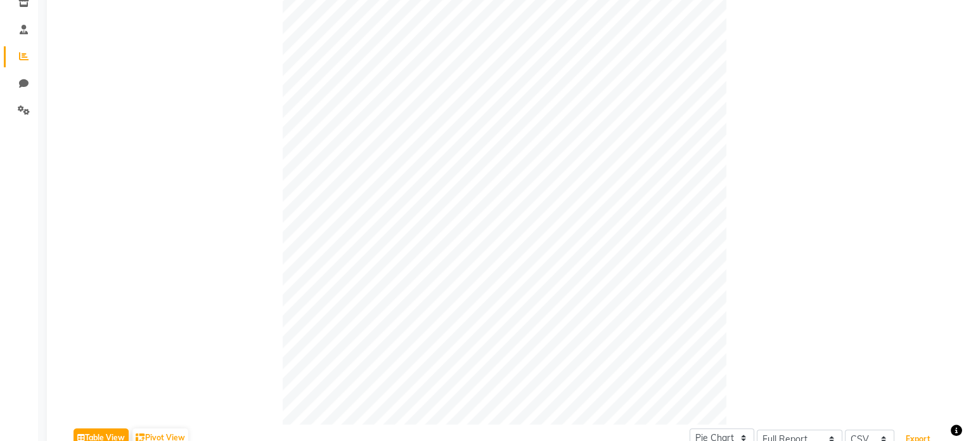
scroll to position [122, 0]
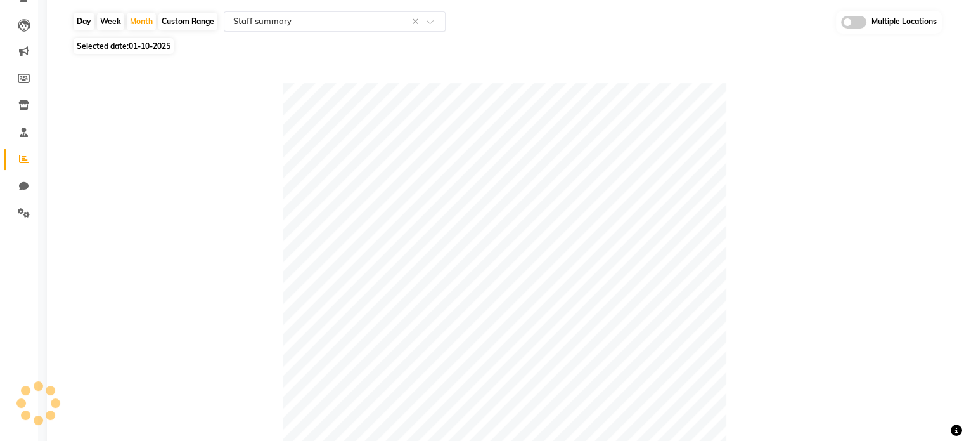
click at [342, 21] on input "text" at bounding box center [322, 21] width 183 height 13
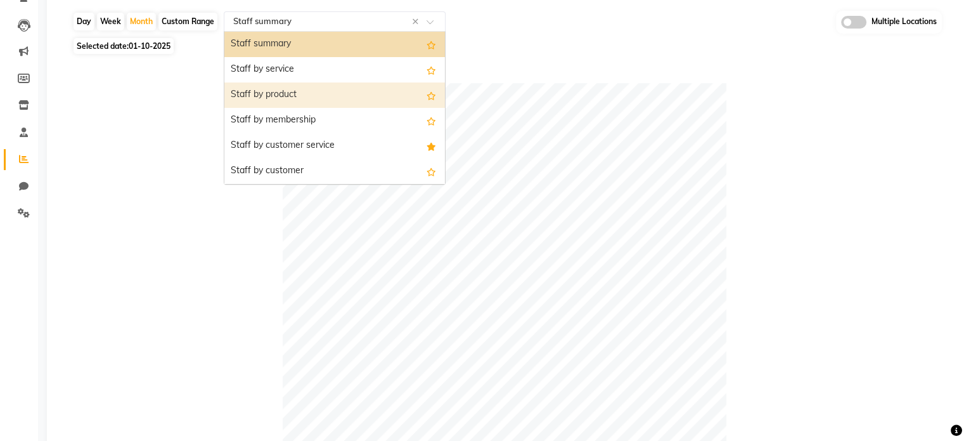
click at [293, 97] on div "Staff by product" at bounding box center [334, 94] width 221 height 25
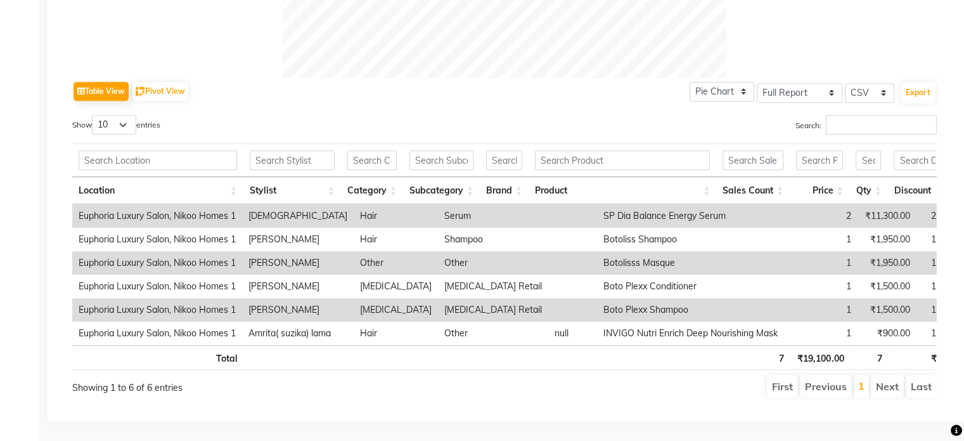
scroll to position [588, 0]
click at [272, 150] on input "text" at bounding box center [292, 160] width 85 height 20
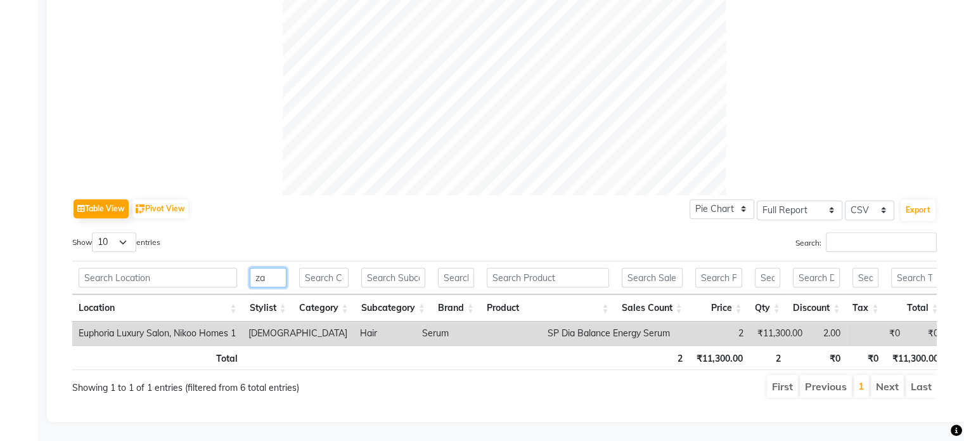
scroll to position [0, 10]
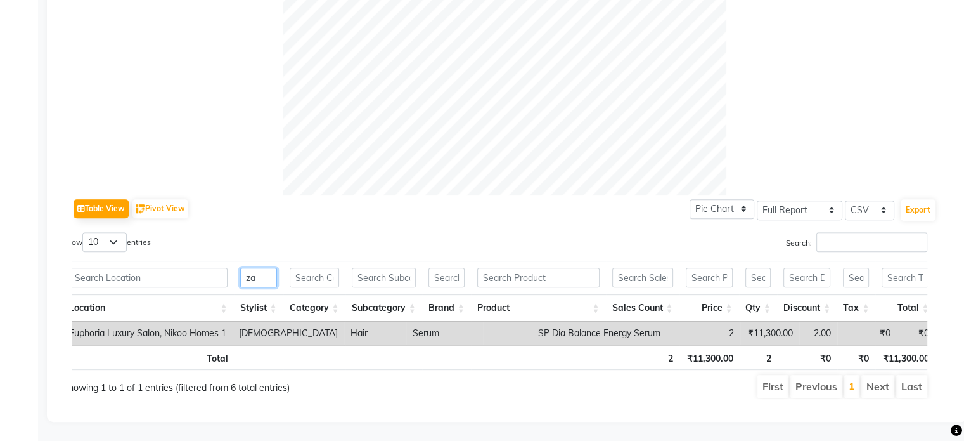
type input "z"
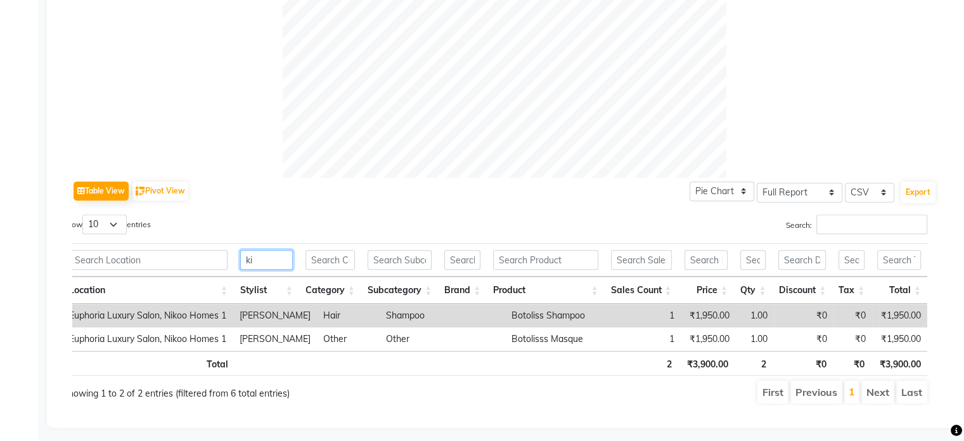
type input "k"
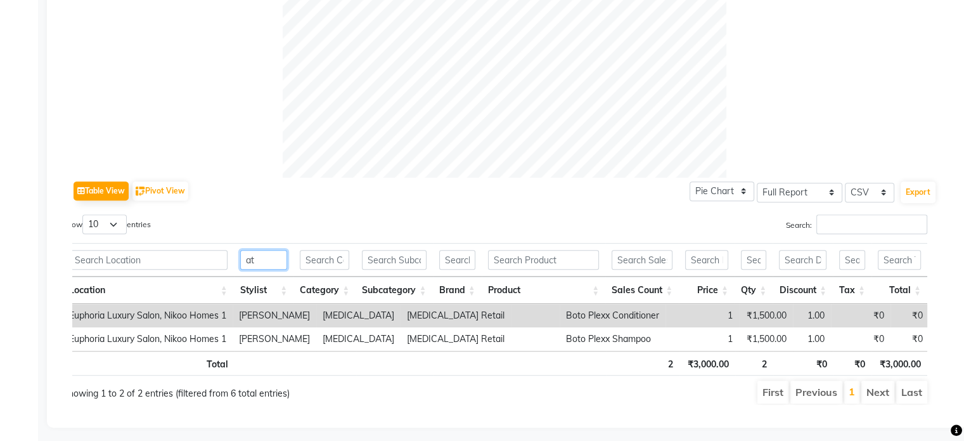
type input "a"
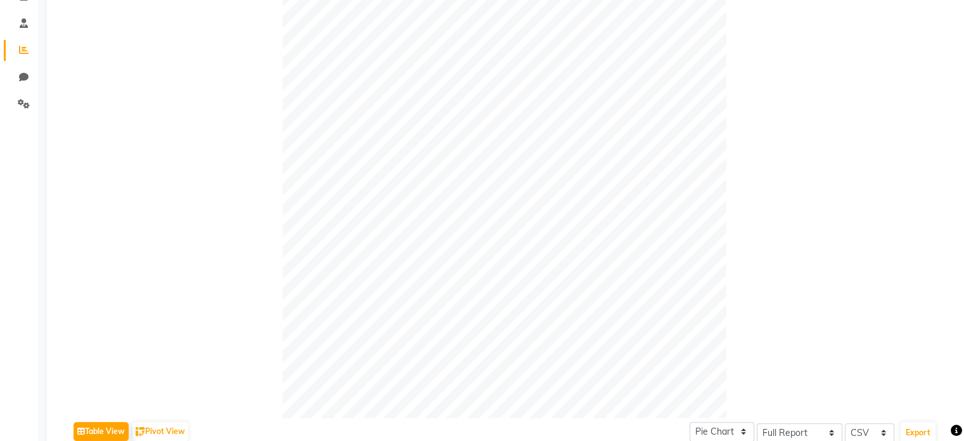
scroll to position [0, 0]
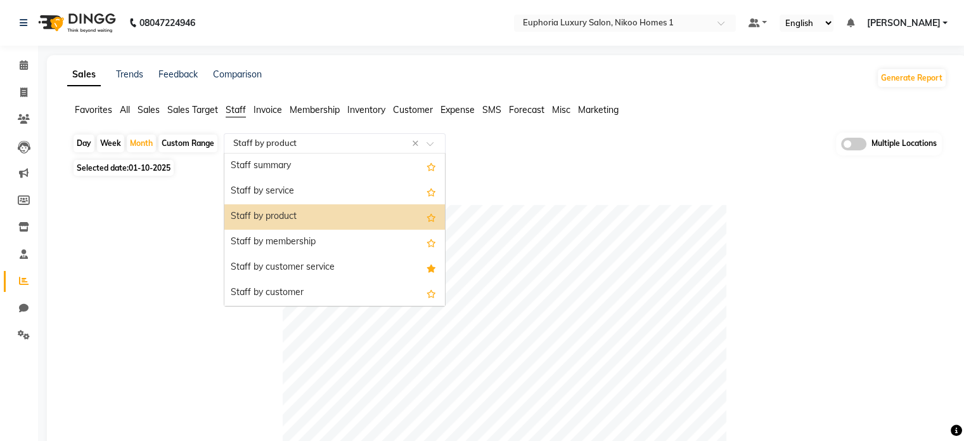
click at [330, 148] on input "text" at bounding box center [322, 143] width 183 height 13
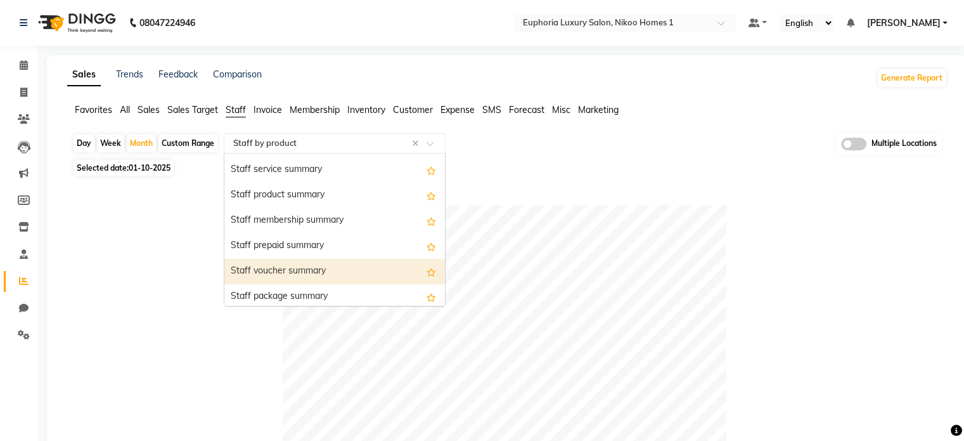
scroll to position [299, 0]
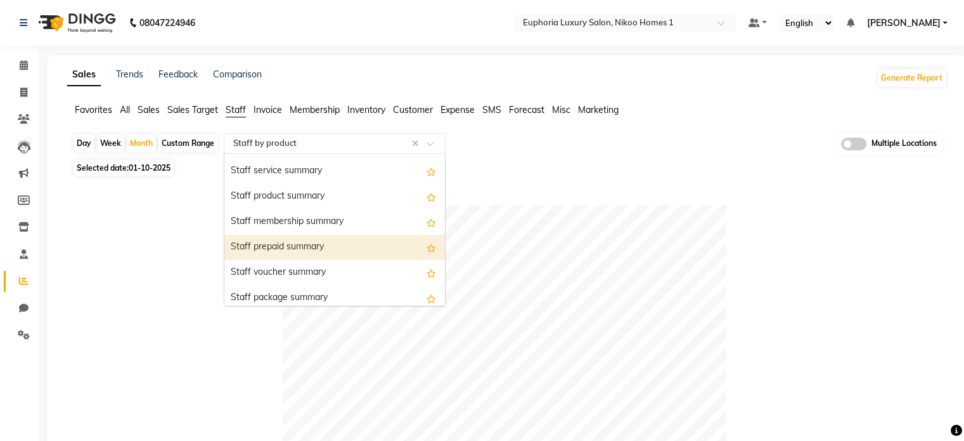
click at [289, 243] on div "Staff prepaid summary" at bounding box center [334, 247] width 221 height 25
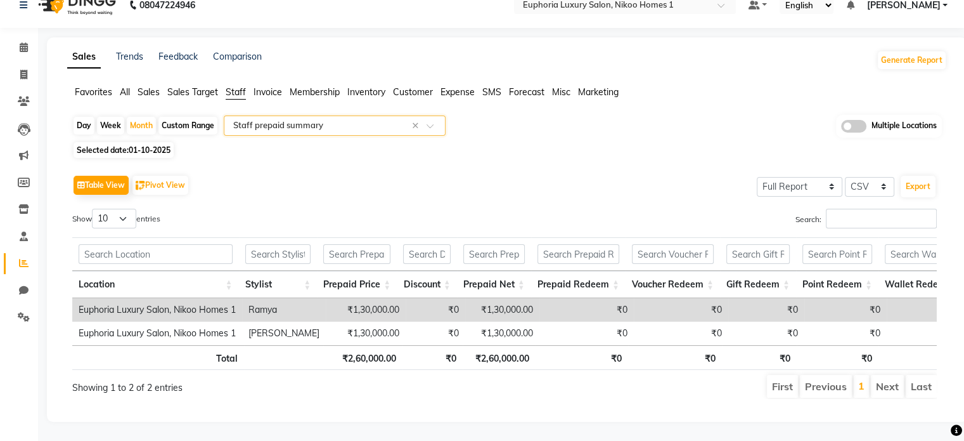
scroll to position [36, 0]
click at [347, 119] on input "text" at bounding box center [322, 125] width 183 height 13
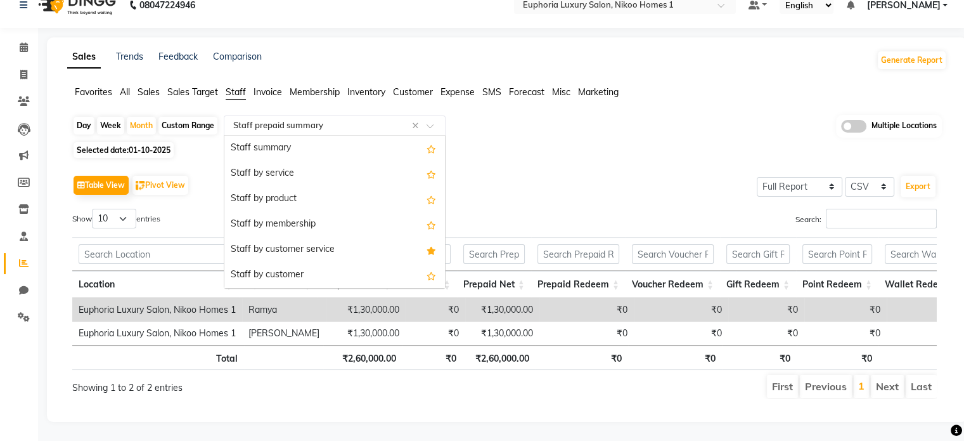
scroll to position [380, 0]
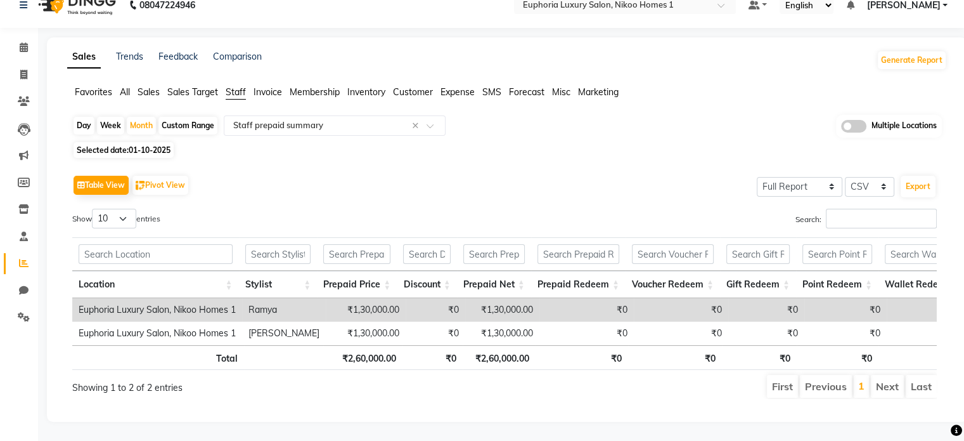
click at [147, 86] on span "Sales" at bounding box center [149, 91] width 22 height 11
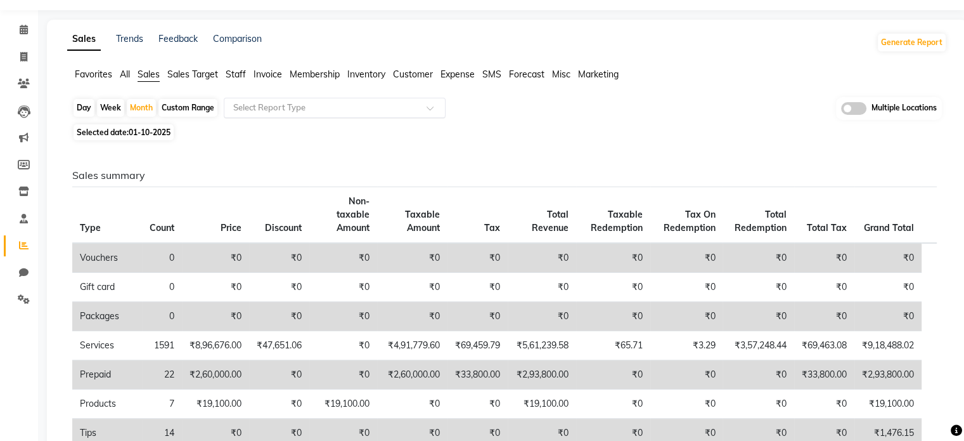
click at [267, 110] on input "text" at bounding box center [322, 107] width 183 height 13
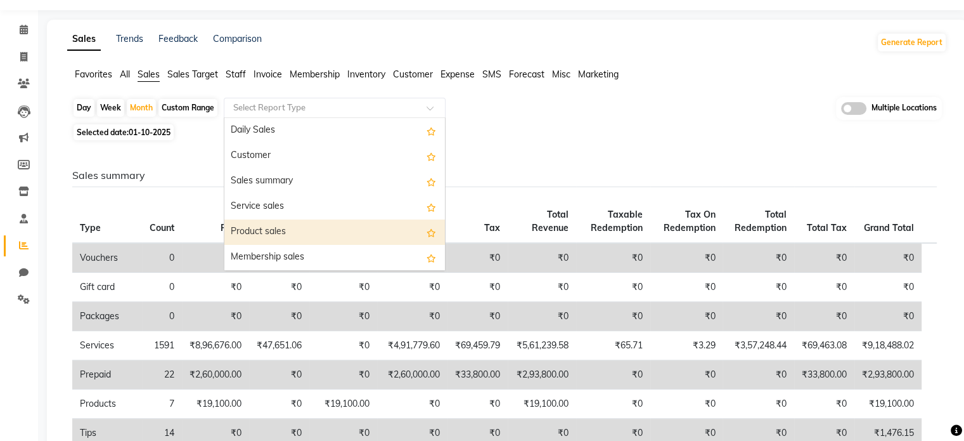
click at [266, 233] on div "Product sales" at bounding box center [334, 231] width 221 height 25
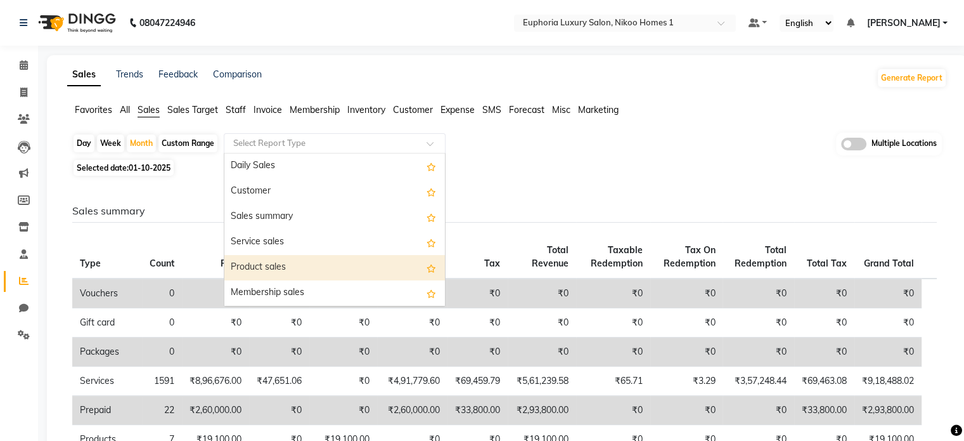
select select "full_report"
select select "csv"
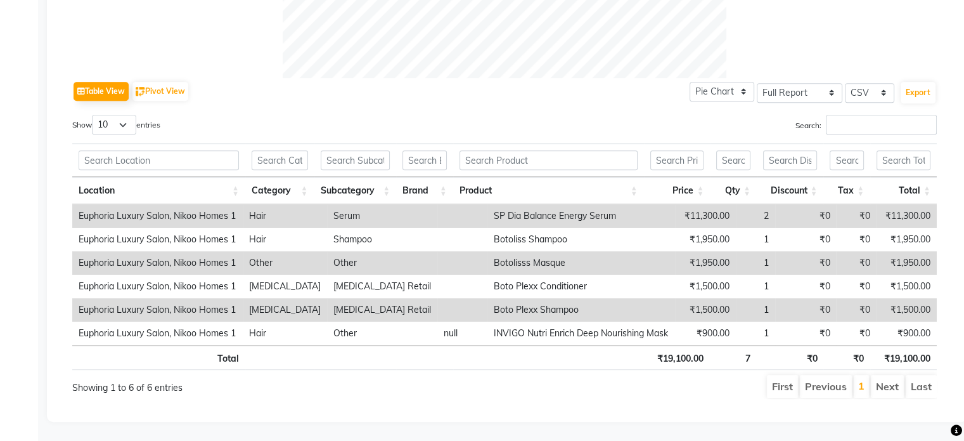
scroll to position [578, 0]
click at [333, 204] on td "Serum" at bounding box center [382, 215] width 110 height 23
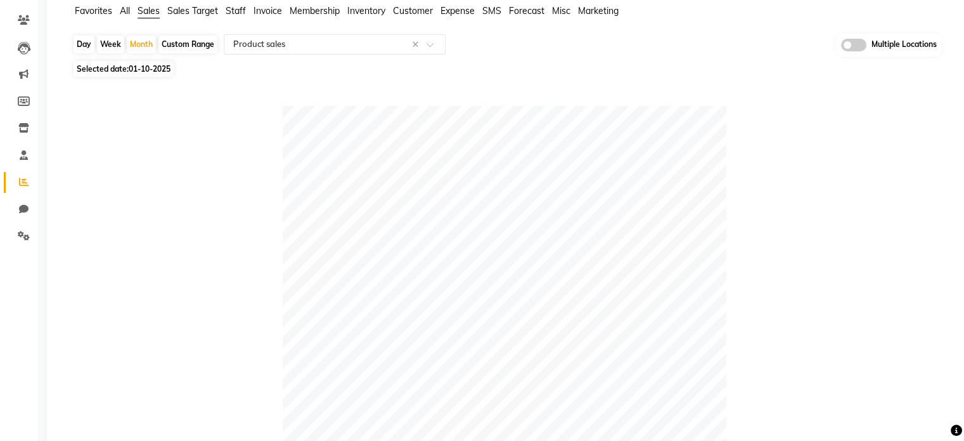
scroll to position [0, 0]
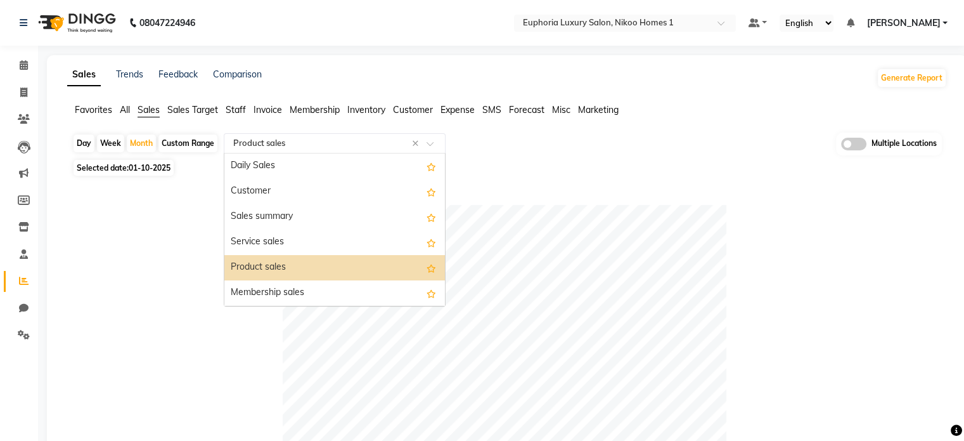
click at [368, 139] on input "text" at bounding box center [322, 143] width 183 height 13
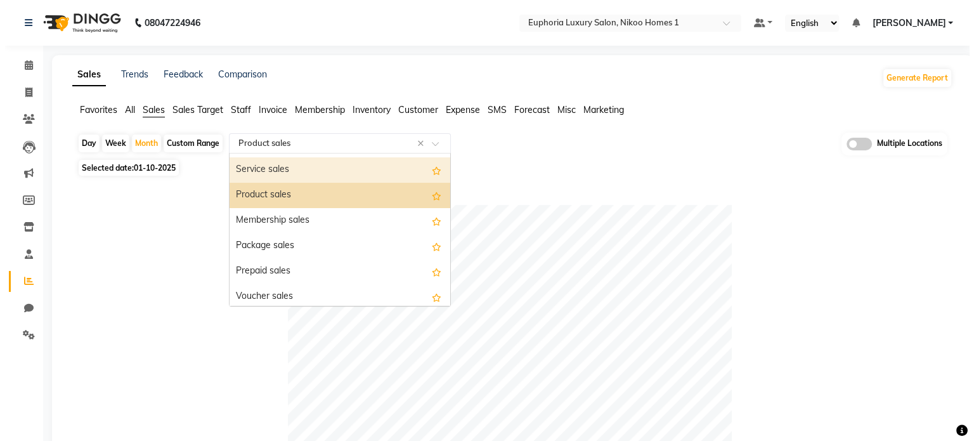
scroll to position [73, 0]
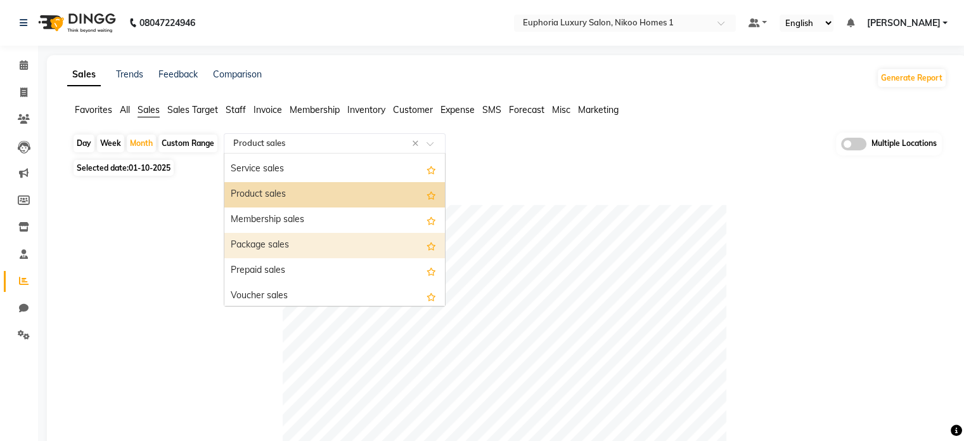
click at [269, 253] on div "Package sales" at bounding box center [334, 245] width 221 height 25
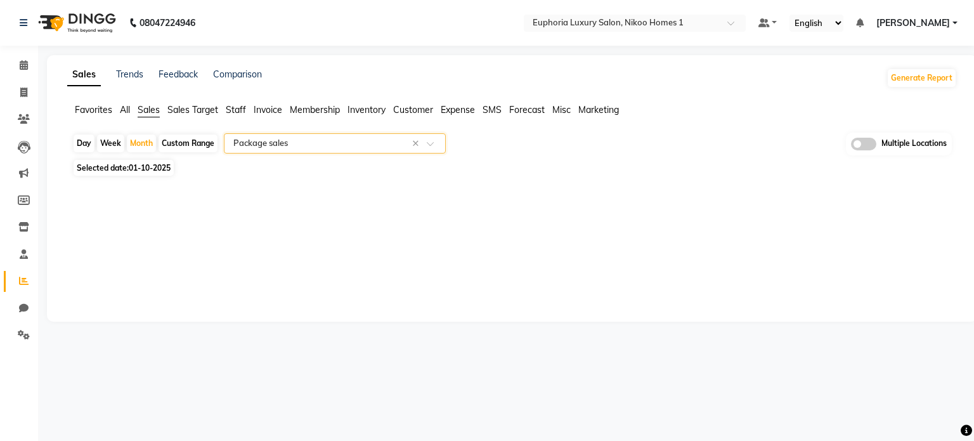
click at [299, 144] on input "text" at bounding box center [322, 143] width 183 height 13
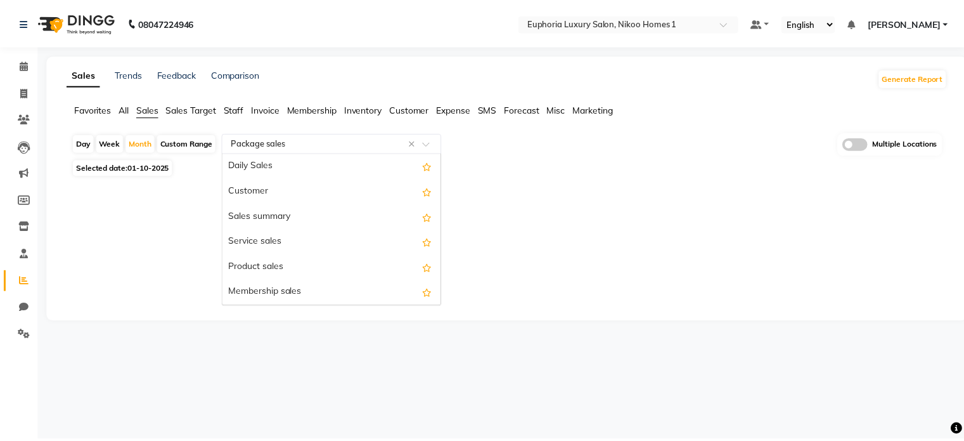
scroll to position [152, 0]
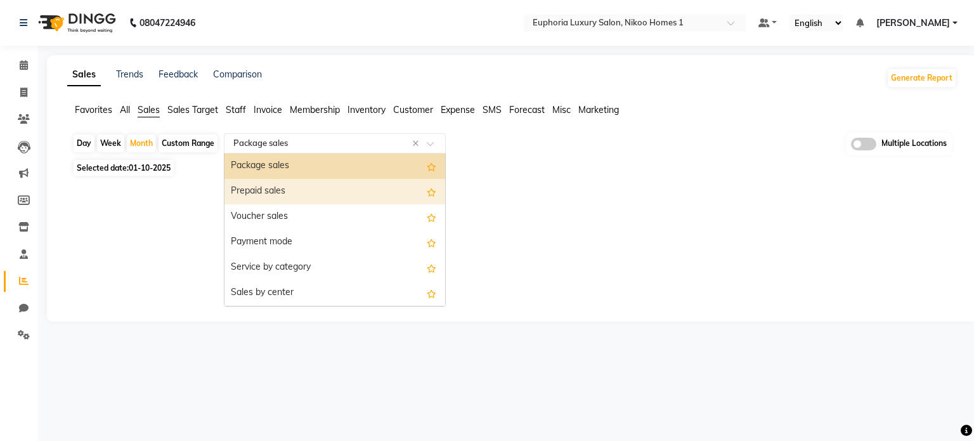
click at [276, 188] on div "Prepaid sales" at bounding box center [334, 191] width 221 height 25
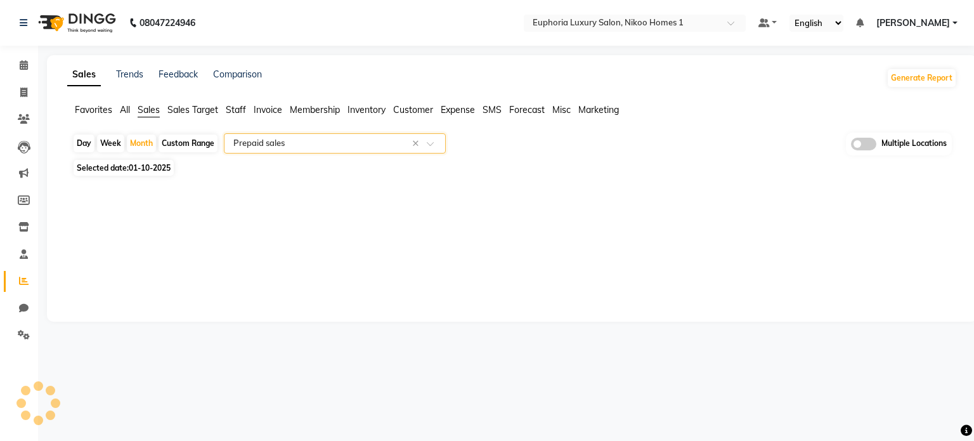
select select "full_report"
select select "csv"
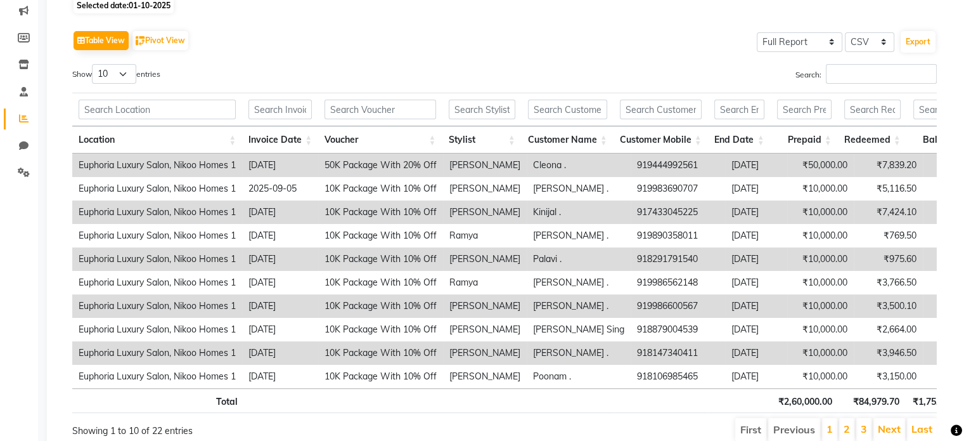
scroll to position [166, 0]
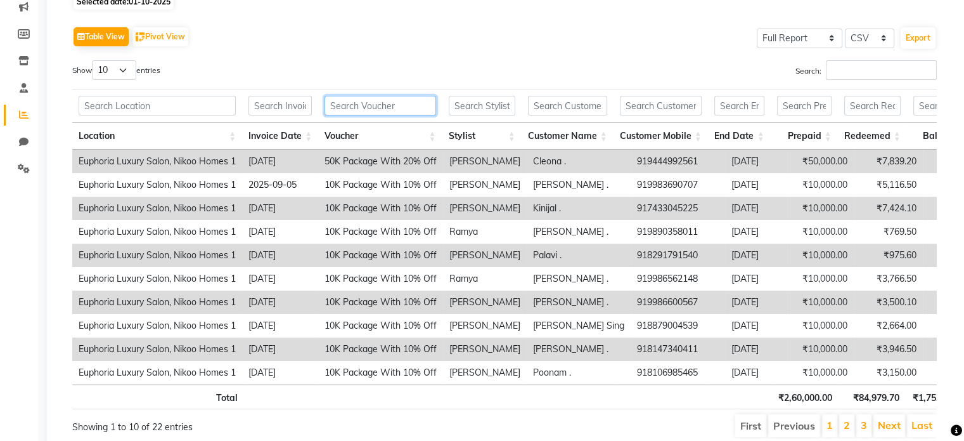
click at [359, 101] on input "text" at bounding box center [380, 106] width 111 height 20
click at [483, 108] on input "text" at bounding box center [482, 106] width 67 height 20
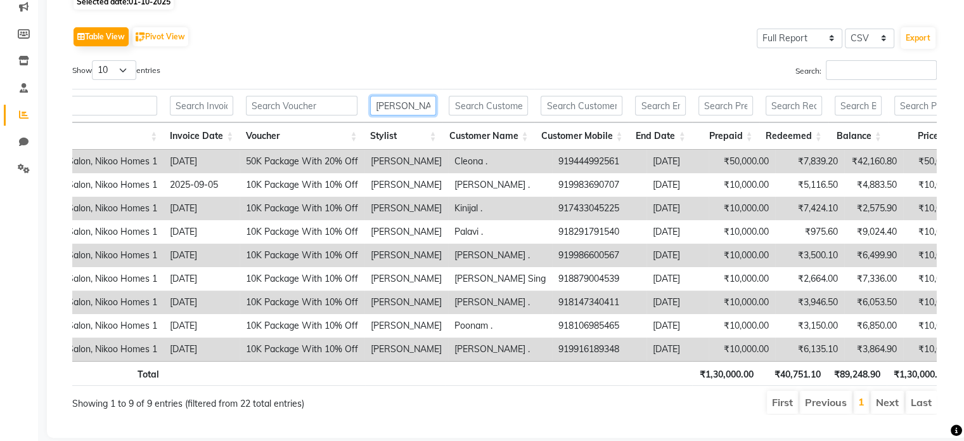
scroll to position [0, 0]
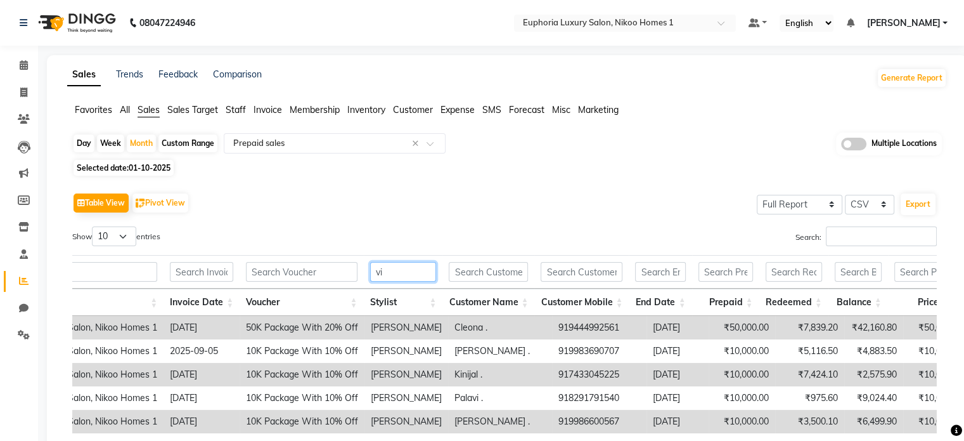
type input "v"
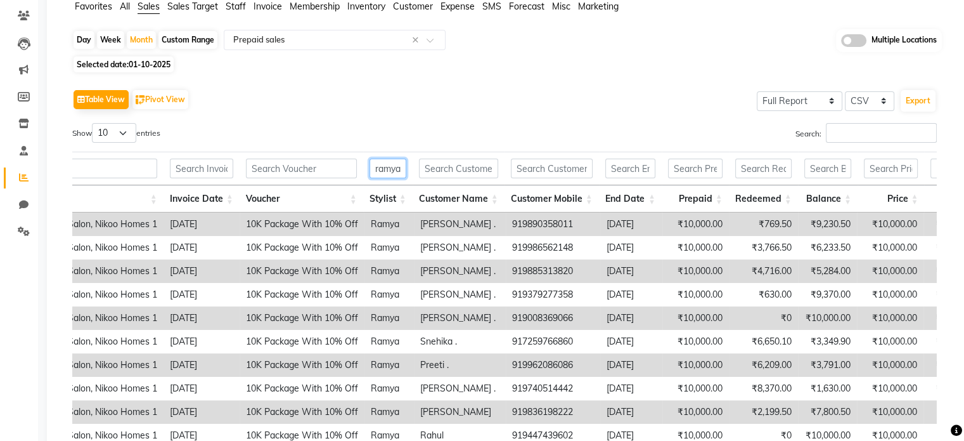
scroll to position [223, 0]
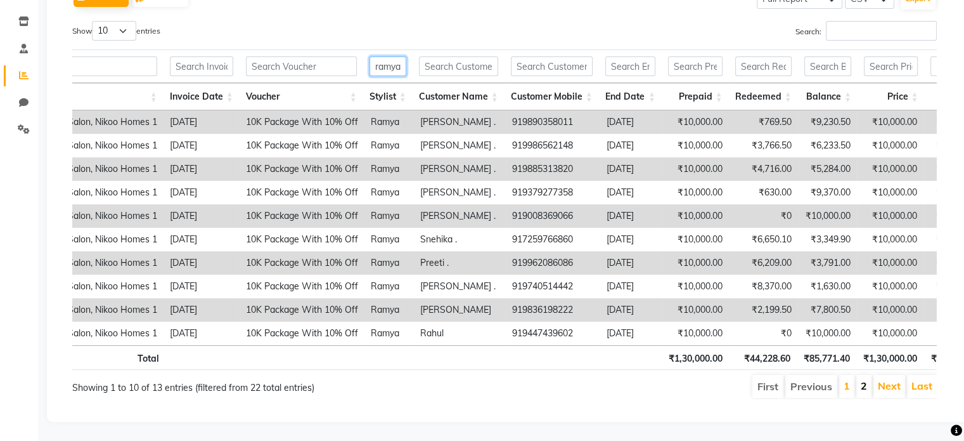
type input "ramya"
click at [862, 379] on link "2" at bounding box center [864, 385] width 6 height 13
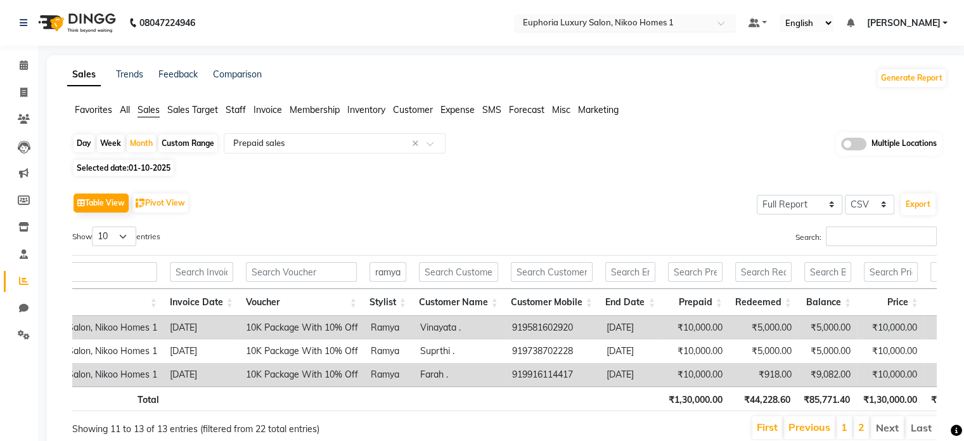
click at [665, 18] on input "text" at bounding box center [613, 24] width 184 height 13
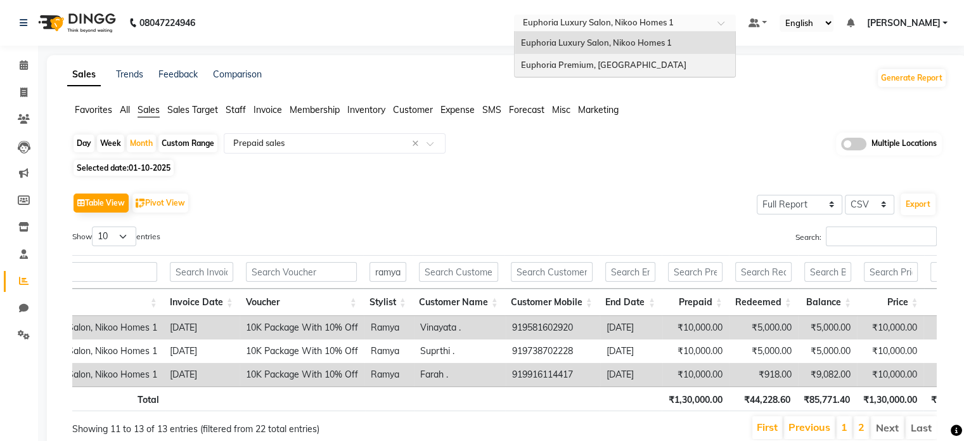
click at [651, 63] on span "Euphoria Premium, [GEOGRAPHIC_DATA]" at bounding box center [603, 65] width 165 height 10
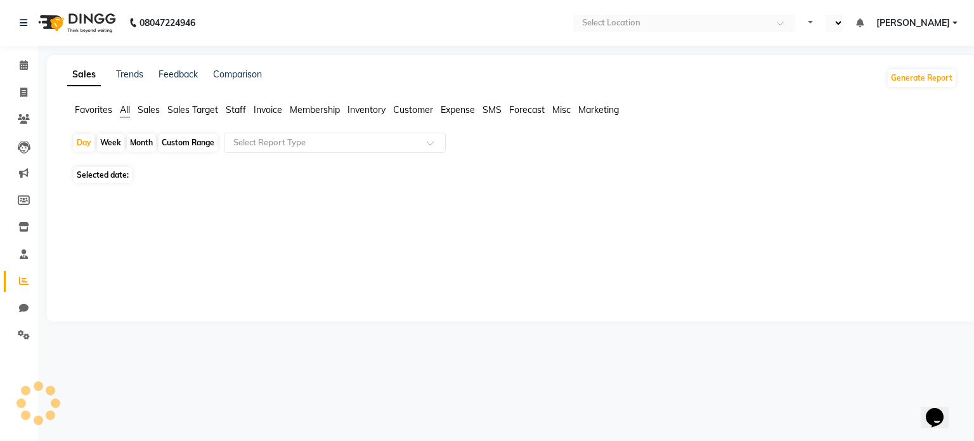
click at [148, 144] on div "Month" at bounding box center [141, 143] width 29 height 18
select select "10"
select select "2025"
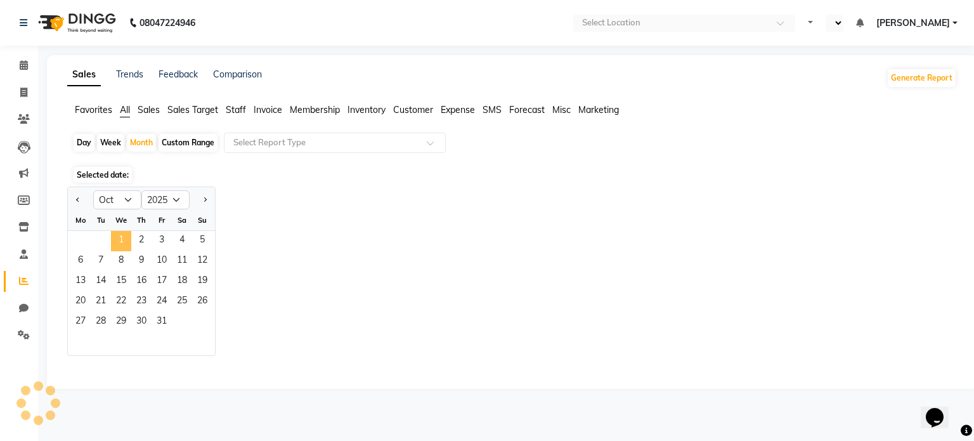
select select "en"
click at [115, 240] on span "1" at bounding box center [121, 241] width 20 height 20
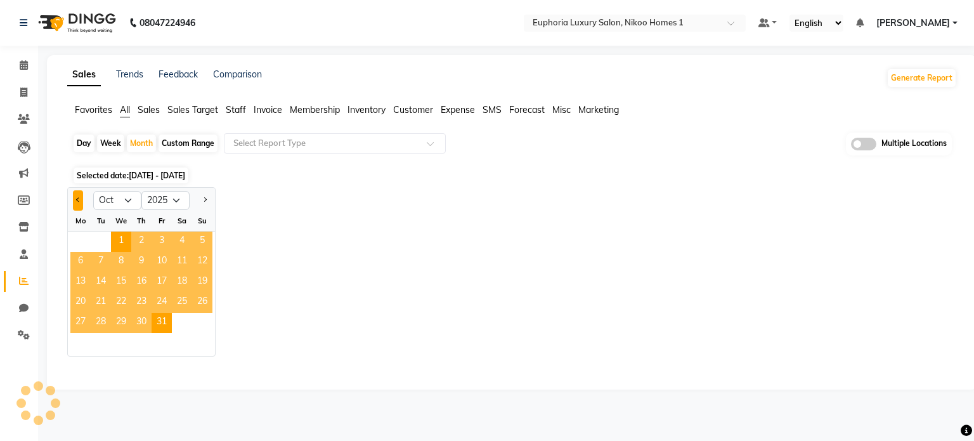
click at [76, 201] on button "Previous month" at bounding box center [78, 200] width 10 height 20
select select "9"
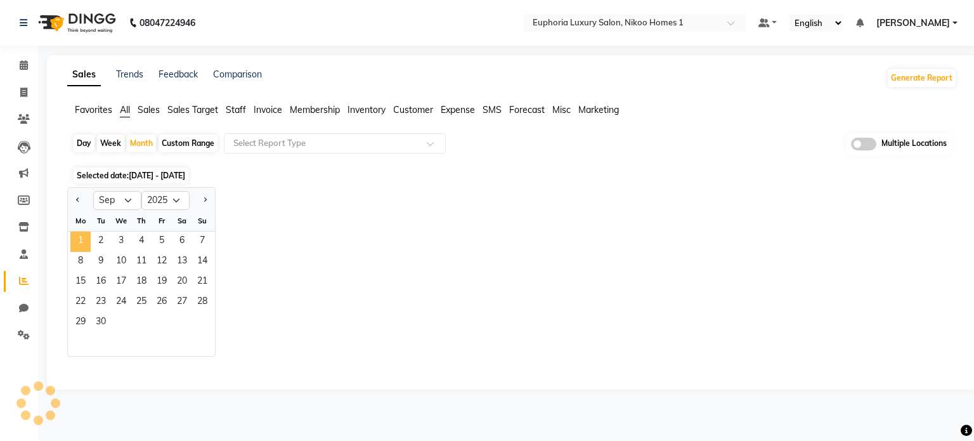
click at [83, 233] on span "1" at bounding box center [80, 241] width 20 height 20
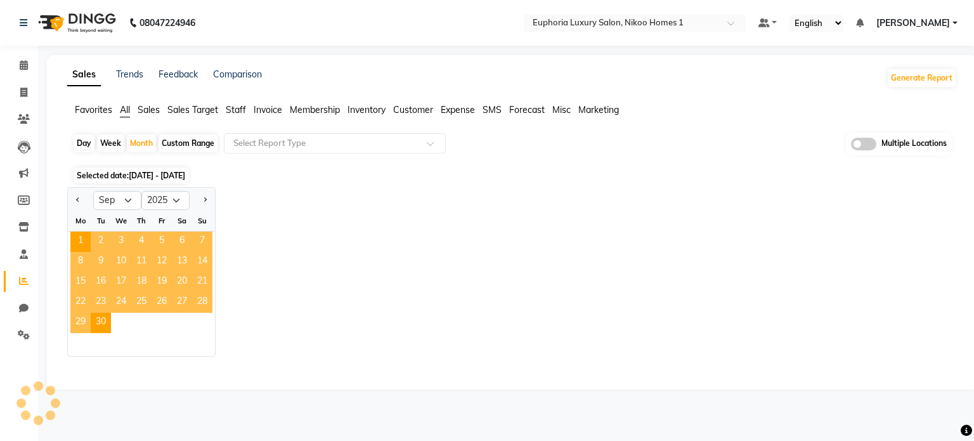
click at [238, 110] on span "Staff" at bounding box center [236, 109] width 20 height 11
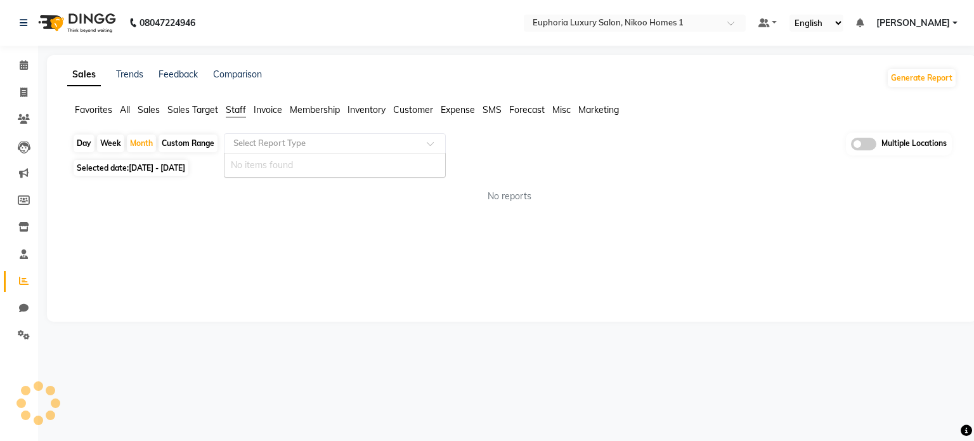
click at [254, 141] on input "text" at bounding box center [322, 143] width 183 height 13
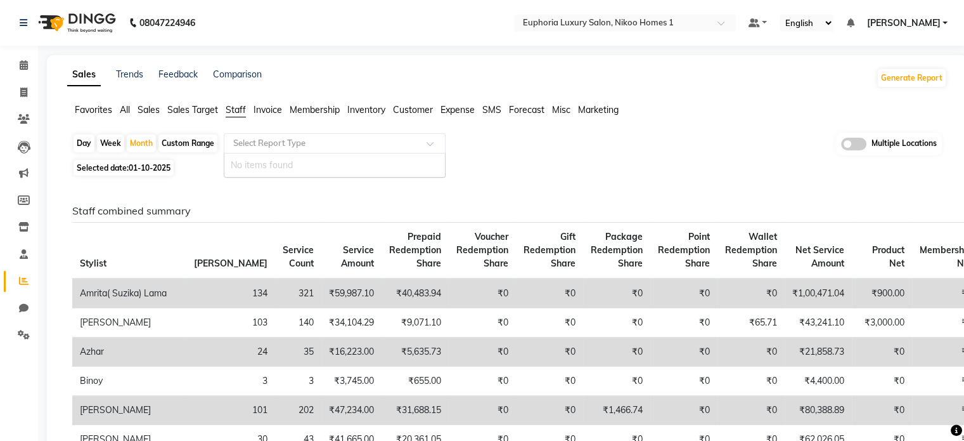
click at [292, 146] on input "text" at bounding box center [322, 143] width 183 height 13
click at [446, 167] on ng-dropdown-panel "No items found" at bounding box center [335, 165] width 222 height 25
click at [431, 139] on div at bounding box center [334, 143] width 221 height 13
click at [259, 143] on input "text" at bounding box center [322, 143] width 183 height 13
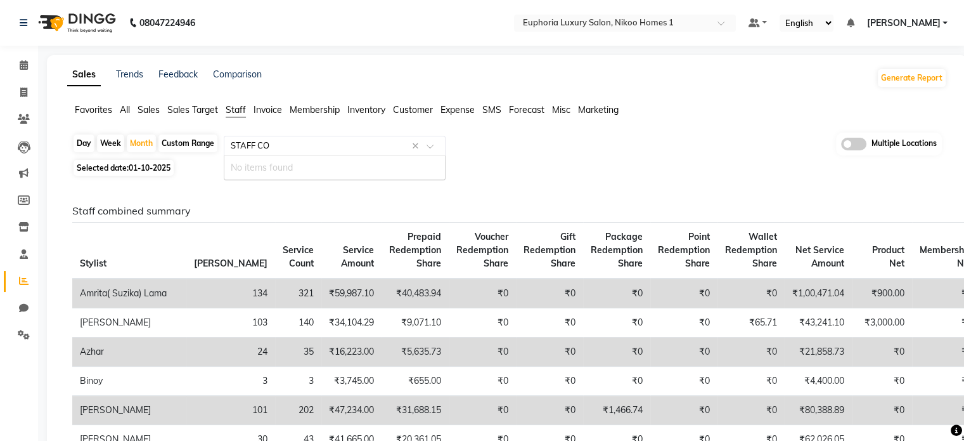
type input "STAFF COM"
click at [142, 144] on div "Month" at bounding box center [141, 143] width 29 height 18
select select "9"
select select "2025"
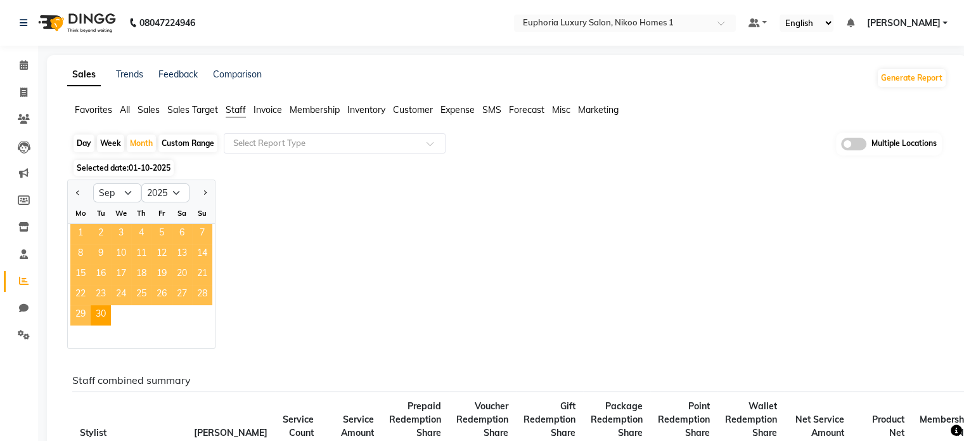
click at [77, 231] on span "1" at bounding box center [80, 234] width 20 height 20
click at [280, 251] on div "Jan Feb Mar Apr May Jun Jul Aug Sep Oct Nov Dec 2015 2016 2017 2018 2019 2020 2…" at bounding box center [507, 263] width 880 height 169
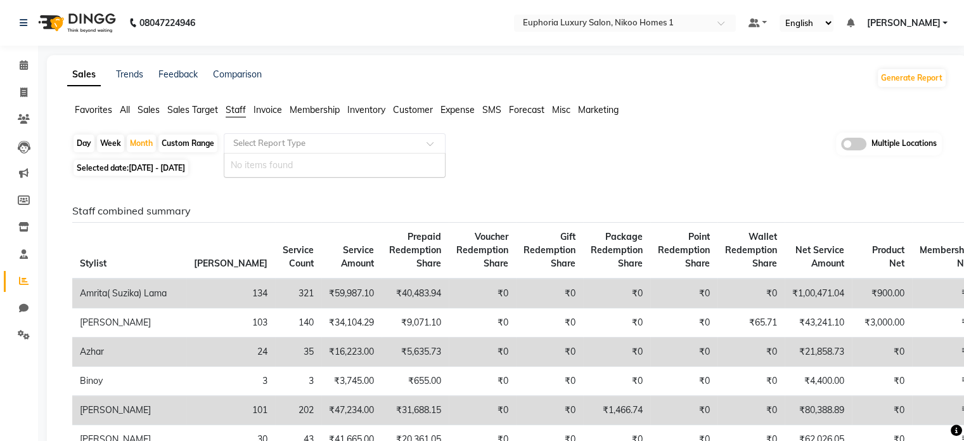
click at [280, 139] on input "text" at bounding box center [322, 143] width 183 height 13
click at [276, 145] on input "text" at bounding box center [322, 143] width 183 height 13
type input "STA"
click at [236, 115] on span "Staff" at bounding box center [236, 109] width 20 height 11
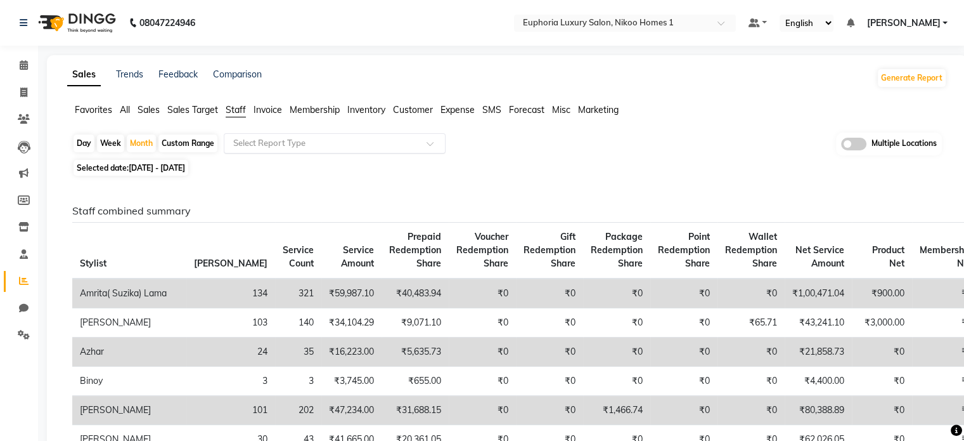
click at [282, 148] on input "text" at bounding box center [322, 143] width 183 height 13
click at [277, 141] on input "text" at bounding box center [322, 143] width 183 height 13
click at [740, 149] on div "Day Week Month Custom Range Select Report Type Multiple Locations" at bounding box center [507, 144] width 870 height 23
click at [304, 144] on input "text" at bounding box center [322, 143] width 183 height 13
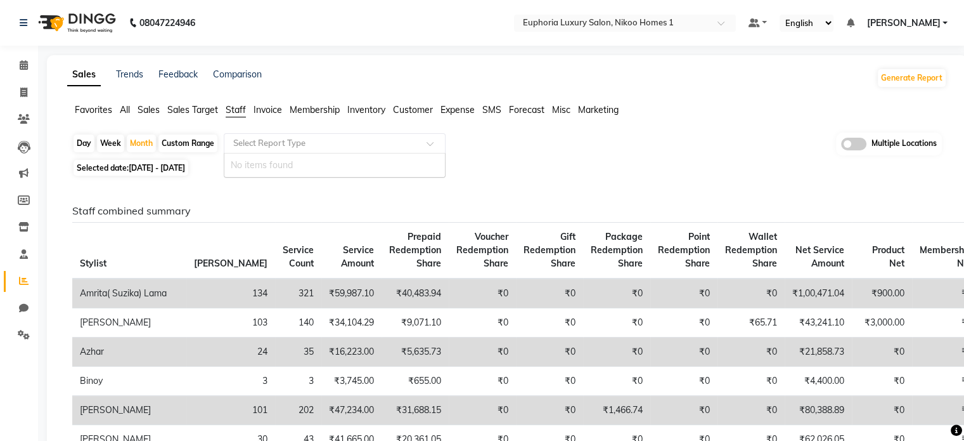
click at [304, 144] on input "text" at bounding box center [322, 143] width 183 height 13
click at [268, 144] on input "text" at bounding box center [322, 143] width 183 height 13
type input "ST"
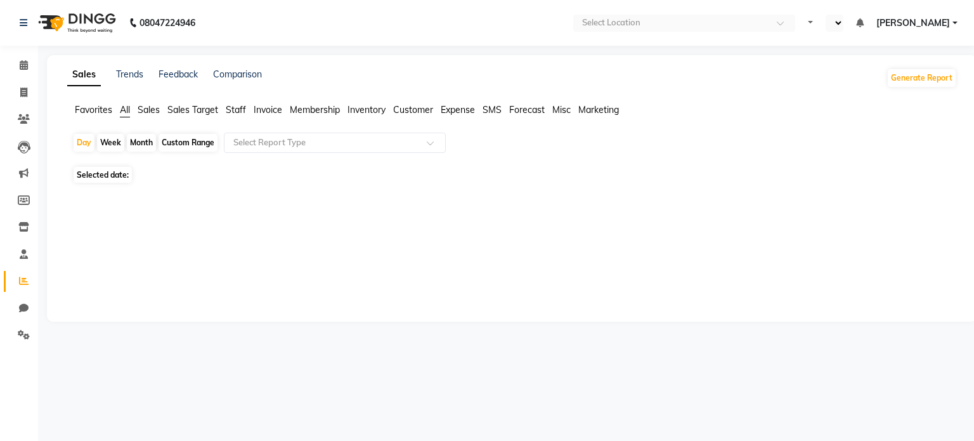
select select "en"
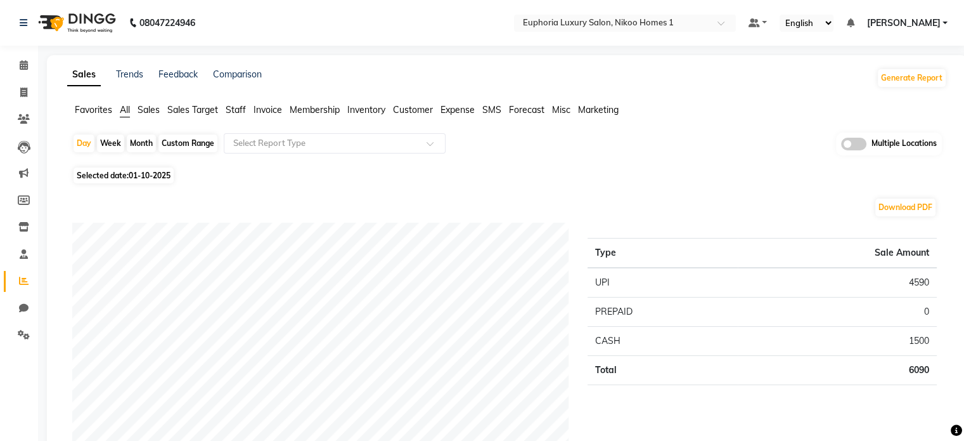
click at [233, 111] on span "Staff" at bounding box center [236, 109] width 20 height 11
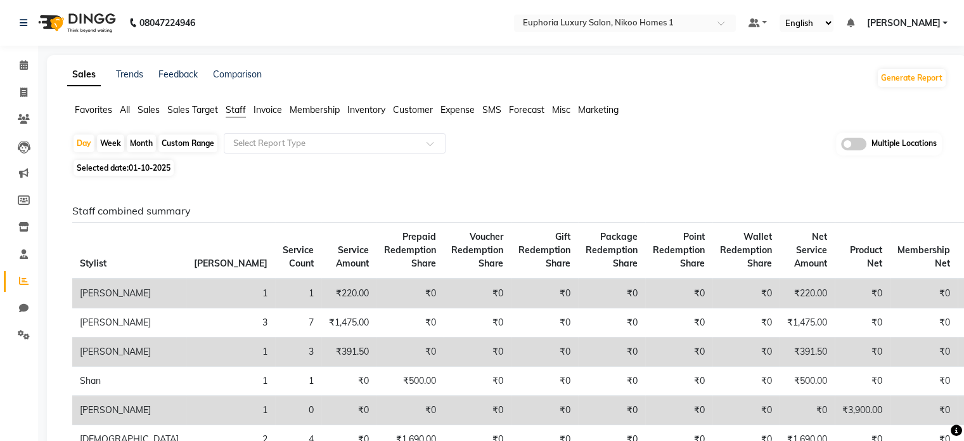
click at [131, 139] on div "Month" at bounding box center [141, 143] width 29 height 18
select select "10"
select select "2025"
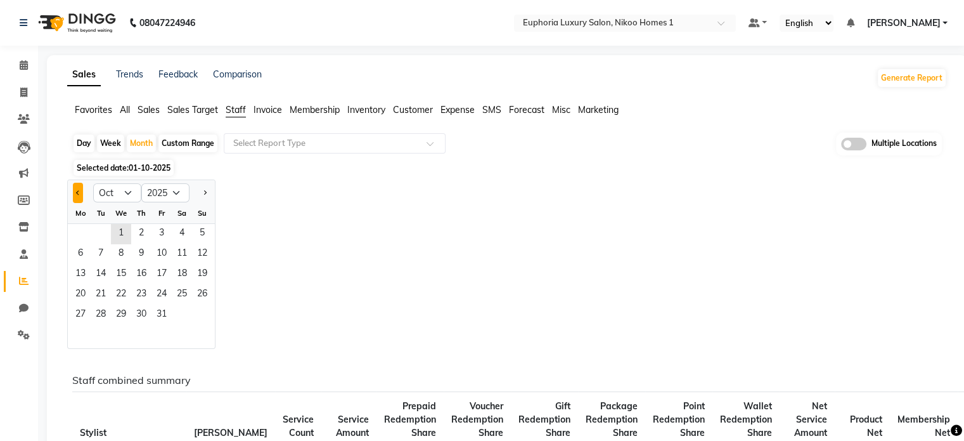
click at [77, 189] on button "Previous month" at bounding box center [78, 193] width 10 height 20
select select "9"
click at [79, 230] on span "1" at bounding box center [80, 234] width 20 height 20
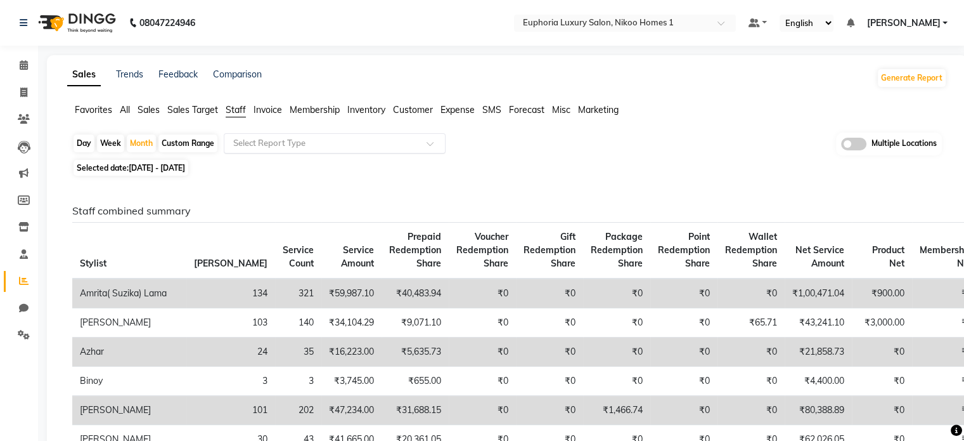
click at [273, 141] on input "text" at bounding box center [322, 143] width 183 height 13
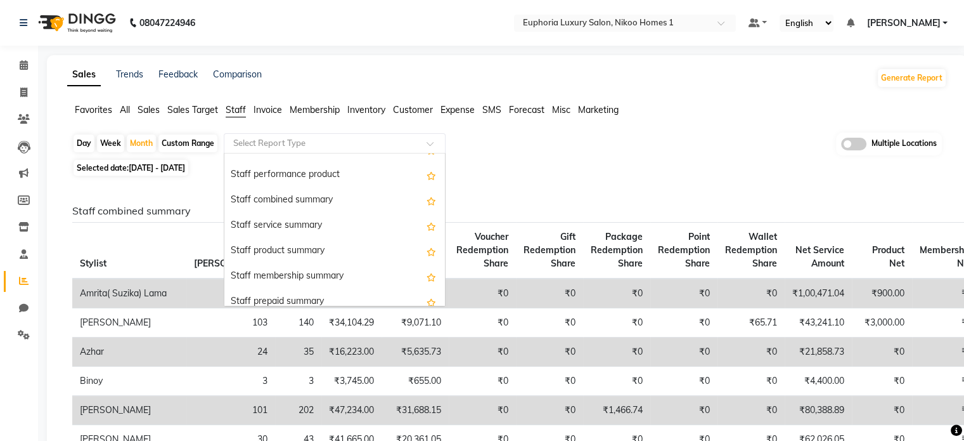
scroll to position [243, 0]
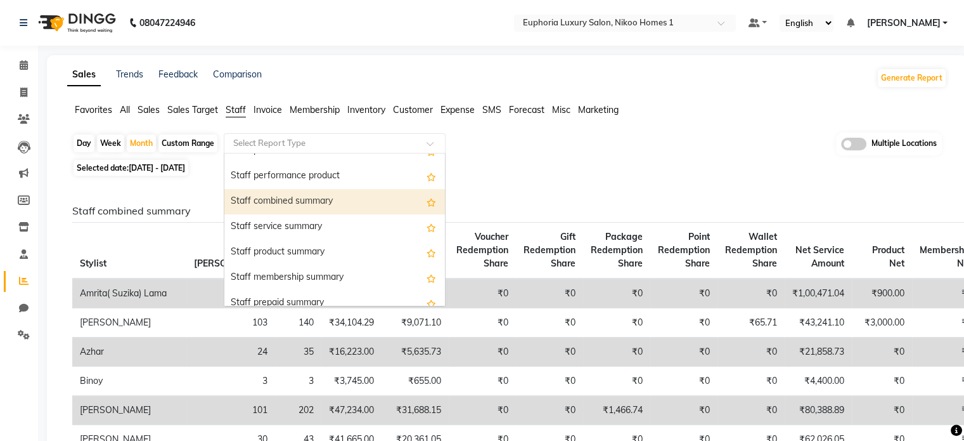
click at [282, 204] on div "Staff combined summary" at bounding box center [334, 201] width 221 height 25
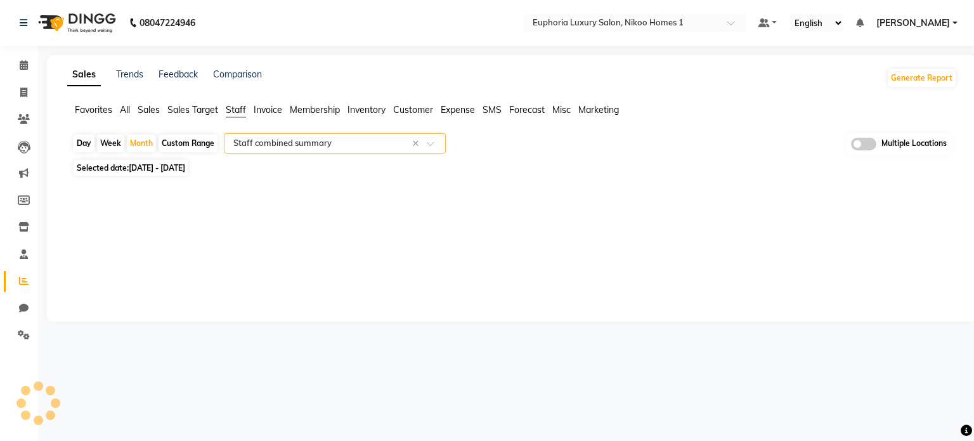
select select "full_report"
select select "csv"
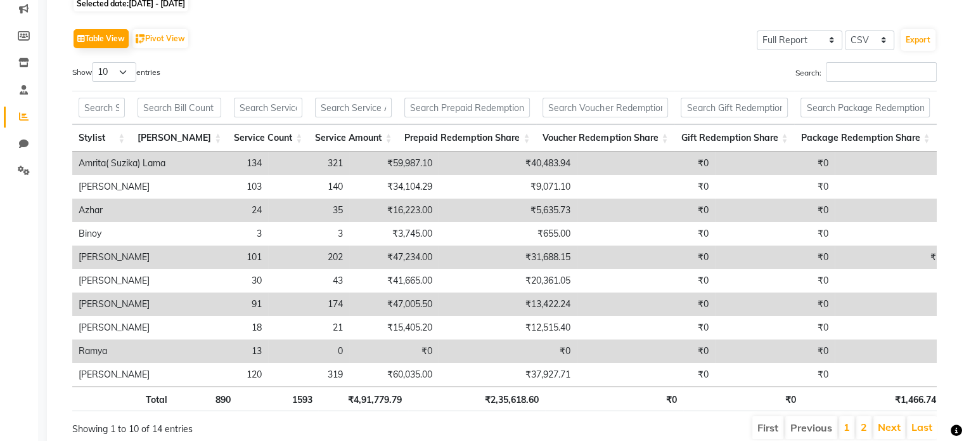
scroll to position [0, 0]
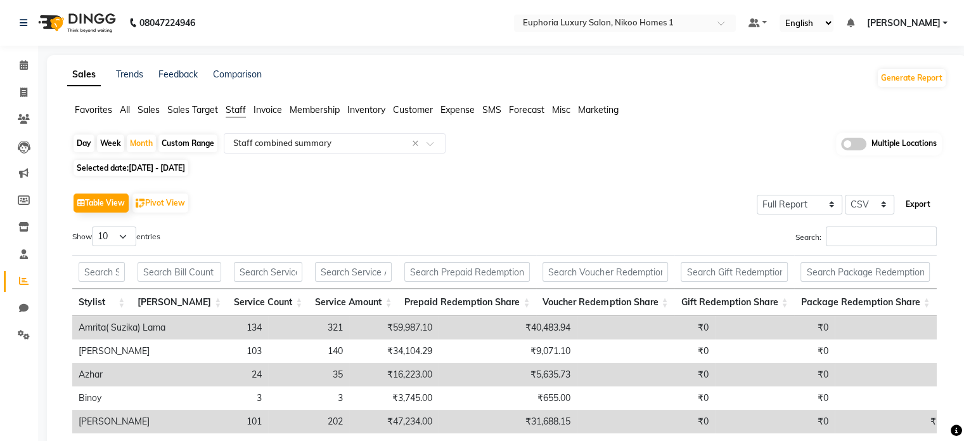
click at [910, 202] on button "Export" at bounding box center [918, 204] width 35 height 22
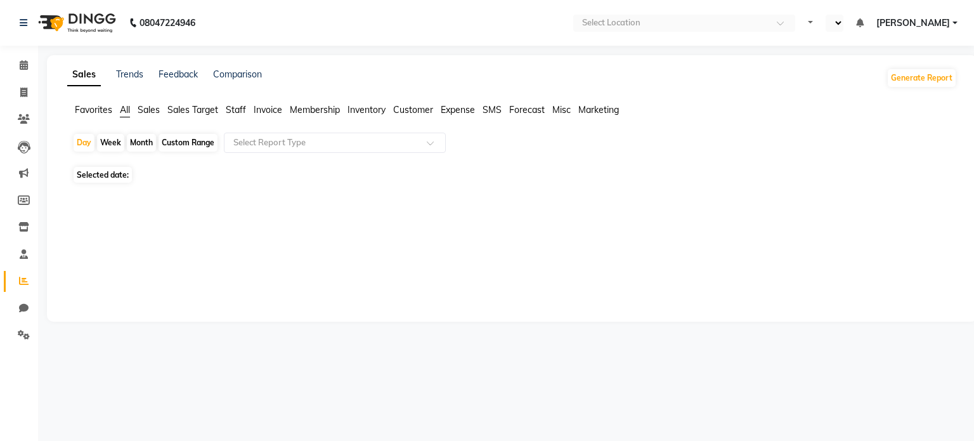
select select "en"
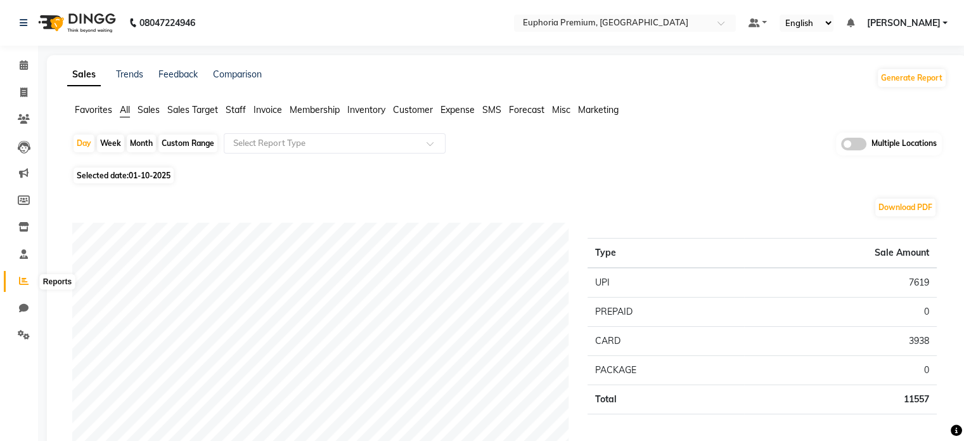
click at [20, 282] on icon at bounding box center [24, 281] width 10 height 10
click at [138, 141] on div "Month" at bounding box center [141, 143] width 29 height 18
select select "10"
select select "2025"
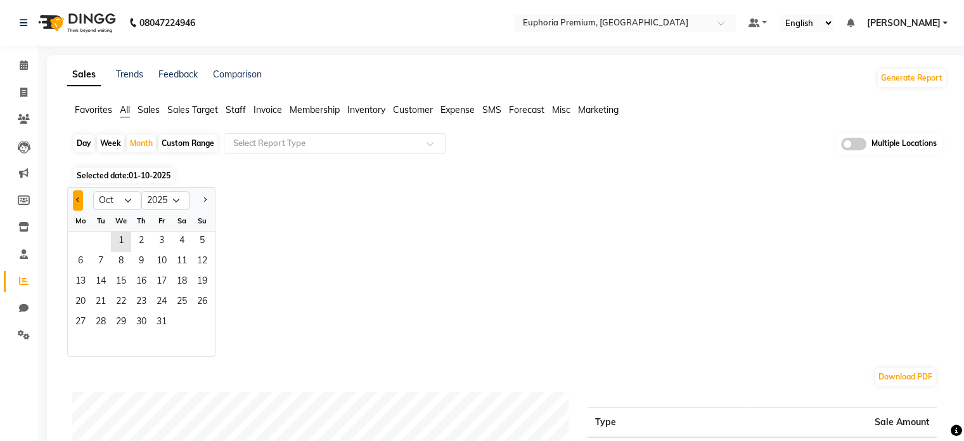
click at [75, 198] on button "Previous month" at bounding box center [78, 200] width 10 height 20
select select "9"
click at [77, 239] on span "1" at bounding box center [80, 241] width 20 height 20
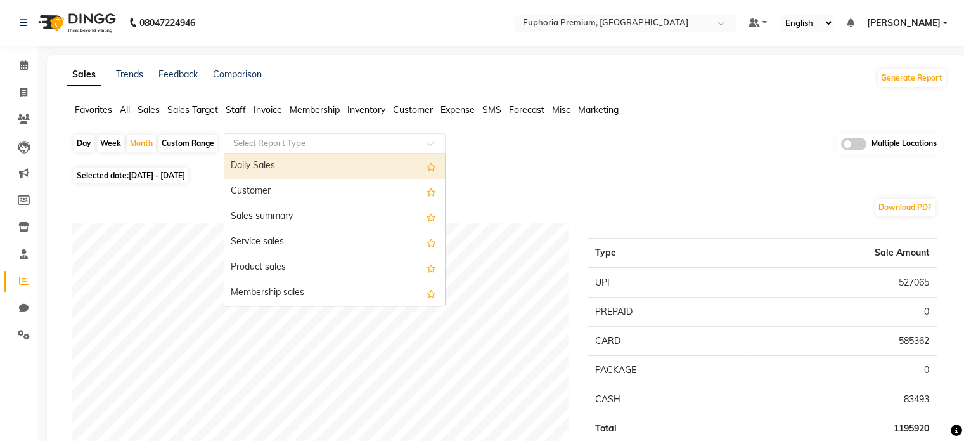
click at [264, 146] on input "text" at bounding box center [322, 143] width 183 height 13
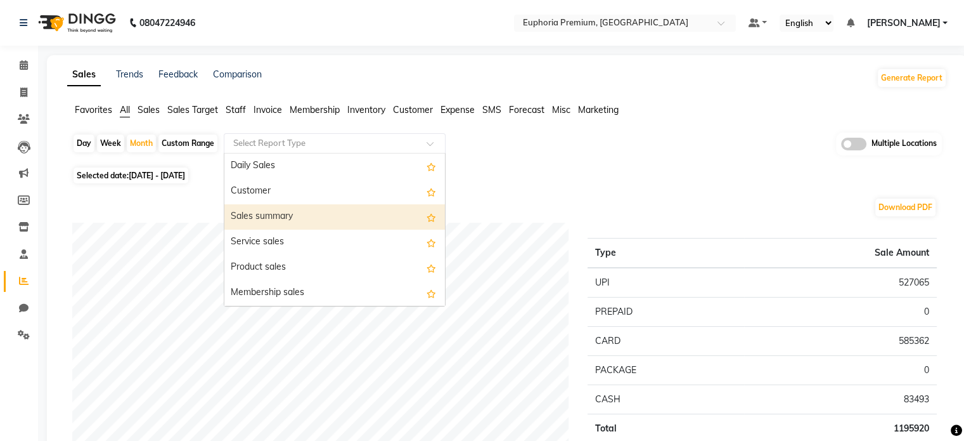
click at [279, 219] on div "Sales summary" at bounding box center [334, 216] width 221 height 25
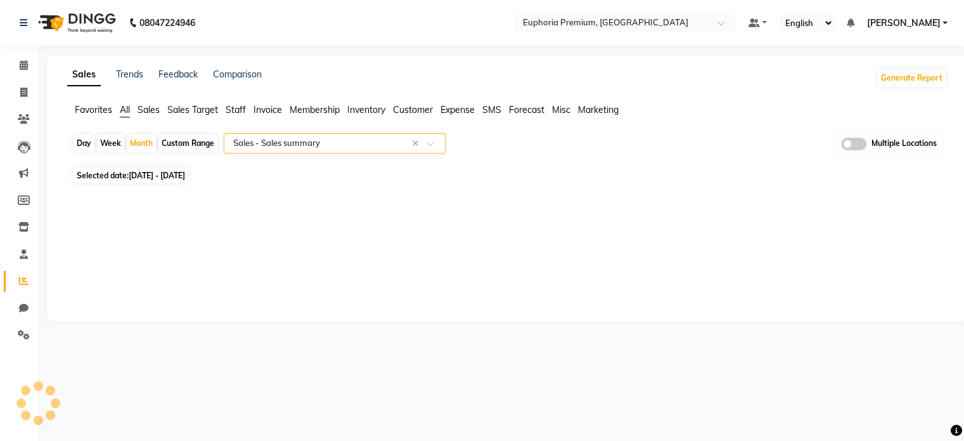
select select "full_report"
select select "csv"
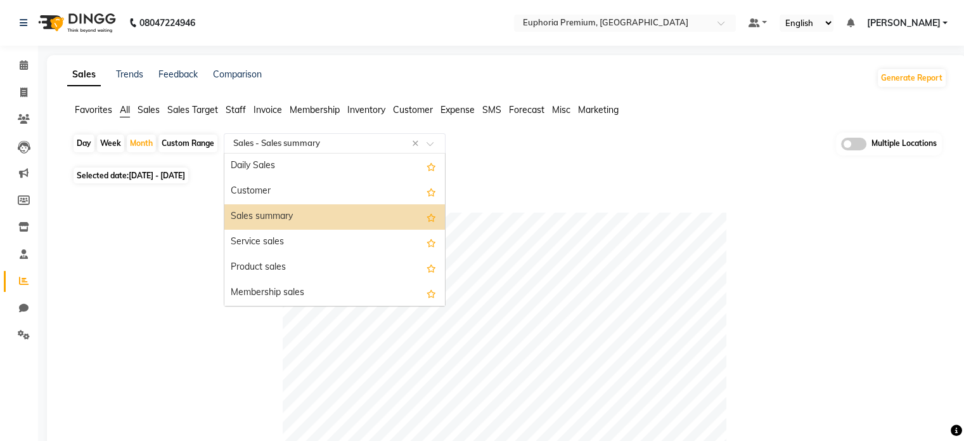
click at [337, 147] on input "text" at bounding box center [322, 143] width 183 height 13
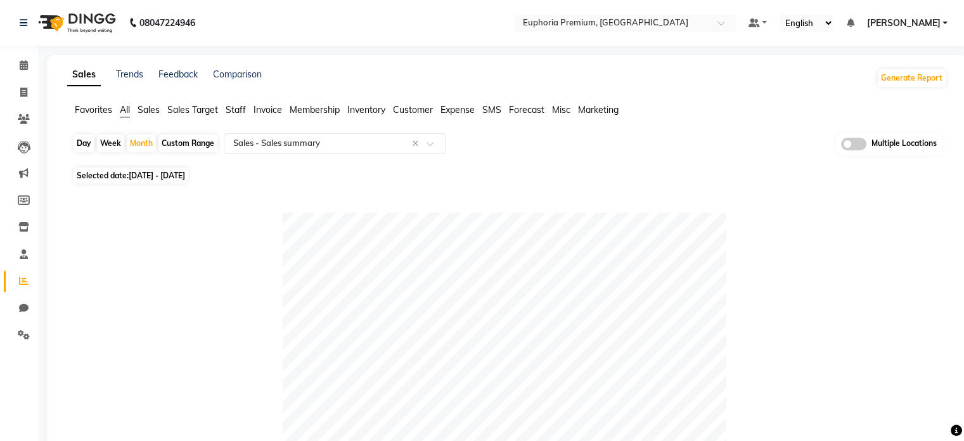
click at [235, 111] on span "Staff" at bounding box center [236, 109] width 20 height 11
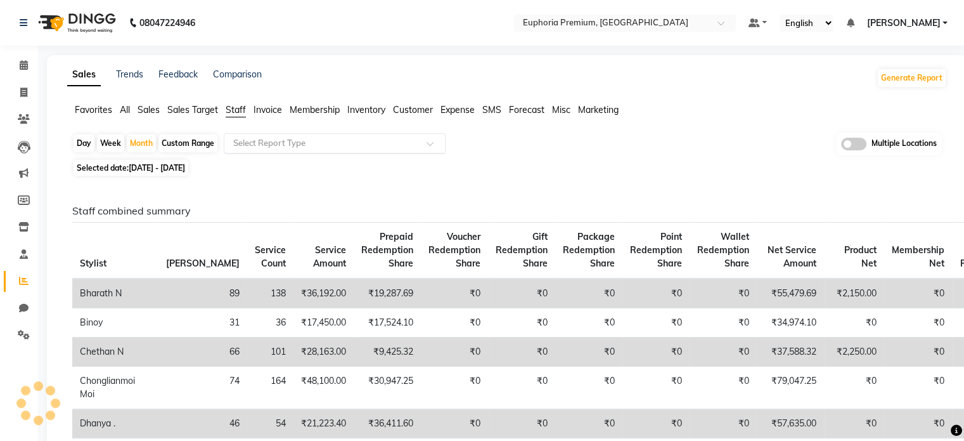
click at [287, 143] on input "text" at bounding box center [322, 143] width 183 height 13
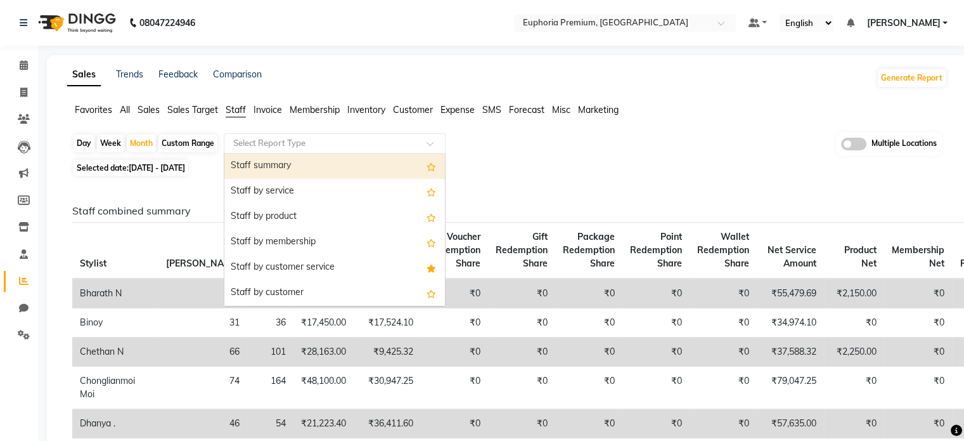
click at [276, 164] on div "Staff summary" at bounding box center [334, 165] width 221 height 25
select select "full_report"
select select "csv"
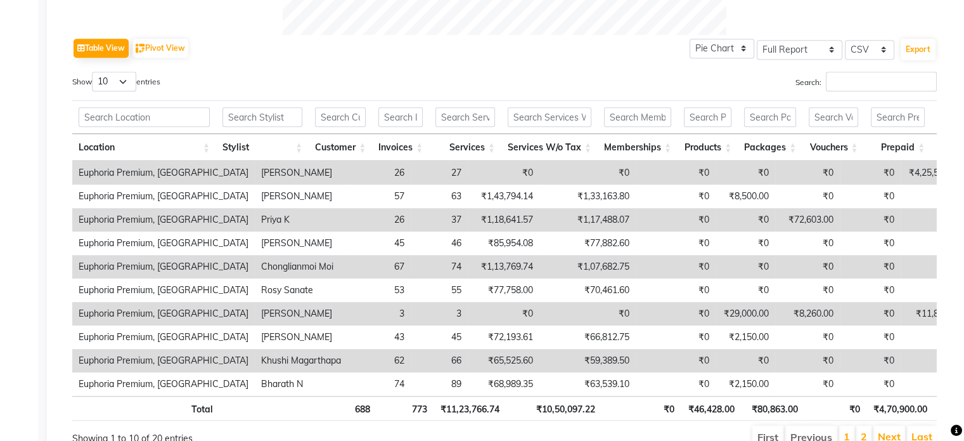
scroll to position [599, 0]
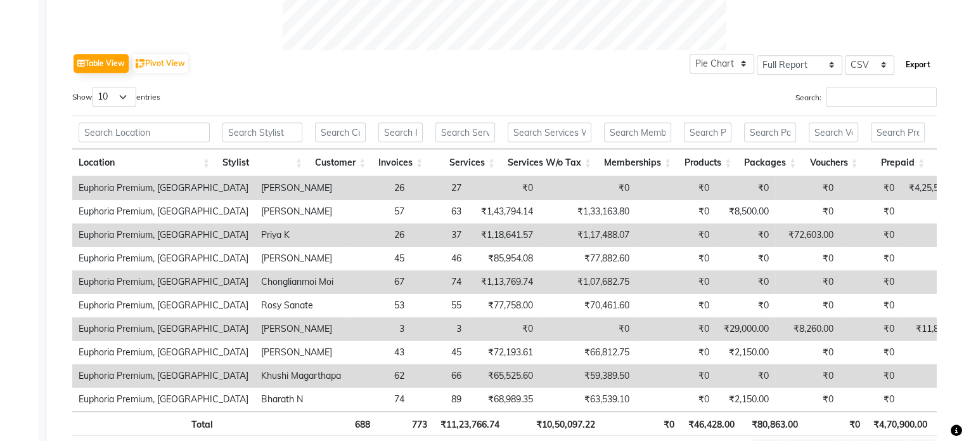
click at [916, 59] on button "Export" at bounding box center [918, 65] width 35 height 22
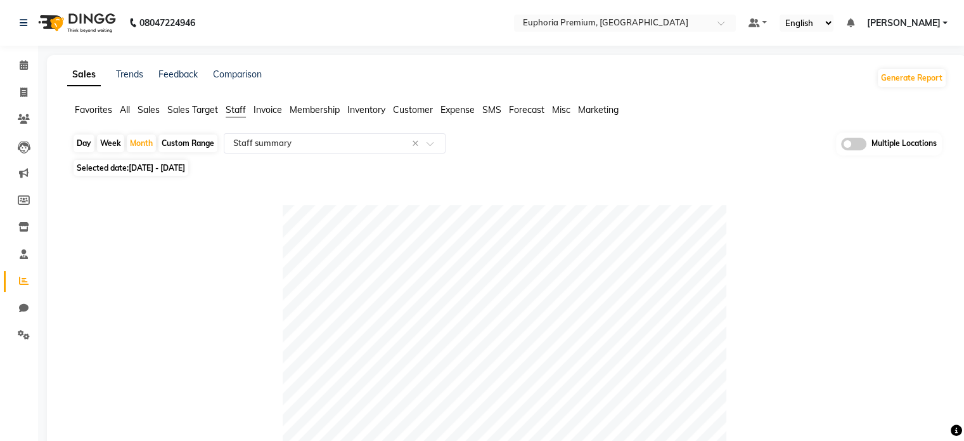
scroll to position [0, 0]
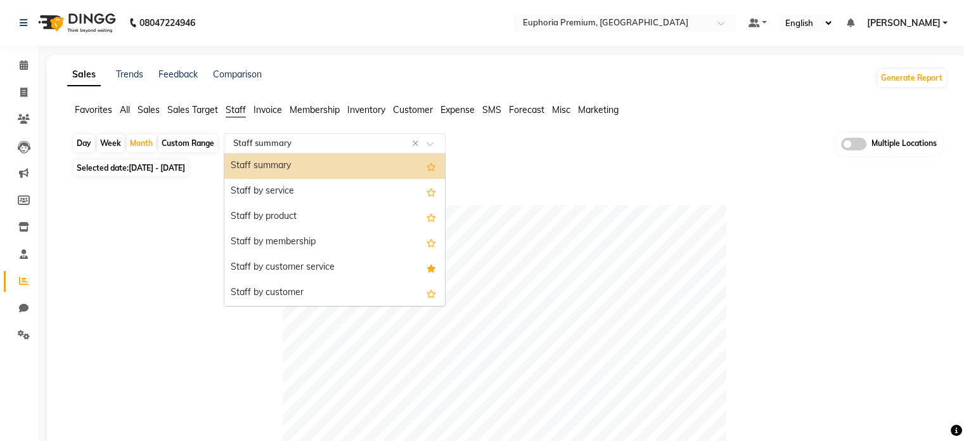
click at [274, 143] on input "text" at bounding box center [322, 143] width 183 height 13
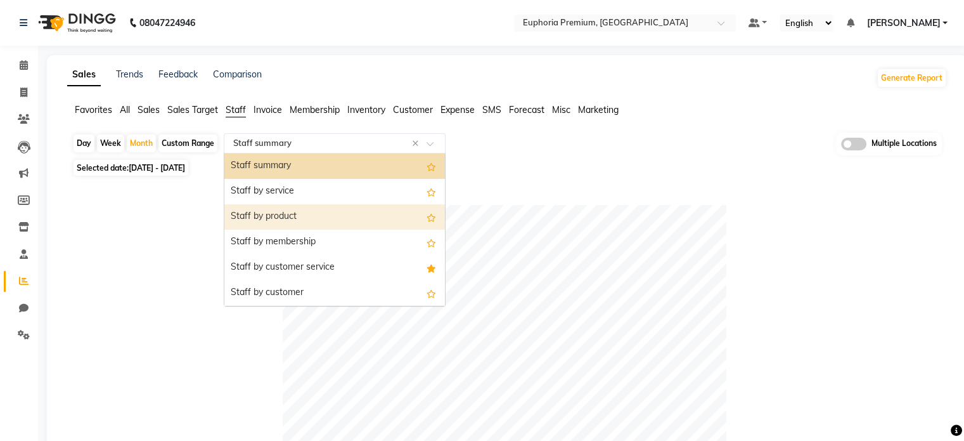
click at [289, 220] on div "Staff by product" at bounding box center [334, 216] width 221 height 25
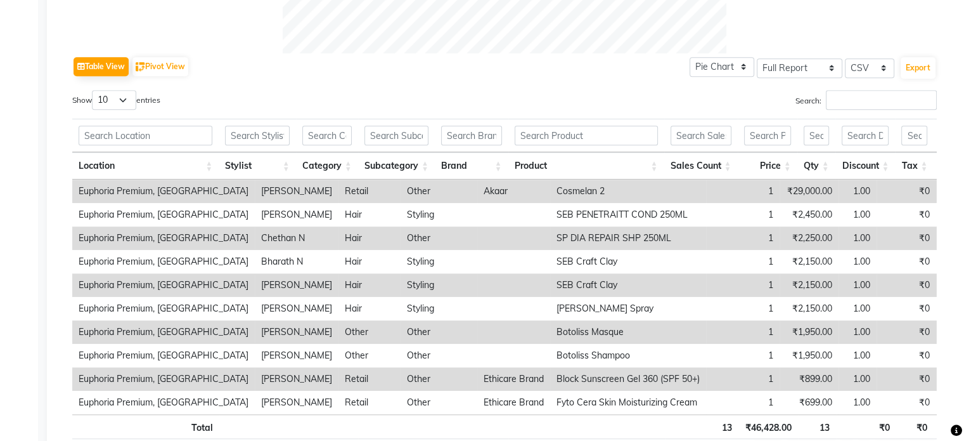
scroll to position [596, 0]
click at [251, 141] on input "text" at bounding box center [257, 135] width 65 height 20
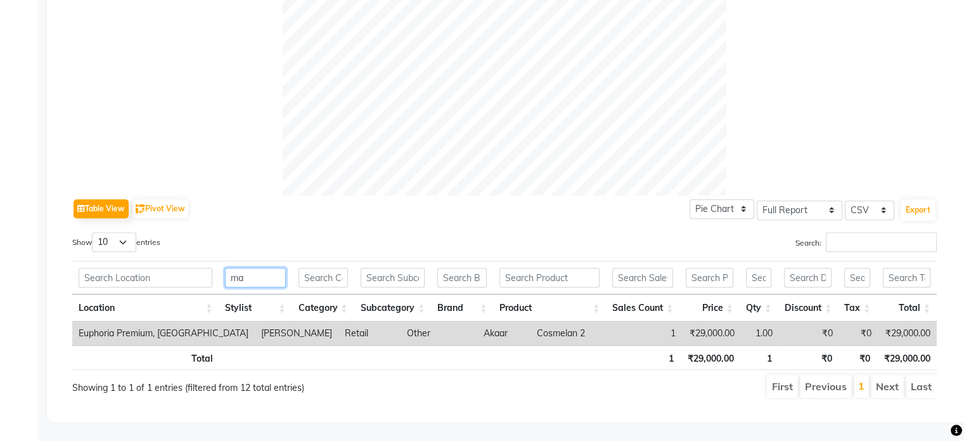
type input "ma"
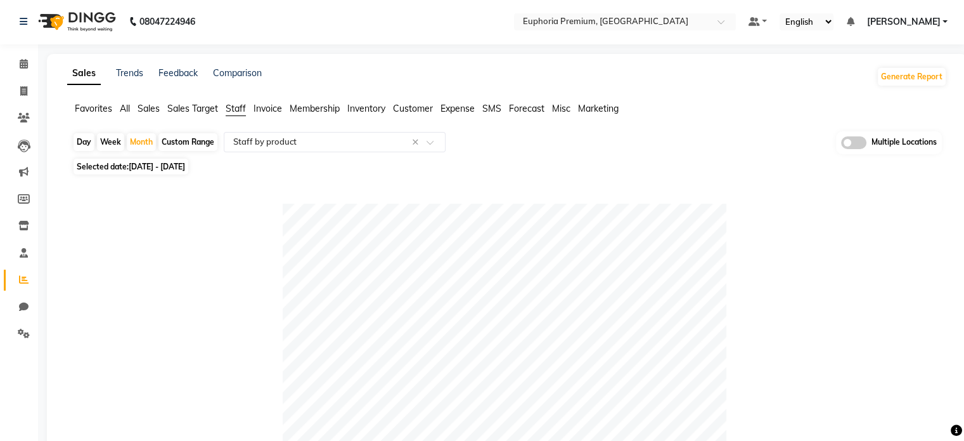
scroll to position [0, 0]
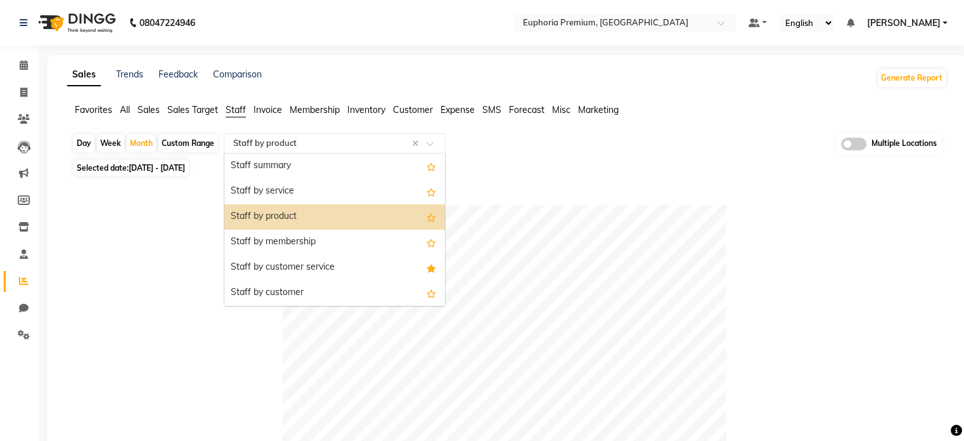
click at [325, 140] on input "text" at bounding box center [322, 143] width 183 height 13
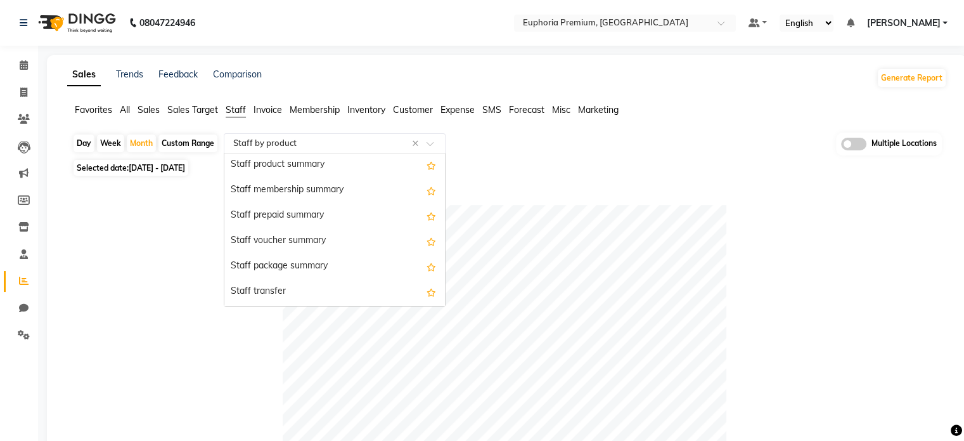
scroll to position [324, 0]
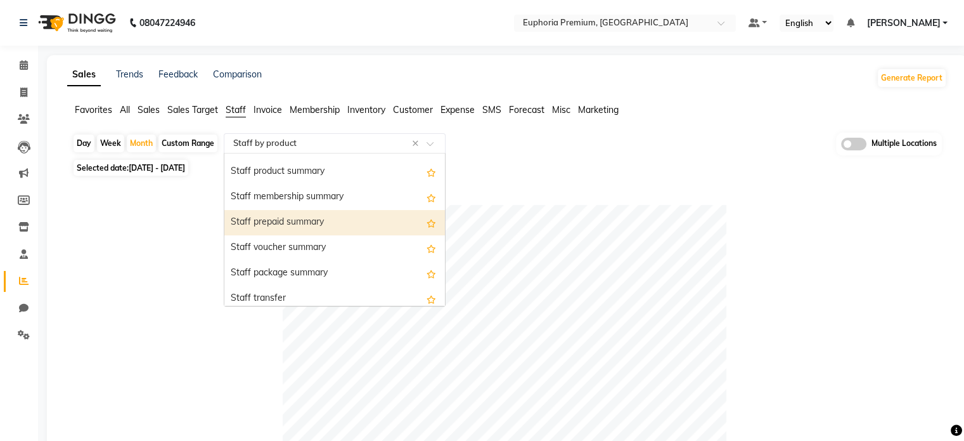
click at [278, 224] on div "Staff prepaid summary" at bounding box center [334, 222] width 221 height 25
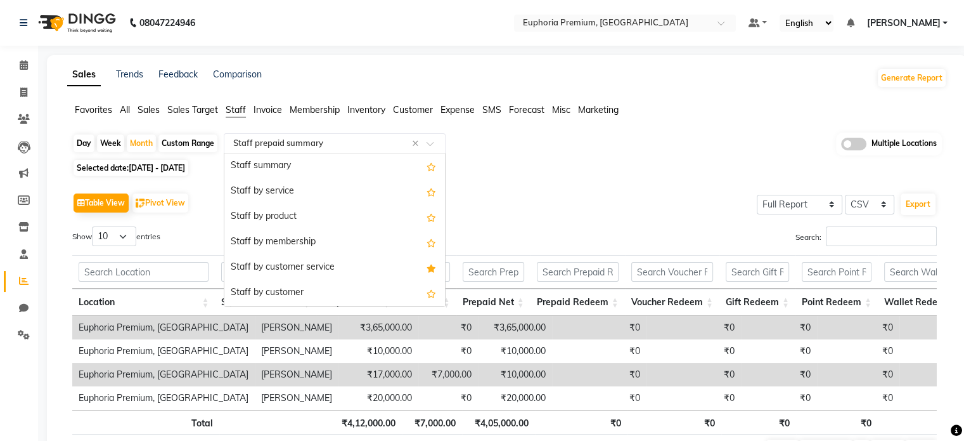
click at [379, 145] on input "text" at bounding box center [322, 143] width 183 height 13
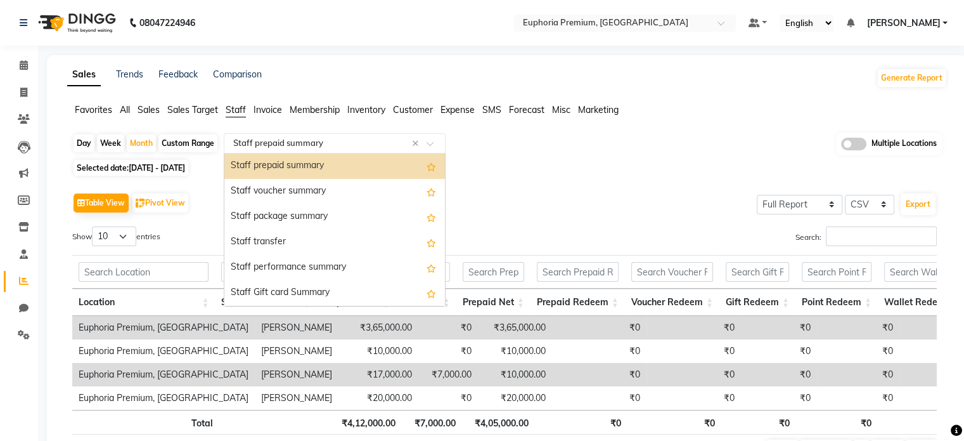
click at [176, 110] on span "Sales Target" at bounding box center [192, 109] width 51 height 11
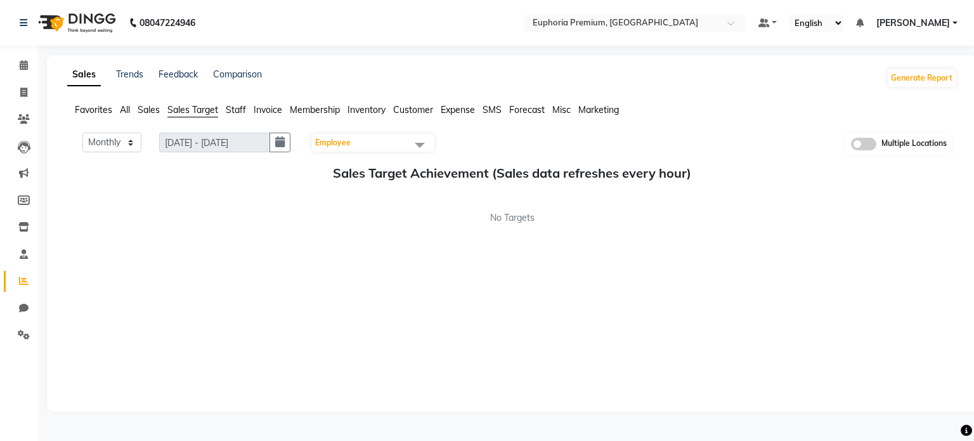
click at [149, 110] on span "Sales" at bounding box center [149, 109] width 22 height 11
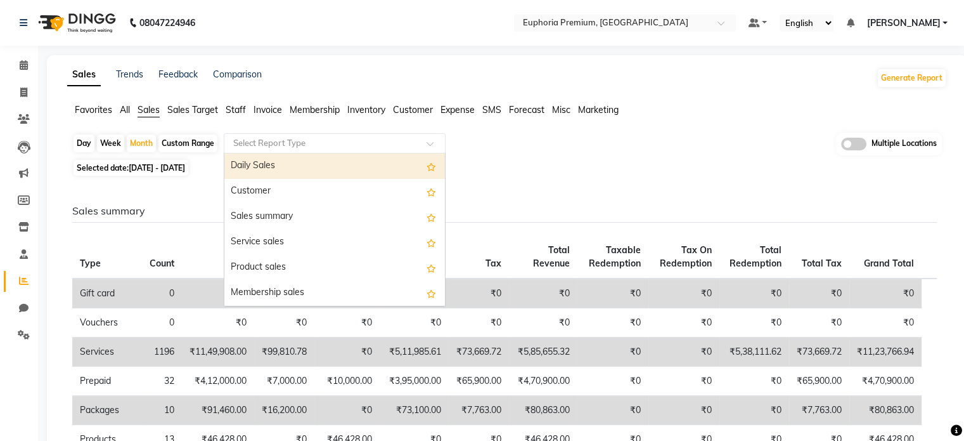
click at [269, 148] on input "text" at bounding box center [322, 143] width 183 height 13
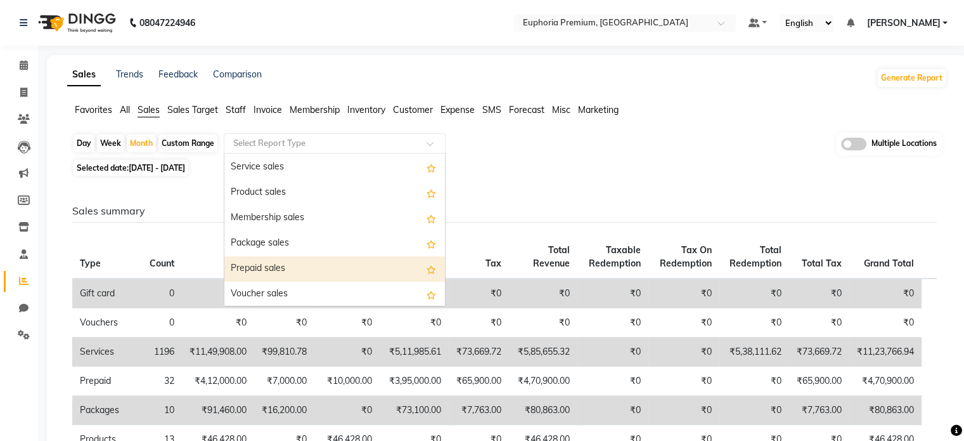
click at [276, 266] on div "Prepaid sales" at bounding box center [334, 268] width 221 height 25
select select "full_report"
select select "csv"
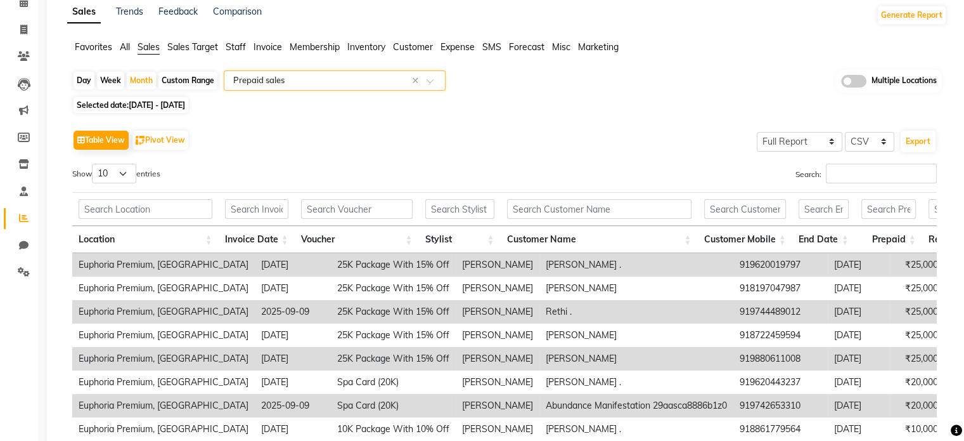
scroll to position [66, 0]
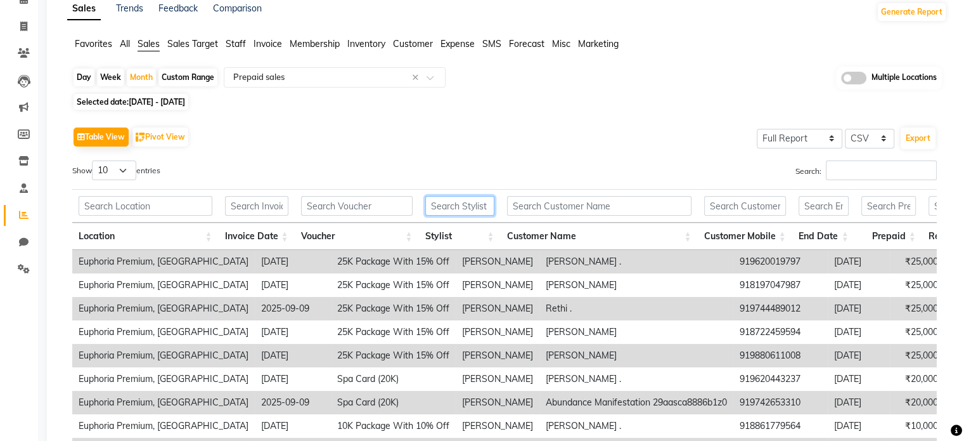
click at [456, 205] on input "text" at bounding box center [459, 206] width 69 height 20
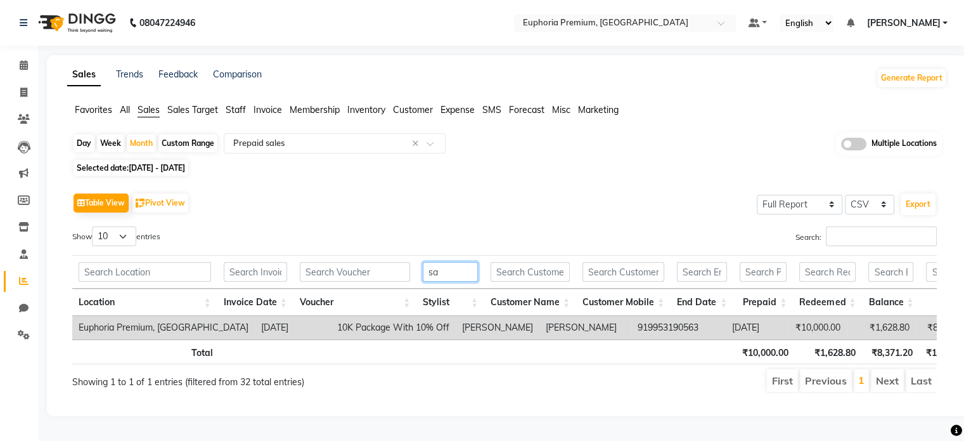
type input "s"
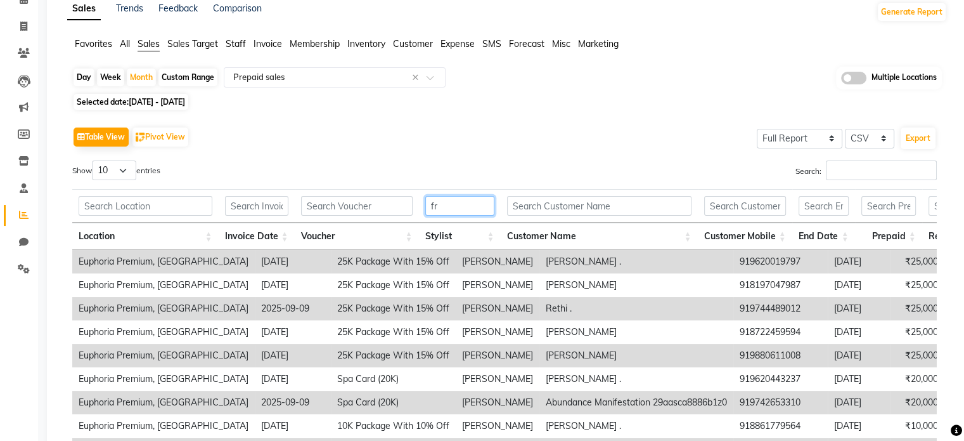
type input "f"
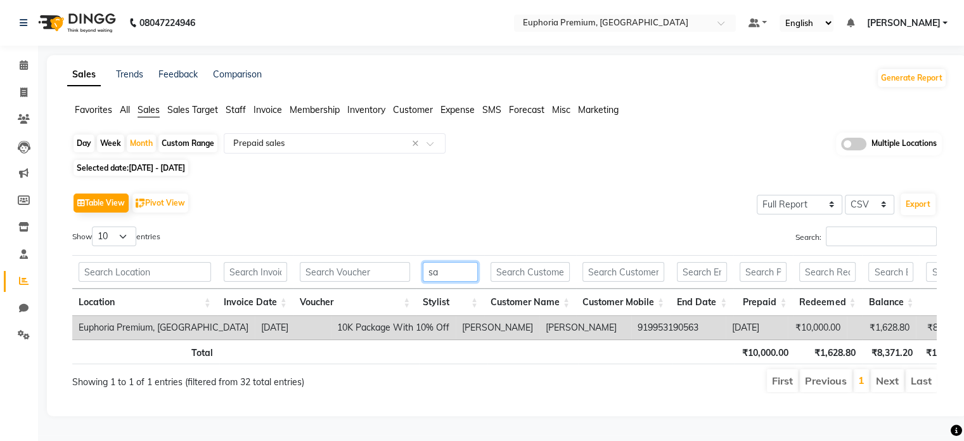
scroll to position [12, 0]
type input "s"
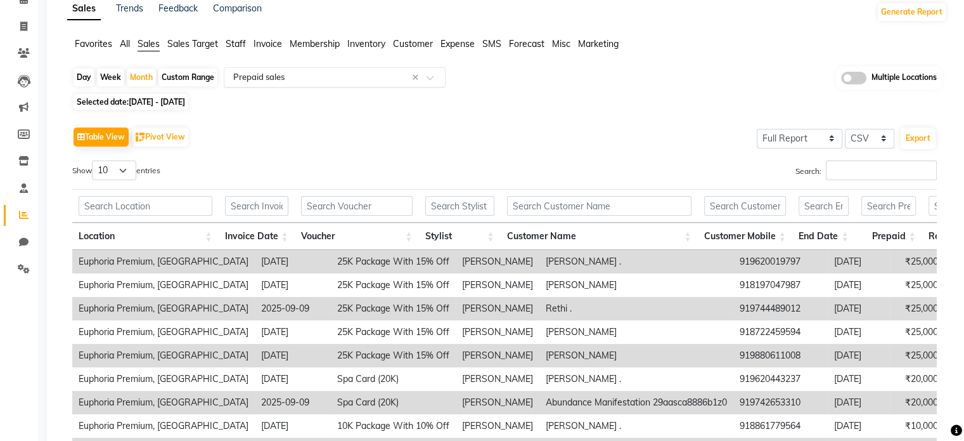
click at [276, 78] on input "text" at bounding box center [322, 77] width 183 height 13
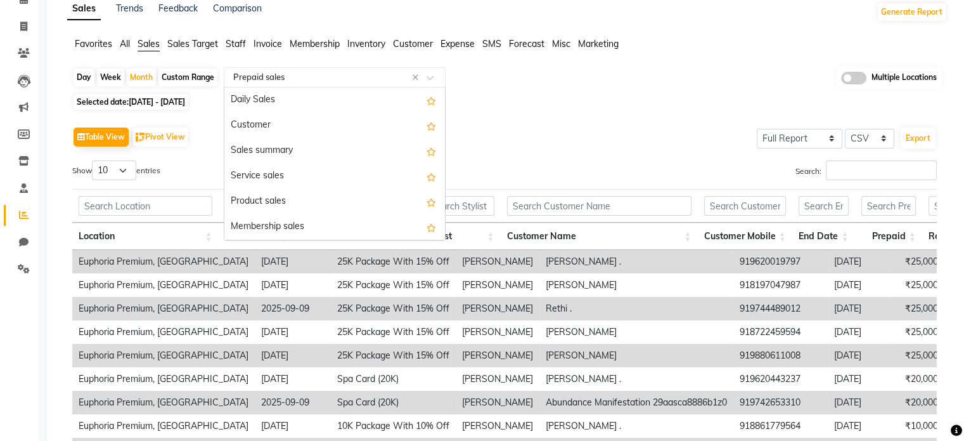
scroll to position [178, 0]
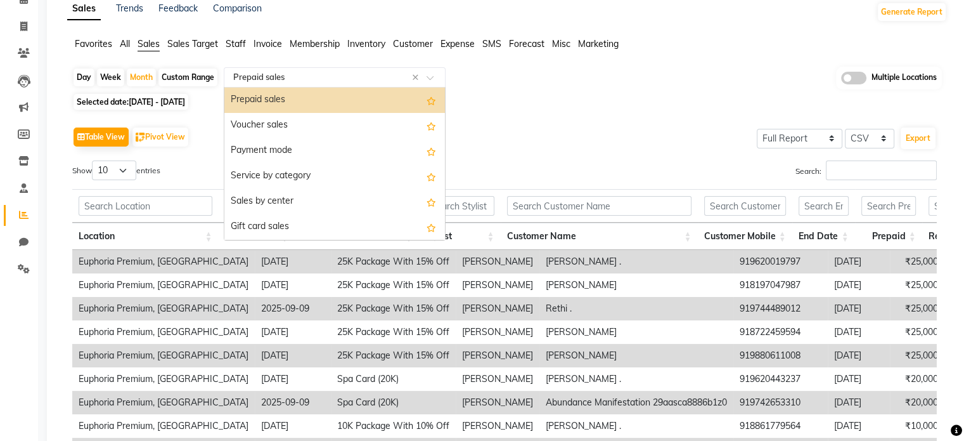
click at [236, 45] on span "Staff" at bounding box center [236, 43] width 20 height 11
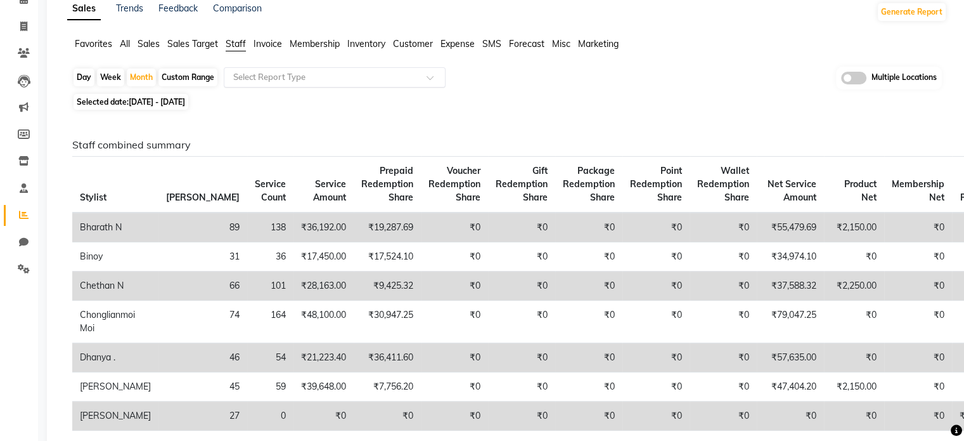
click at [276, 80] on input "text" at bounding box center [322, 77] width 183 height 13
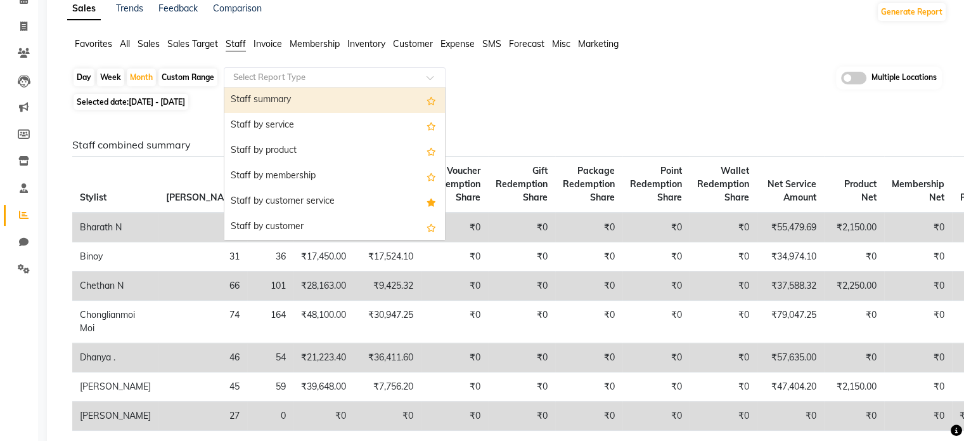
click at [266, 105] on div "Staff summary" at bounding box center [334, 99] width 221 height 25
select select "full_report"
select select "csv"
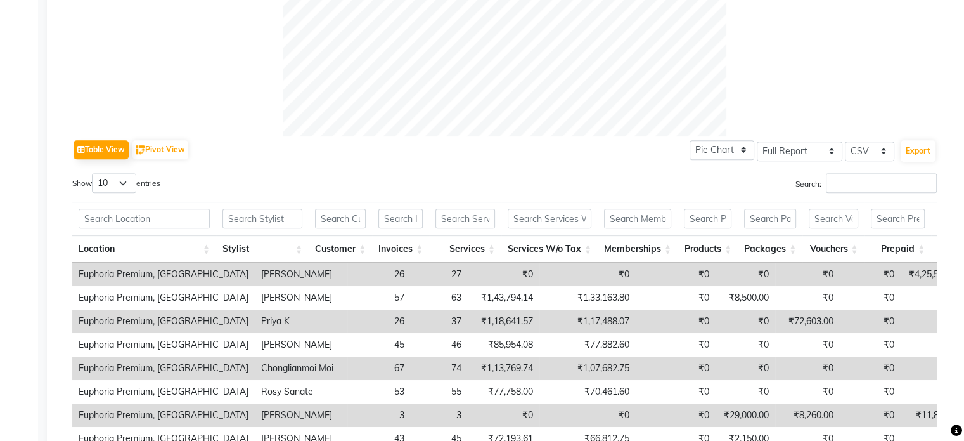
scroll to position [601, 0]
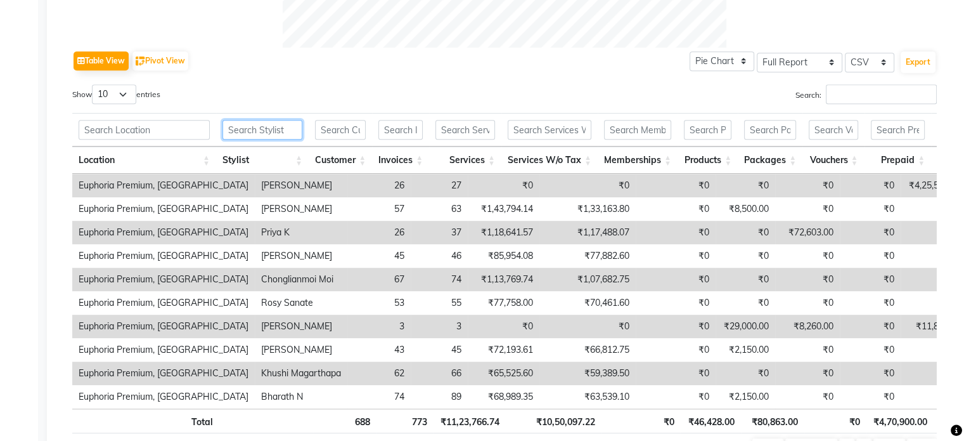
click at [249, 133] on input "text" at bounding box center [263, 130] width 80 height 20
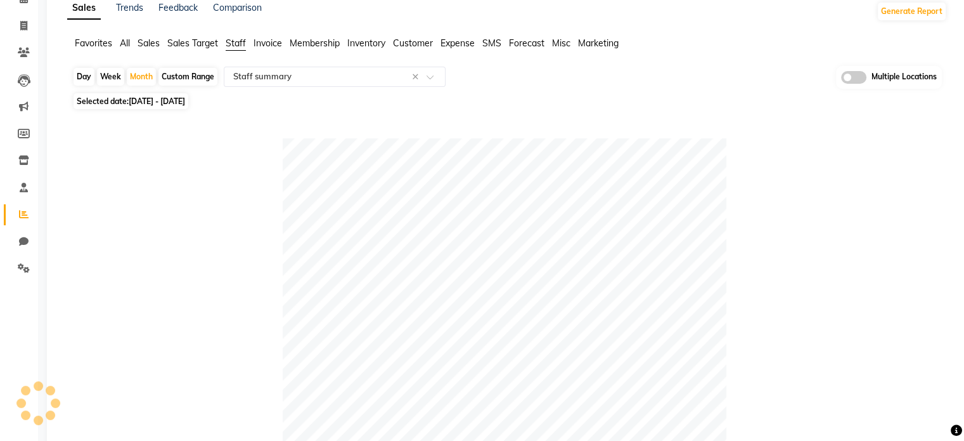
scroll to position [66, 0]
type input "sa"
click at [155, 42] on span "Sales" at bounding box center [149, 43] width 22 height 11
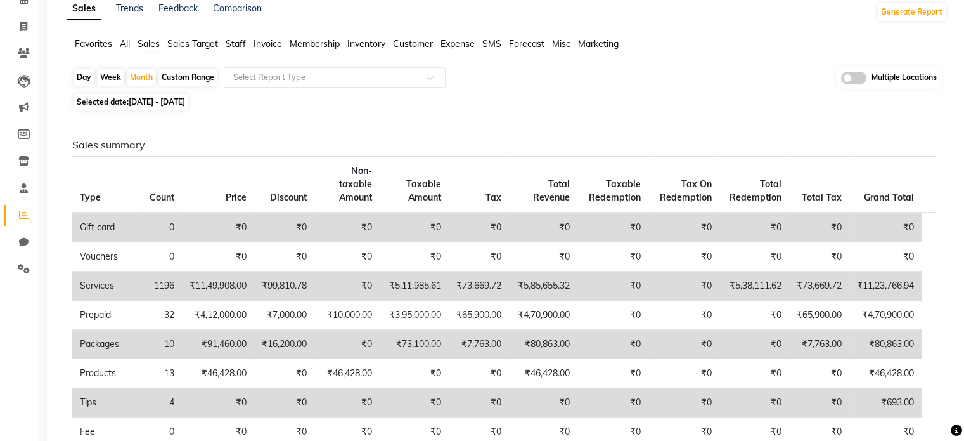
click at [320, 73] on input "text" at bounding box center [322, 77] width 183 height 13
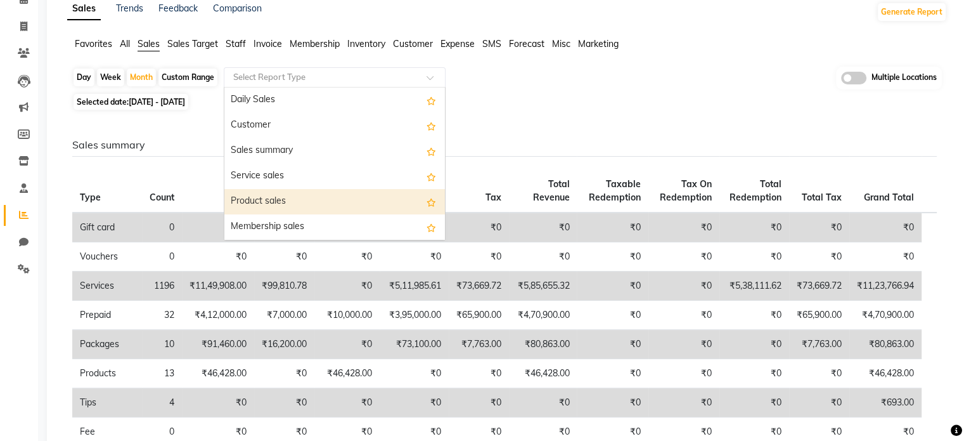
click at [274, 195] on div "Product sales" at bounding box center [334, 201] width 221 height 25
select select "full_report"
select select "csv"
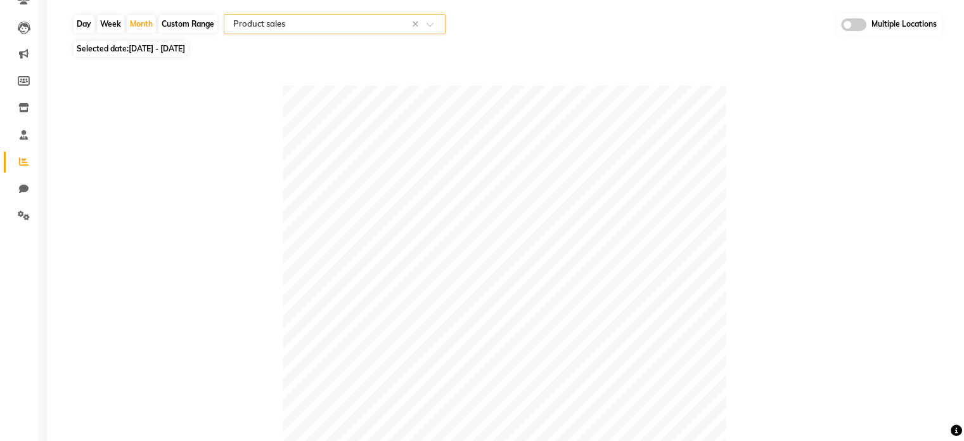
scroll to position [0, 0]
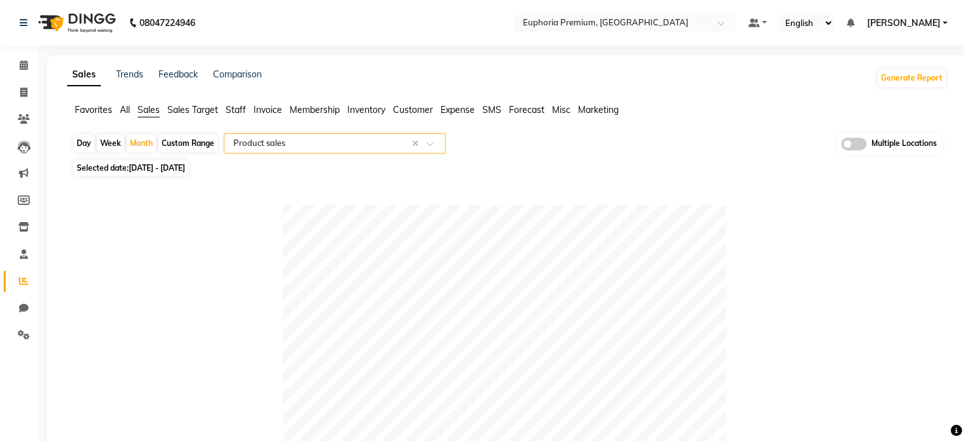
click at [314, 145] on input "text" at bounding box center [322, 143] width 183 height 13
click at [253, 347] on div at bounding box center [504, 427] width 865 height 444
click at [231, 113] on span "Staff" at bounding box center [236, 109] width 20 height 11
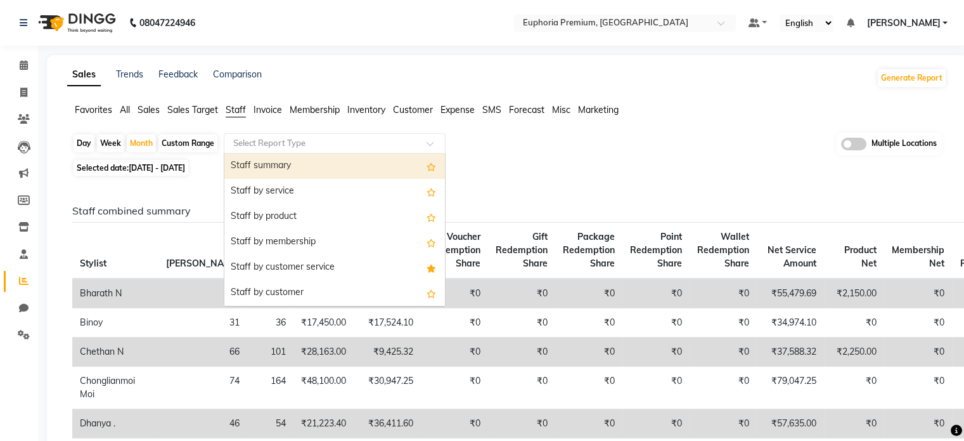
click at [277, 139] on input "text" at bounding box center [322, 143] width 183 height 13
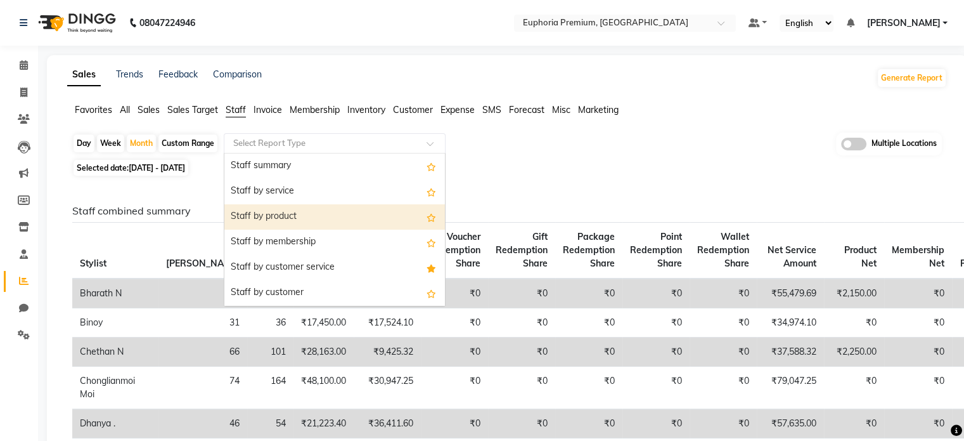
click at [283, 212] on div "Staff by product" at bounding box center [334, 216] width 221 height 25
select select "full_report"
select select "csv"
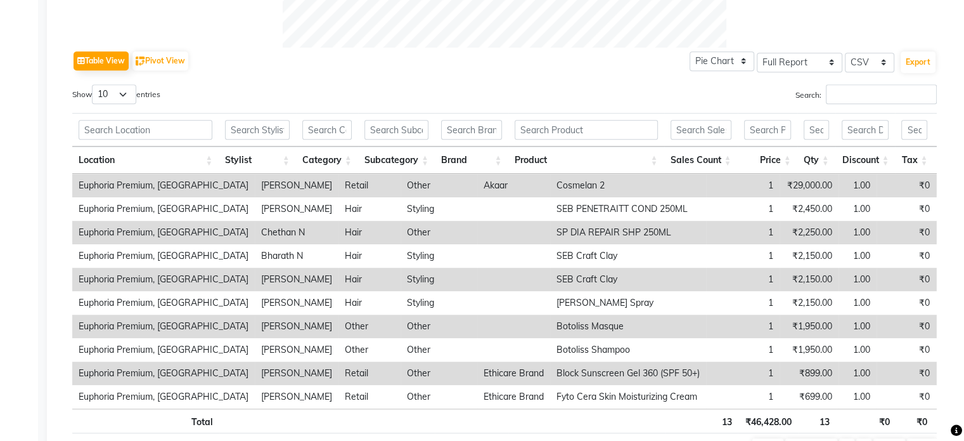
scroll to position [602, 0]
click at [255, 136] on input "text" at bounding box center [257, 129] width 65 height 20
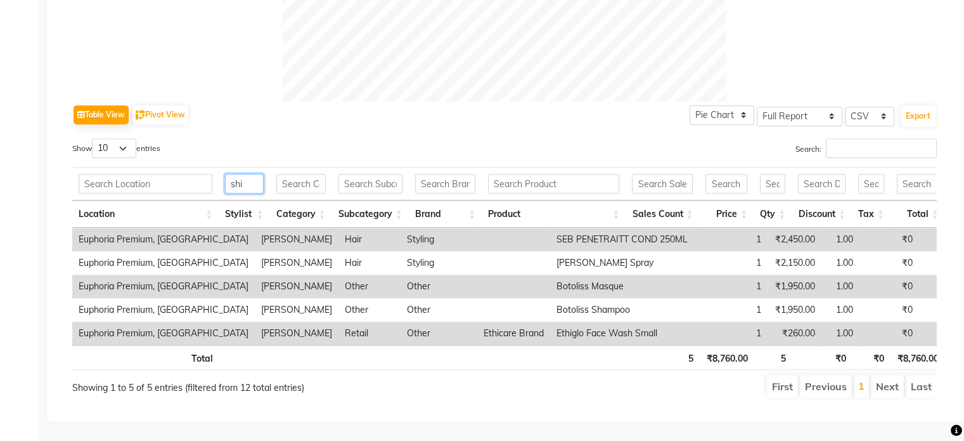
scroll to position [532, 0]
type input "s"
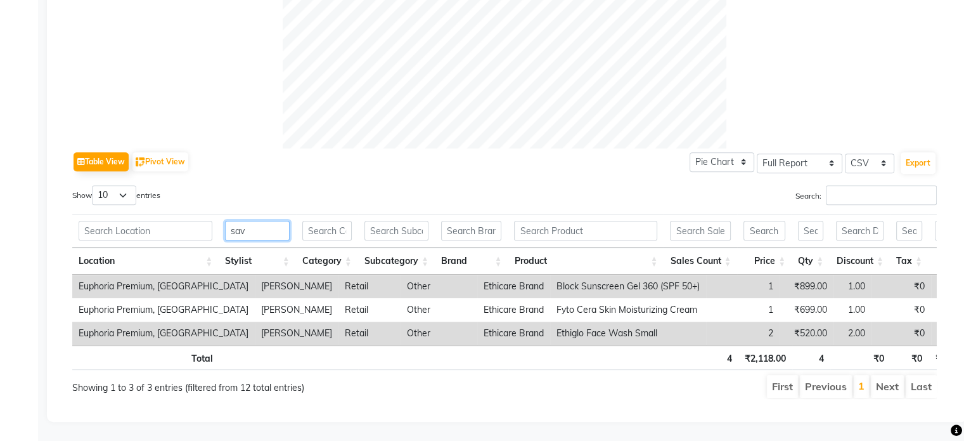
scroll to position [517, 0]
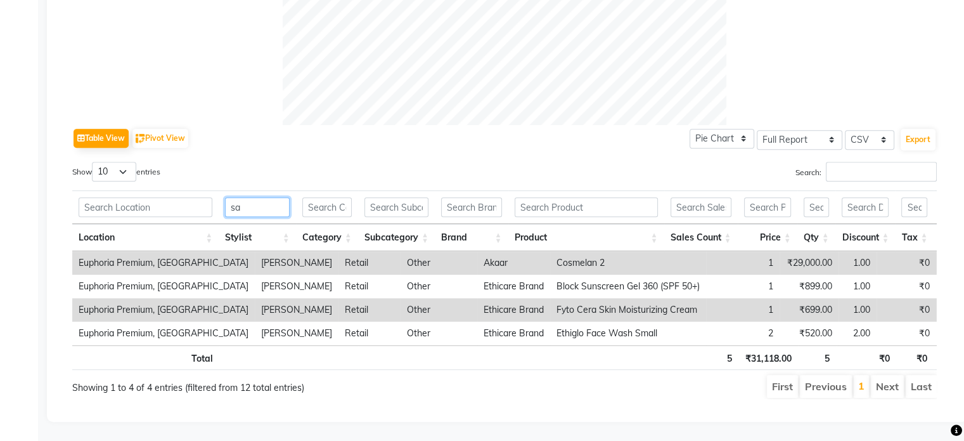
type input "s"
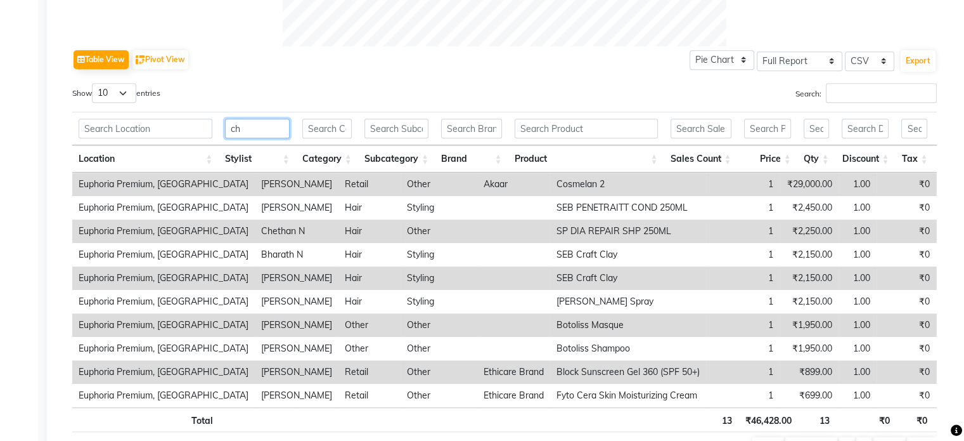
scroll to position [462, 0]
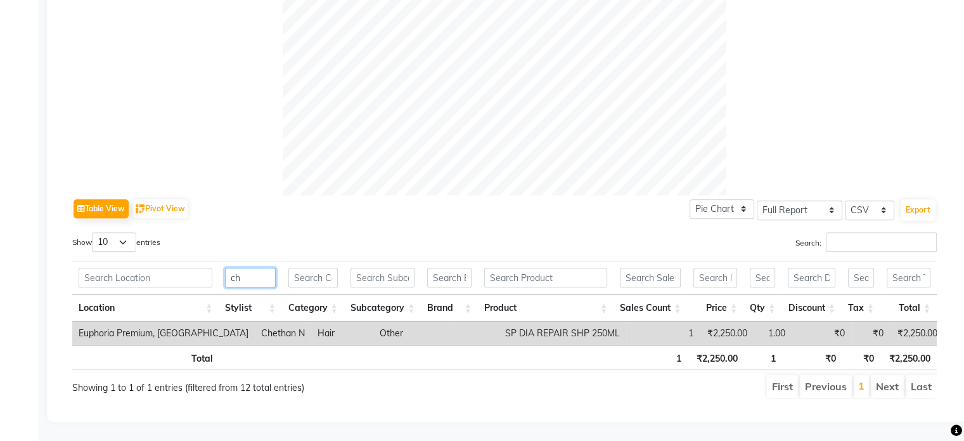
type input "c"
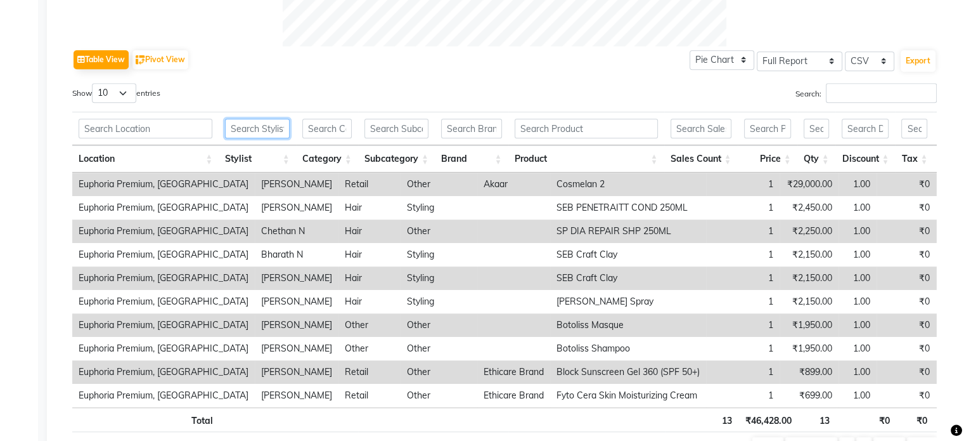
click at [254, 126] on input "text" at bounding box center [257, 129] width 65 height 20
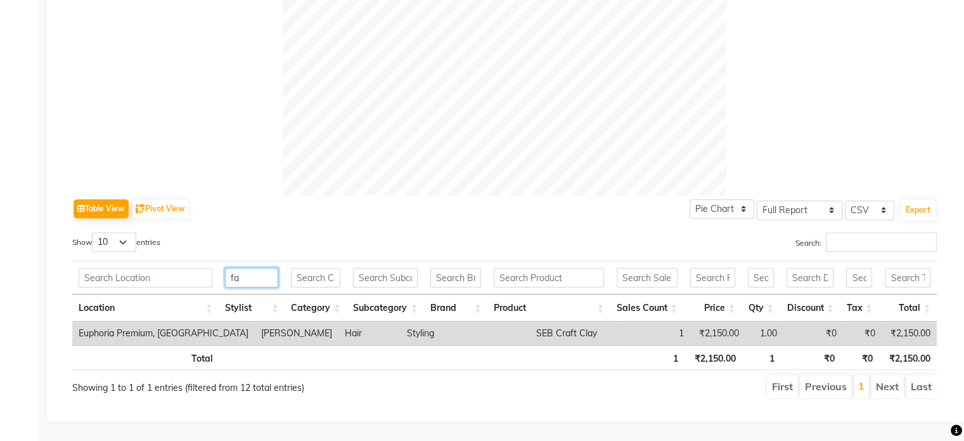
type input "f"
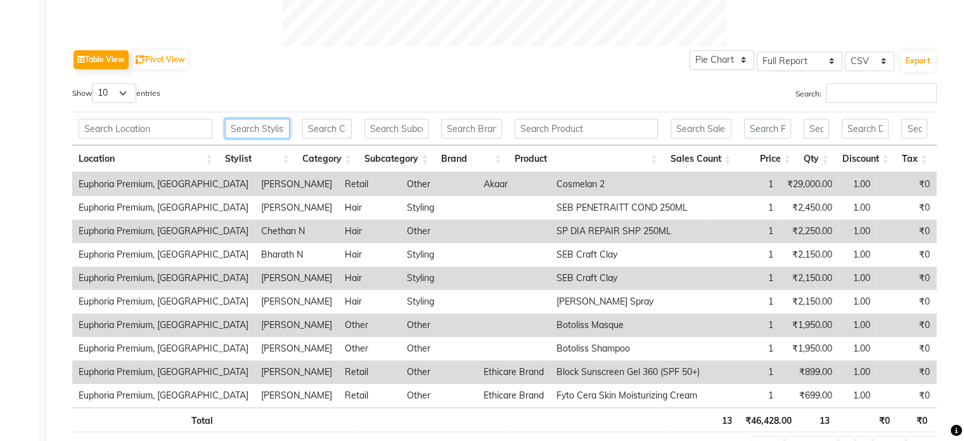
scroll to position [682, 0]
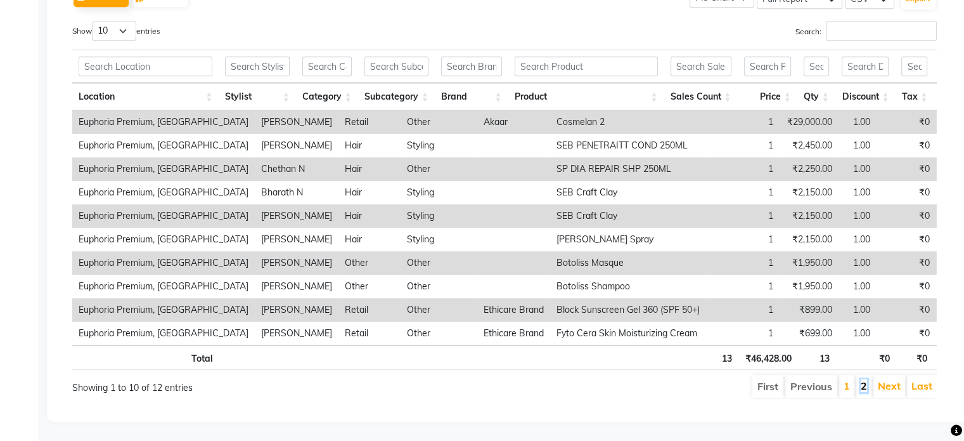
click at [864, 379] on link "2" at bounding box center [864, 385] width 6 height 13
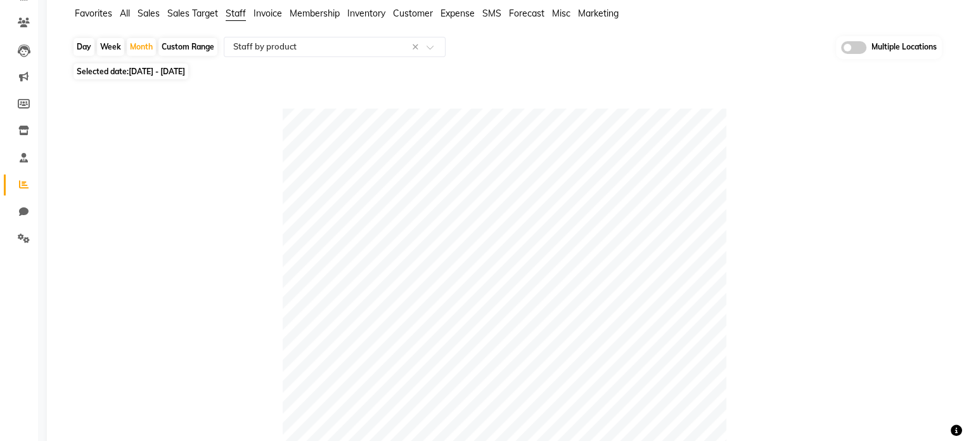
scroll to position [0, 0]
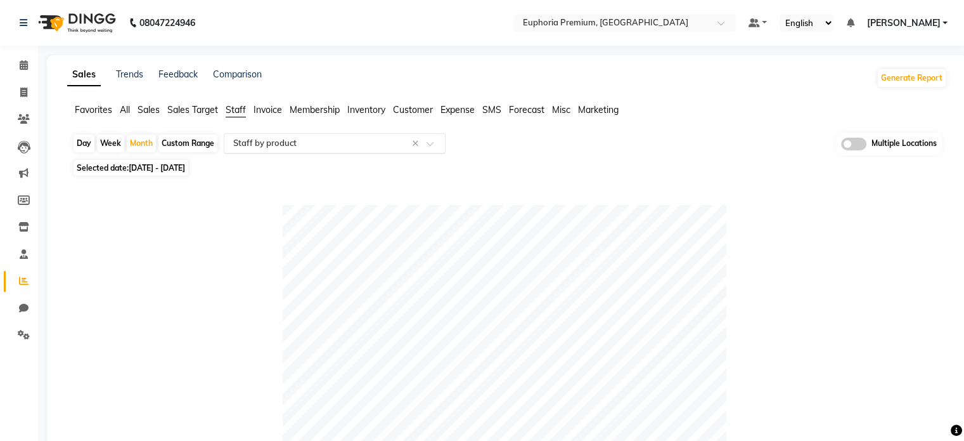
click at [269, 141] on input "text" at bounding box center [322, 143] width 183 height 13
click at [152, 110] on span "Sales" at bounding box center [149, 109] width 22 height 11
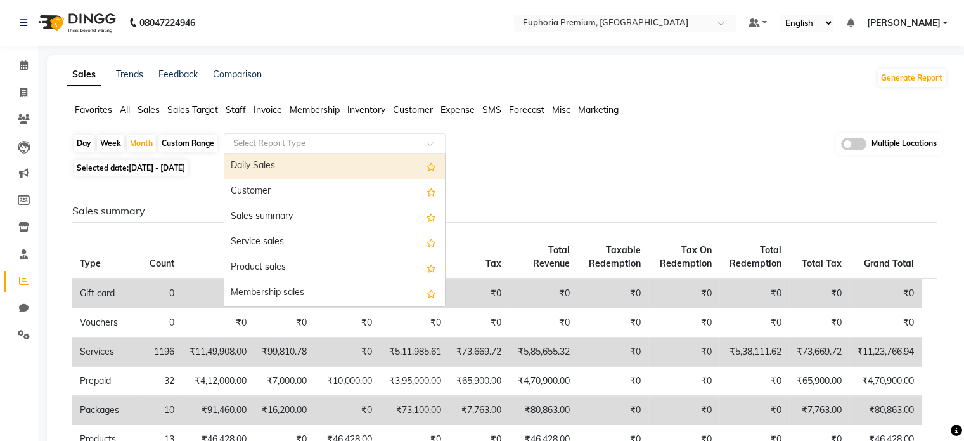
click at [277, 141] on input "text" at bounding box center [322, 143] width 183 height 13
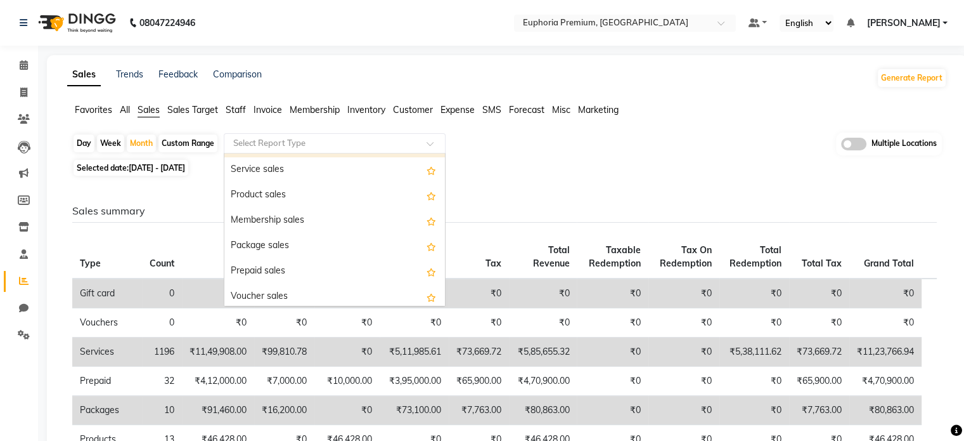
scroll to position [86, 0]
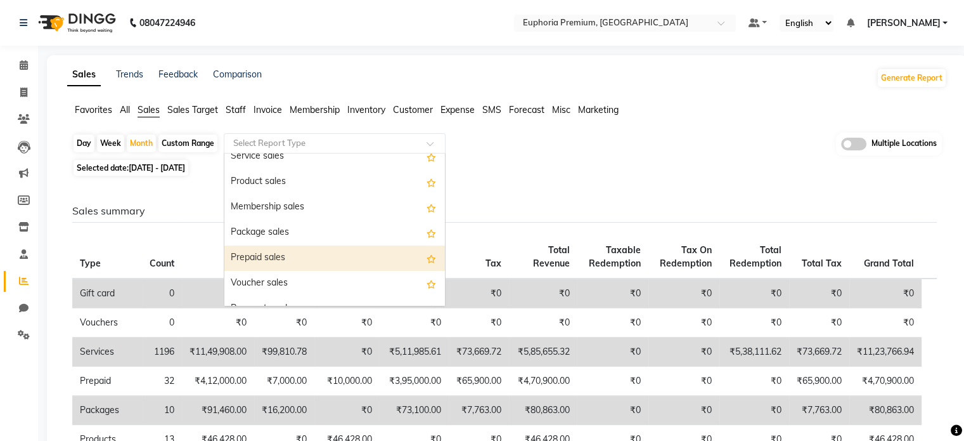
click at [279, 247] on div "Prepaid sales" at bounding box center [334, 257] width 221 height 25
select select "full_report"
select select "csv"
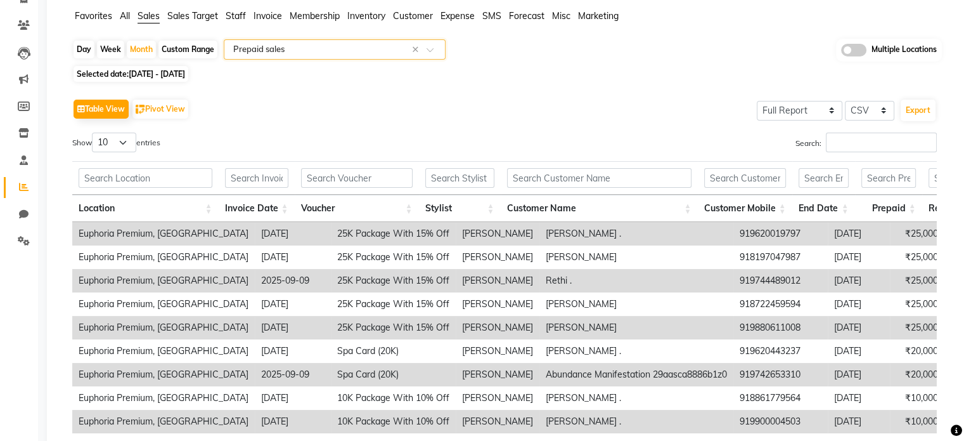
scroll to position [129, 0]
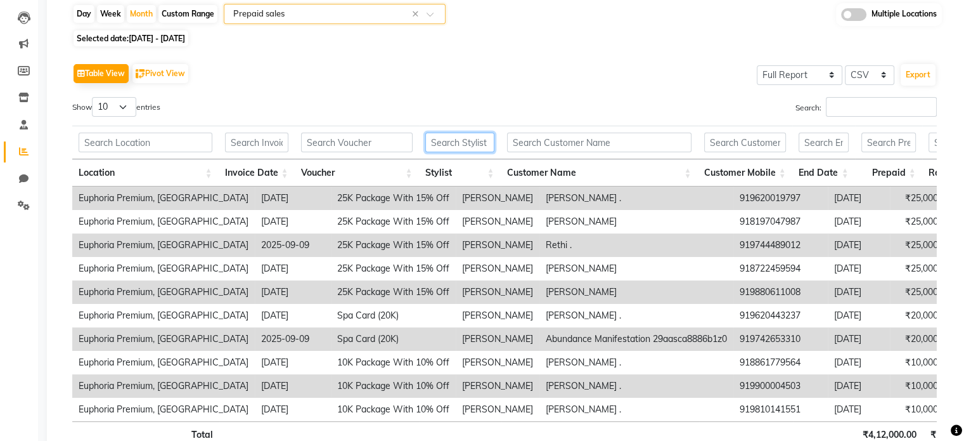
click at [457, 146] on input "text" at bounding box center [459, 143] width 69 height 20
type input "f"
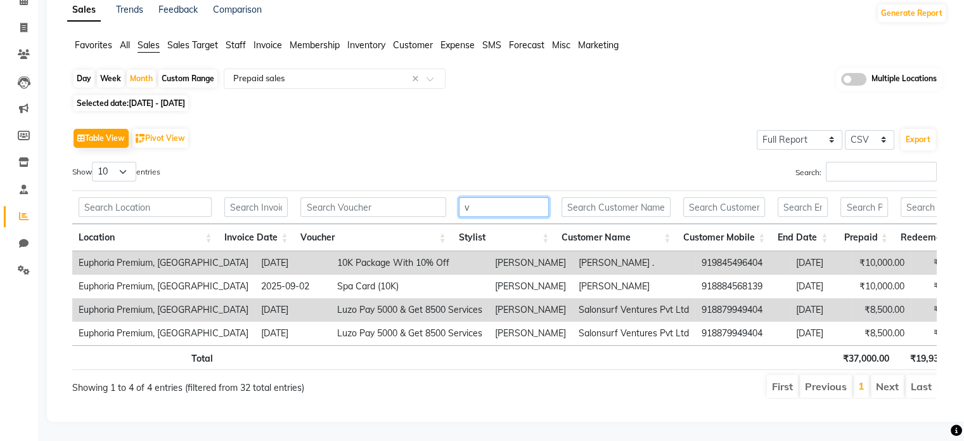
scroll to position [82, 0]
type input "v"
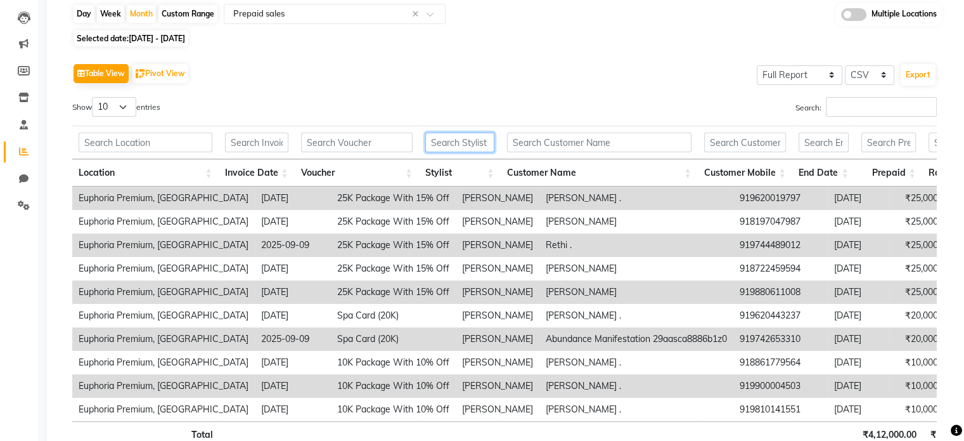
scroll to position [223, 0]
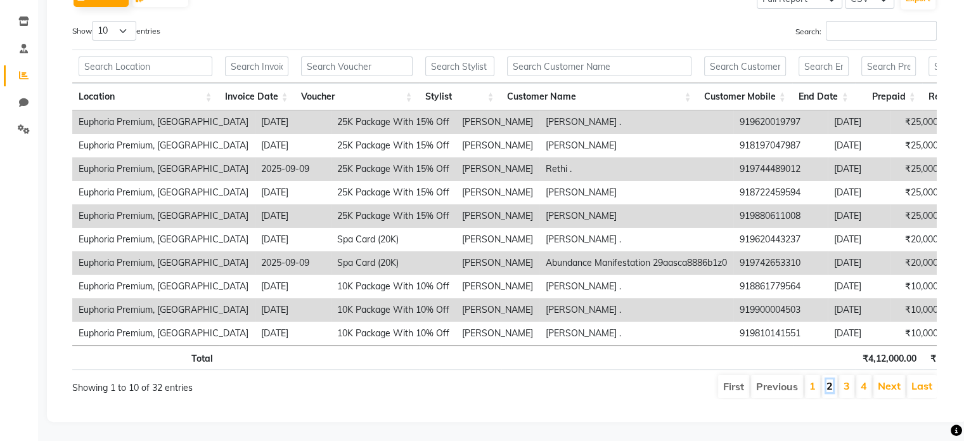
click at [832, 379] on link "2" at bounding box center [830, 385] width 6 height 13
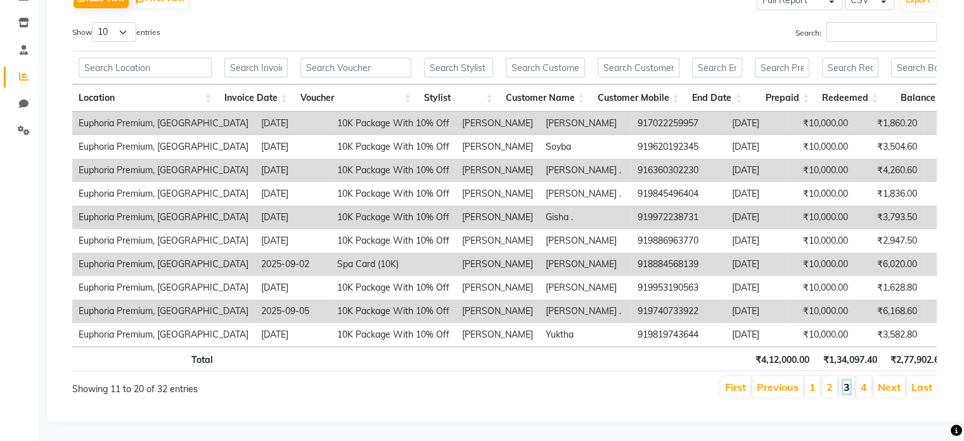
click at [847, 380] on link "3" at bounding box center [847, 386] width 6 height 13
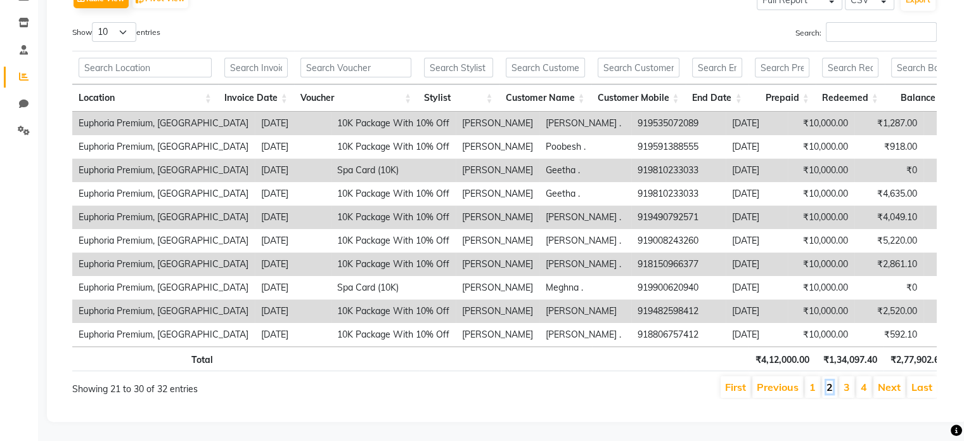
click at [831, 380] on link "2" at bounding box center [830, 386] width 6 height 13
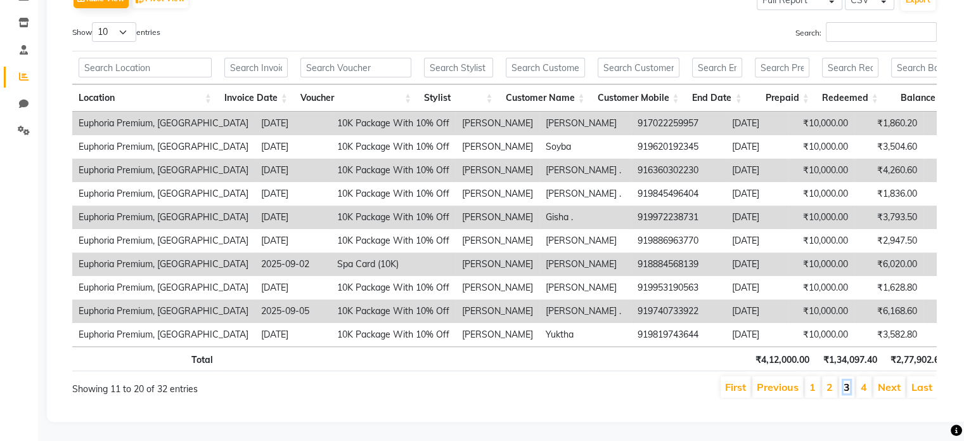
click at [850, 380] on link "3" at bounding box center [847, 386] width 6 height 13
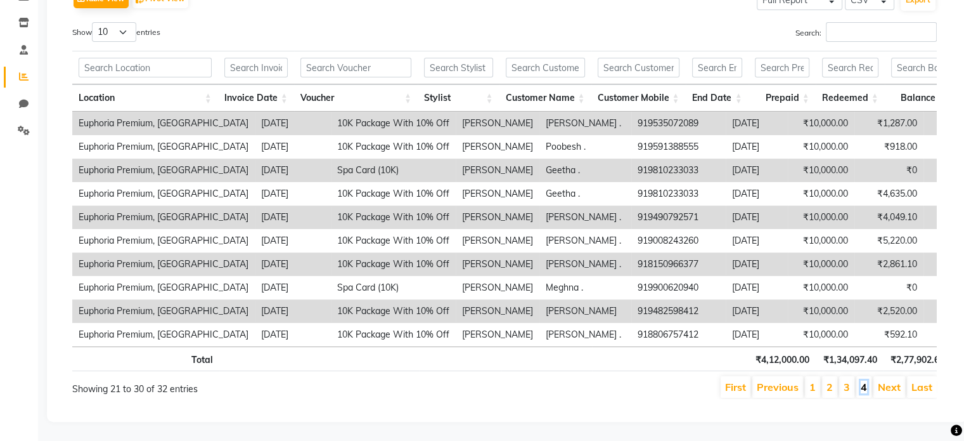
click at [865, 380] on link "4" at bounding box center [864, 386] width 6 height 13
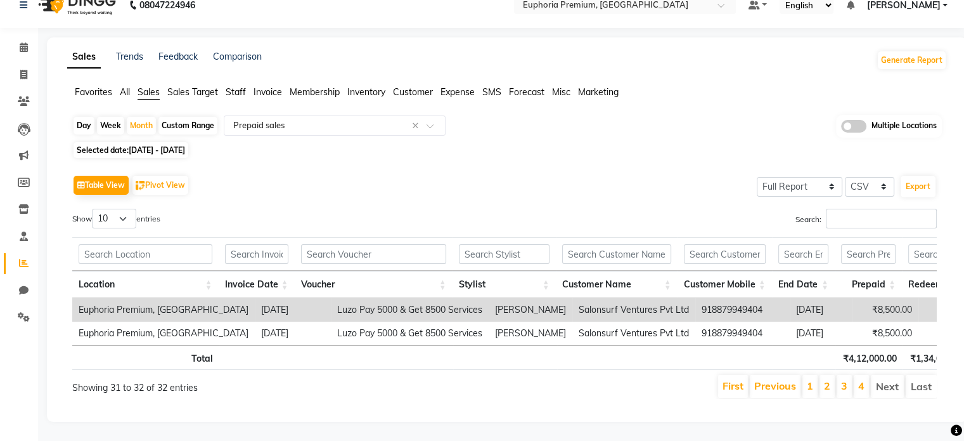
scroll to position [36, 0]
click at [506, 244] on input "text" at bounding box center [504, 254] width 91 height 20
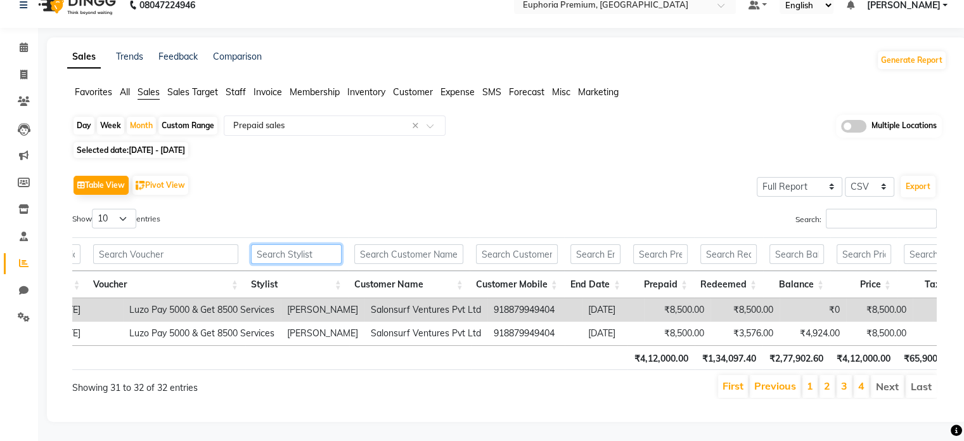
scroll to position [0, 209]
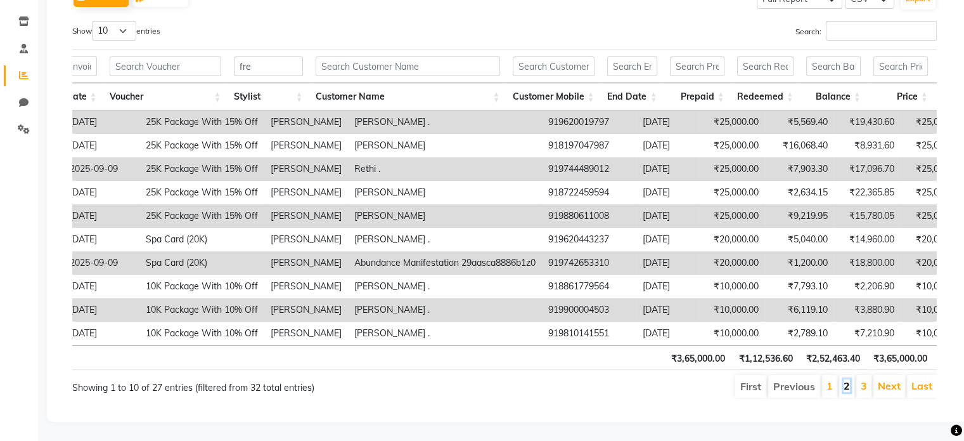
click at [847, 379] on link "2" at bounding box center [847, 385] width 6 height 13
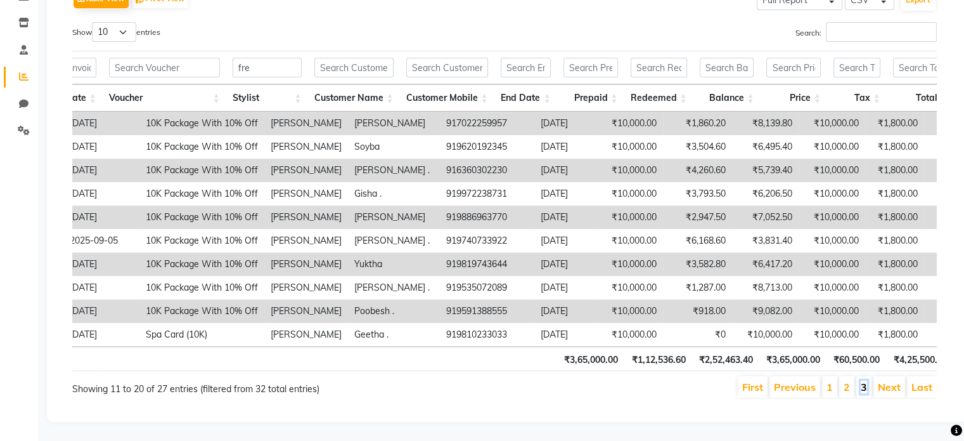
click at [865, 380] on link "3" at bounding box center [864, 386] width 6 height 13
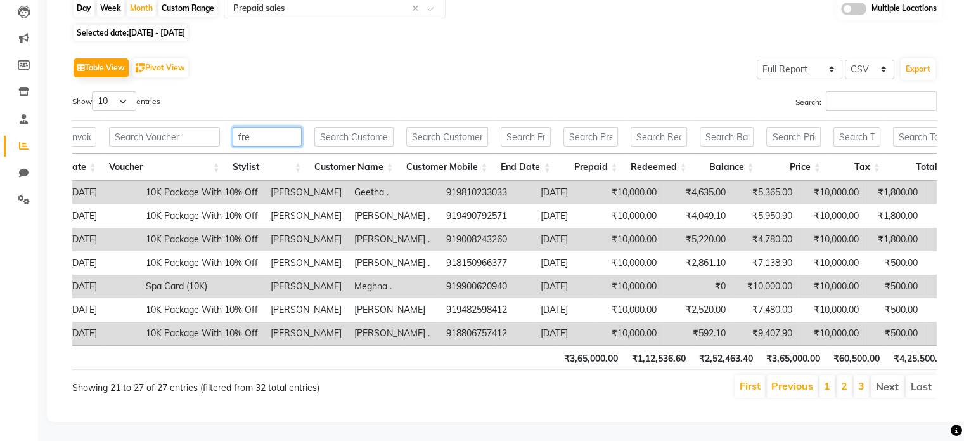
click at [276, 127] on input "fre" at bounding box center [267, 137] width 69 height 20
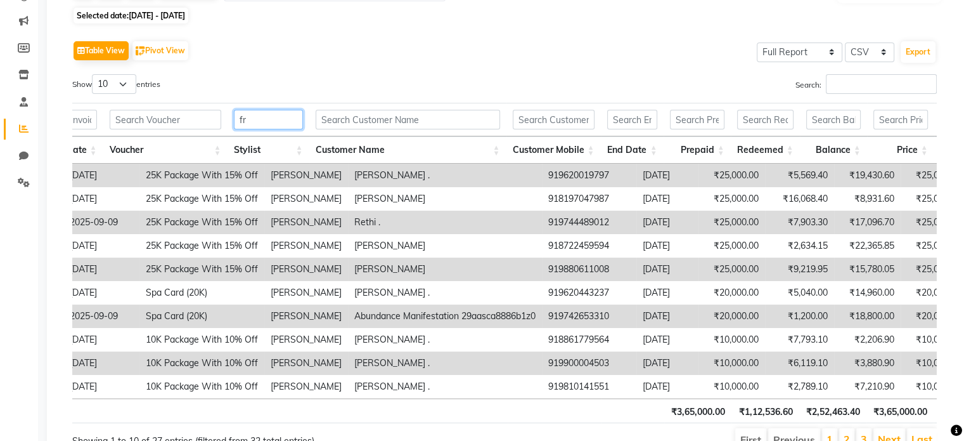
type input "f"
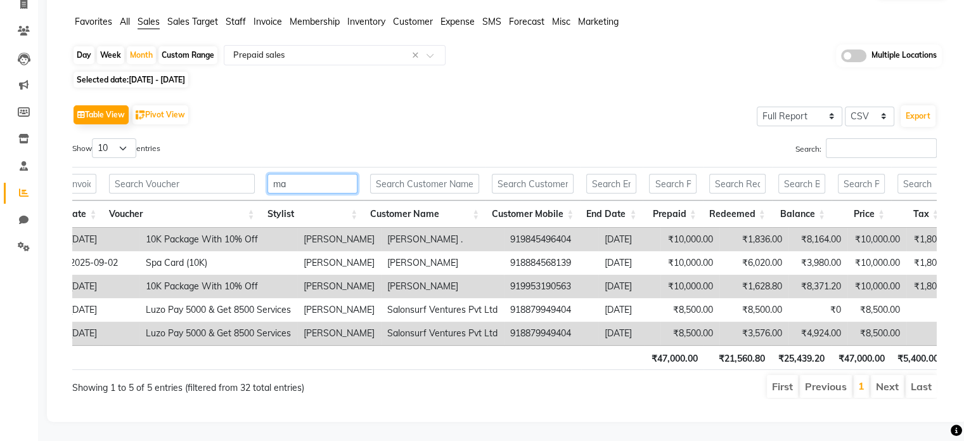
scroll to position [58, 0]
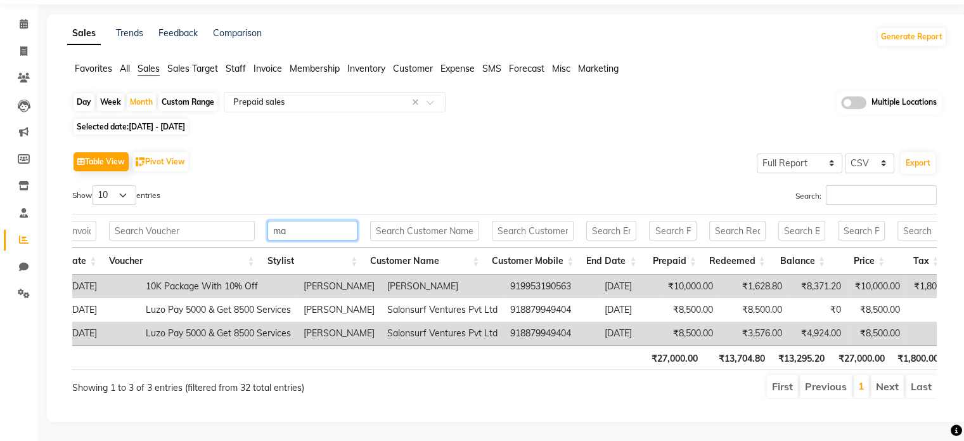
type input "m"
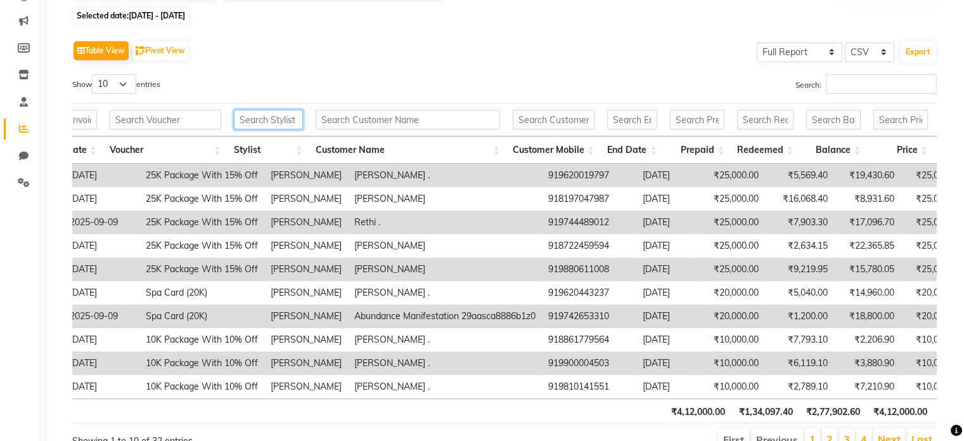
scroll to position [0, 0]
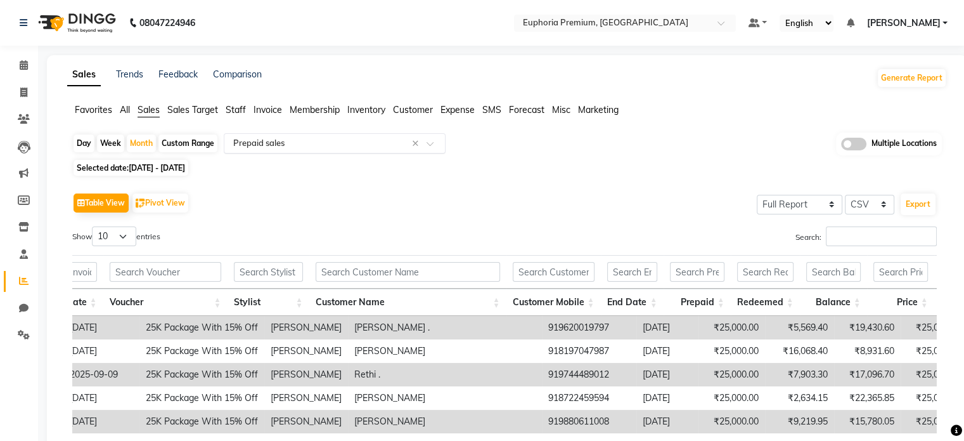
click at [365, 141] on input "text" at bounding box center [322, 143] width 183 height 13
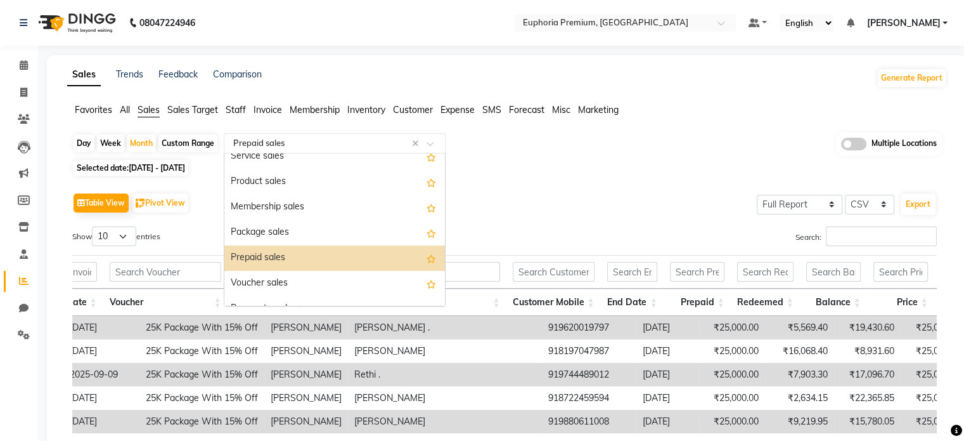
scroll to position [86, 0]
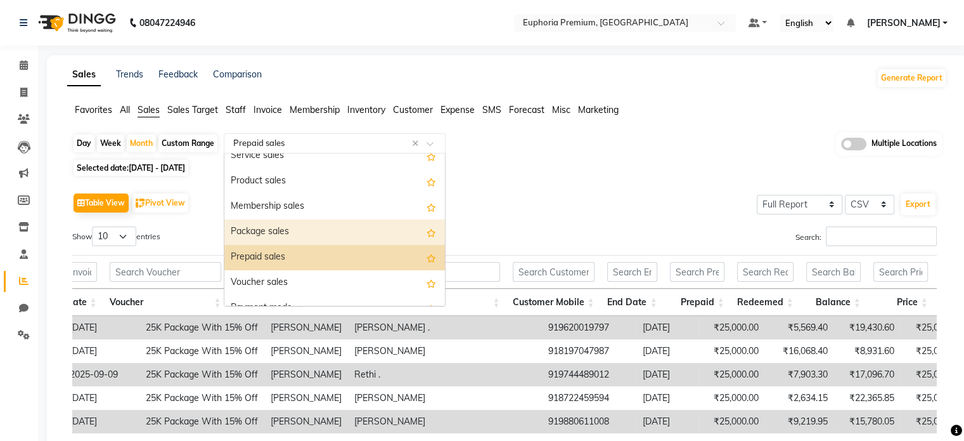
click at [271, 235] on div "Package sales" at bounding box center [334, 231] width 221 height 25
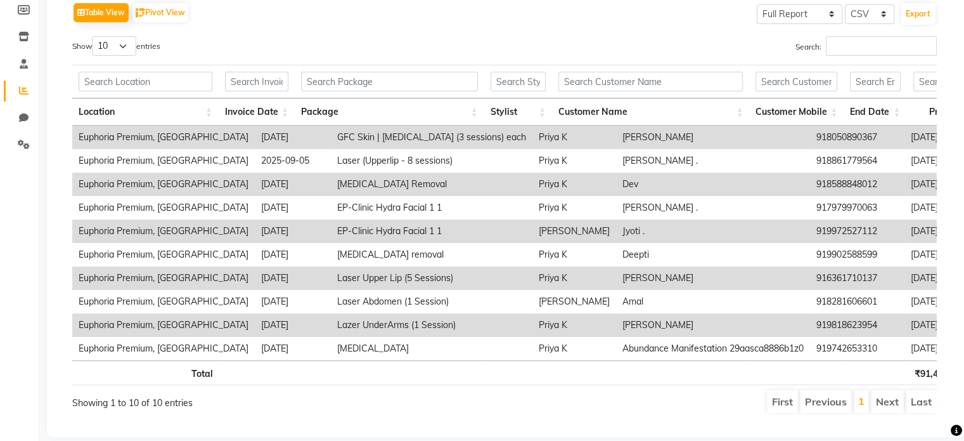
scroll to position [192, 0]
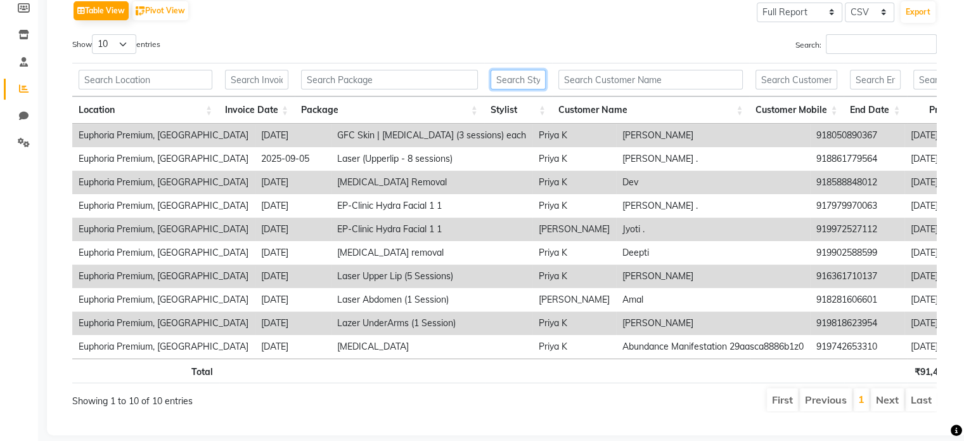
click at [509, 84] on input "text" at bounding box center [518, 80] width 55 height 20
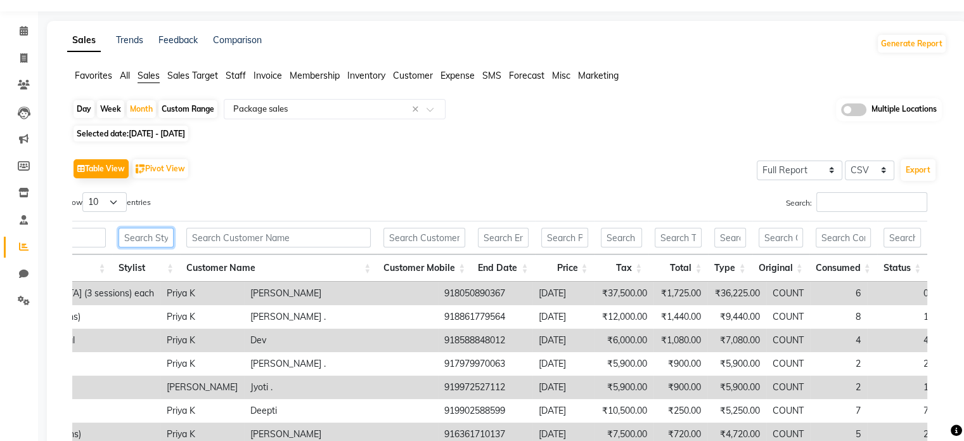
scroll to position [29, 0]
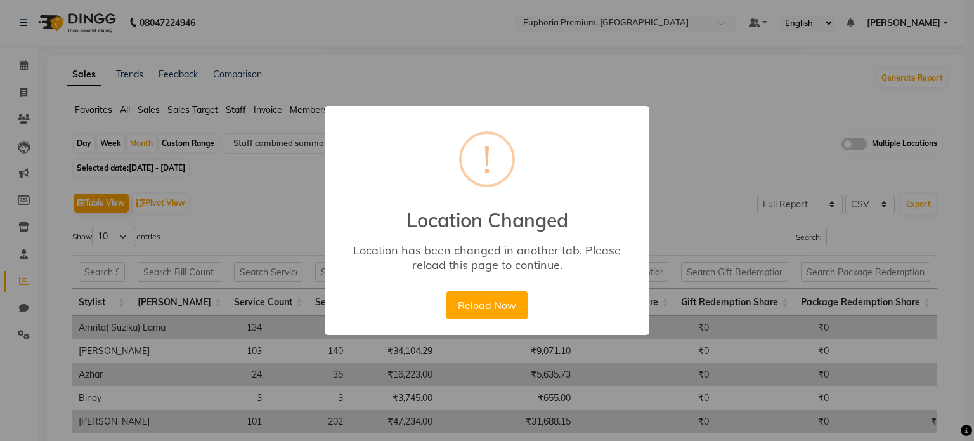
select select "full_report"
select select "csv"
click at [482, 306] on button "Reload Now" at bounding box center [486, 305] width 81 height 28
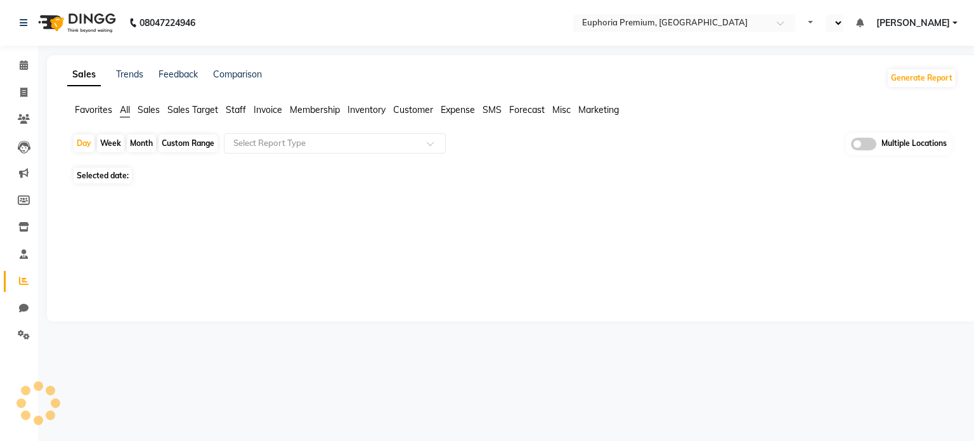
select select "en"
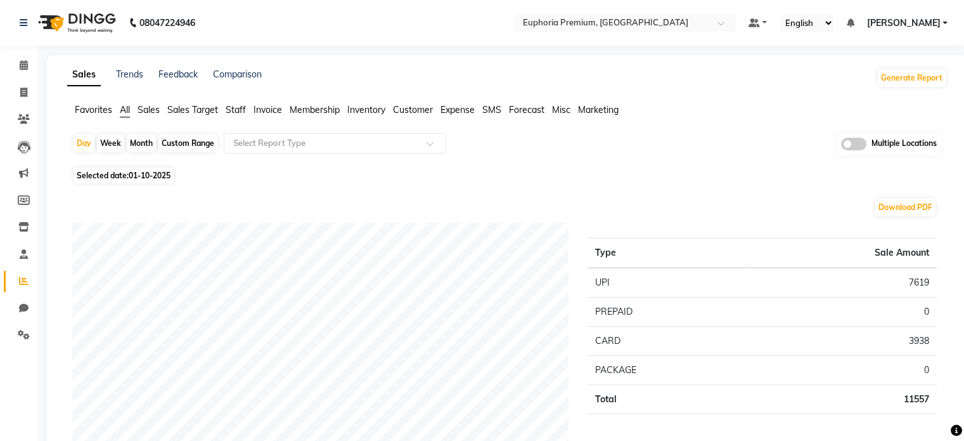
click at [146, 141] on div "Month" at bounding box center [141, 143] width 29 height 18
select select "10"
select select "2025"
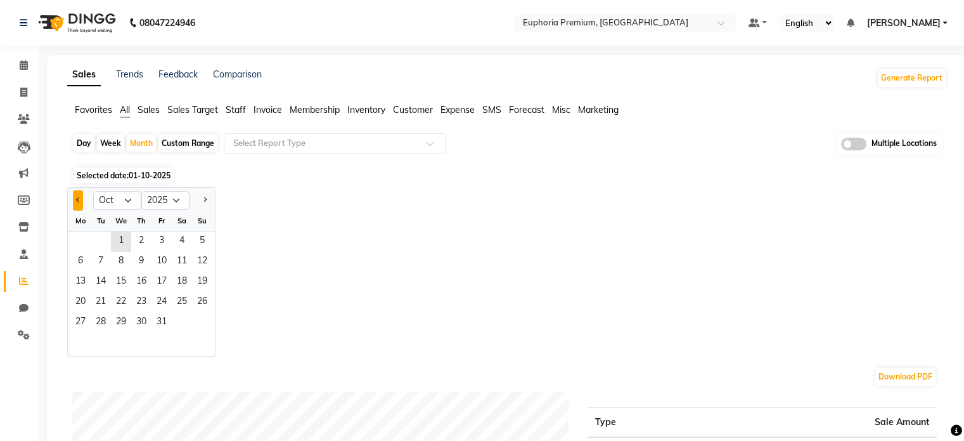
click at [74, 200] on button "Previous month" at bounding box center [78, 200] width 10 height 20
select select "9"
click at [84, 240] on span "1" at bounding box center [80, 241] width 20 height 20
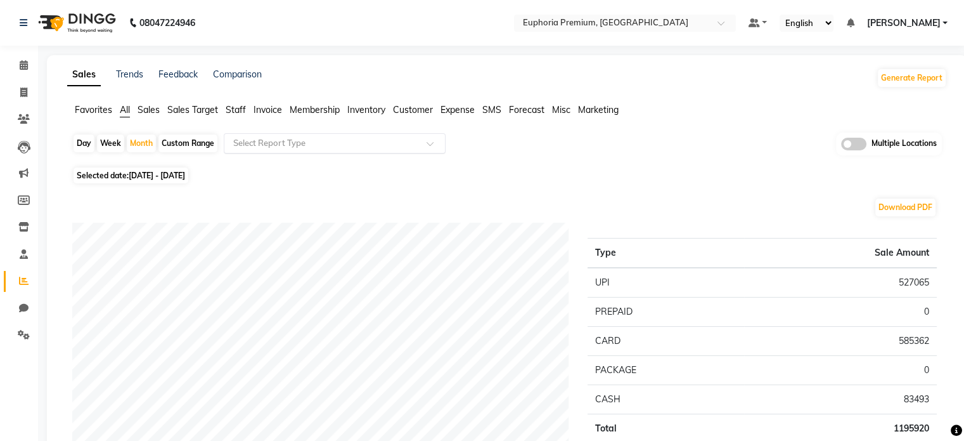
click at [271, 141] on input "text" at bounding box center [322, 143] width 183 height 13
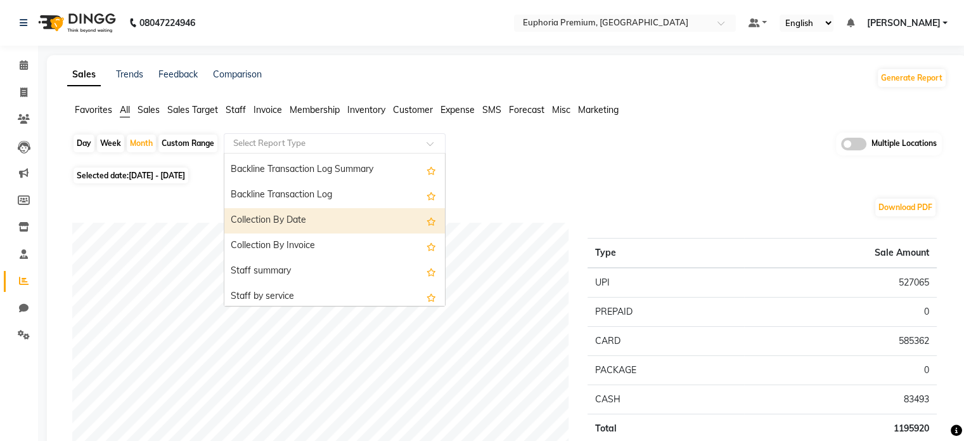
scroll to position [352, 0]
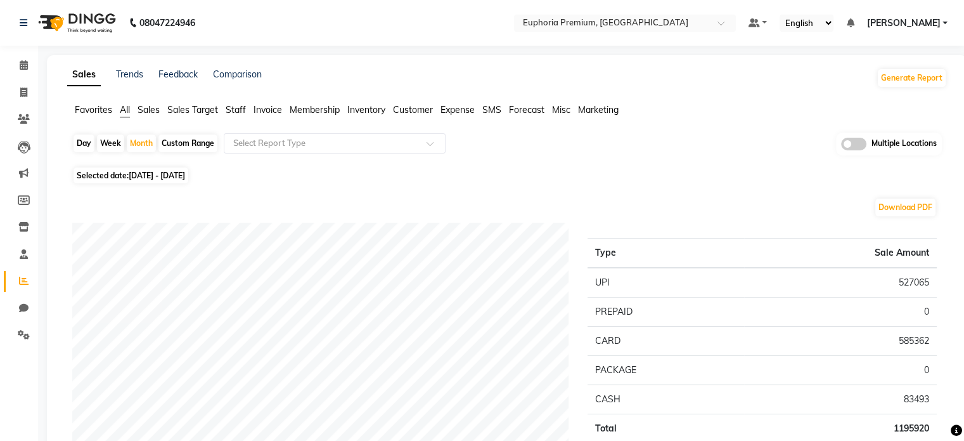
click at [243, 108] on span "Staff" at bounding box center [236, 109] width 20 height 11
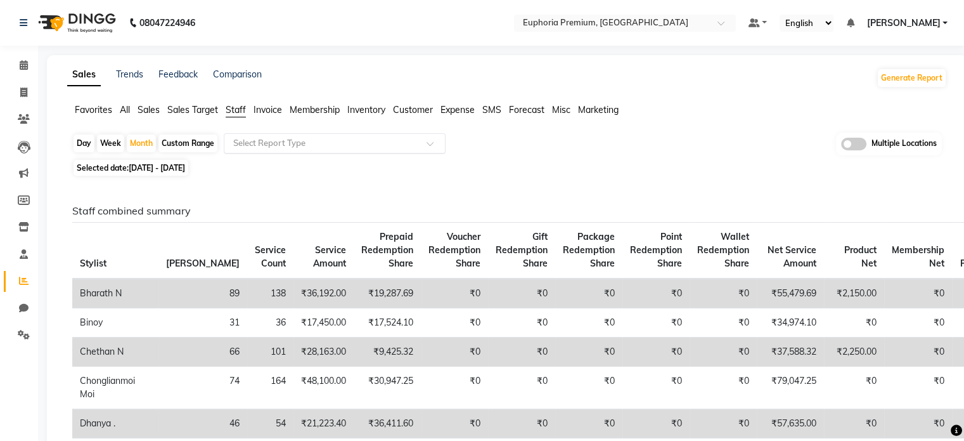
click at [275, 137] on input "text" at bounding box center [322, 143] width 183 height 13
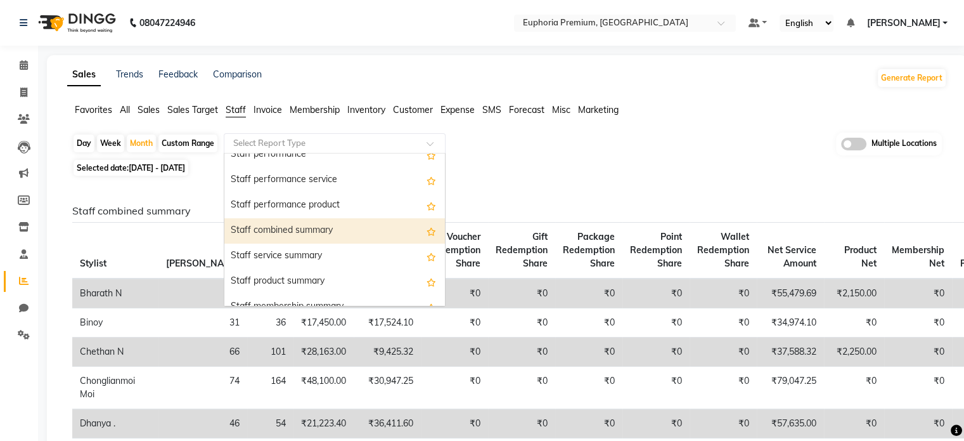
scroll to position [215, 0]
click at [290, 231] on div "Staff combined summary" at bounding box center [334, 229] width 221 height 25
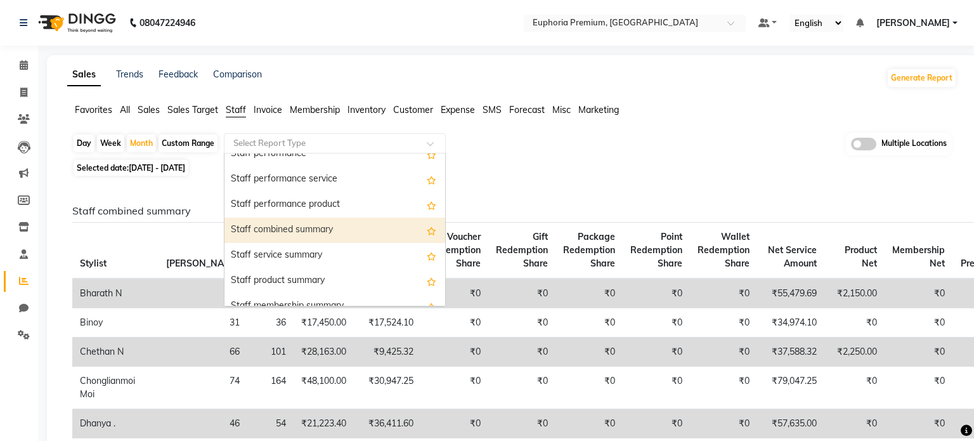
select select "full_report"
select select "csv"
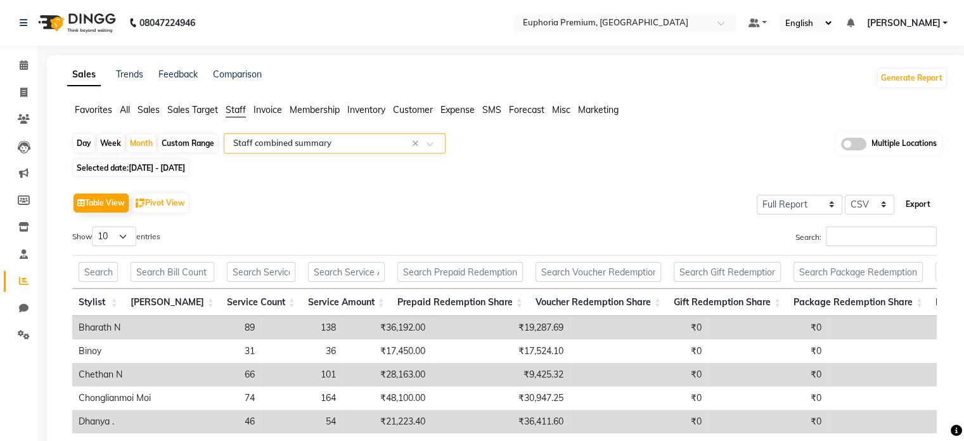
click at [914, 200] on button "Export" at bounding box center [918, 204] width 35 height 22
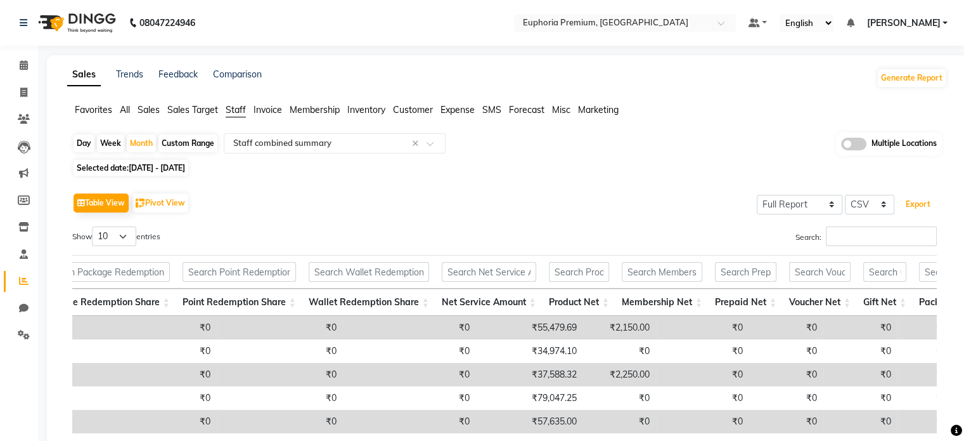
scroll to position [0, 806]
